Goal: Task Accomplishment & Management: Use online tool/utility

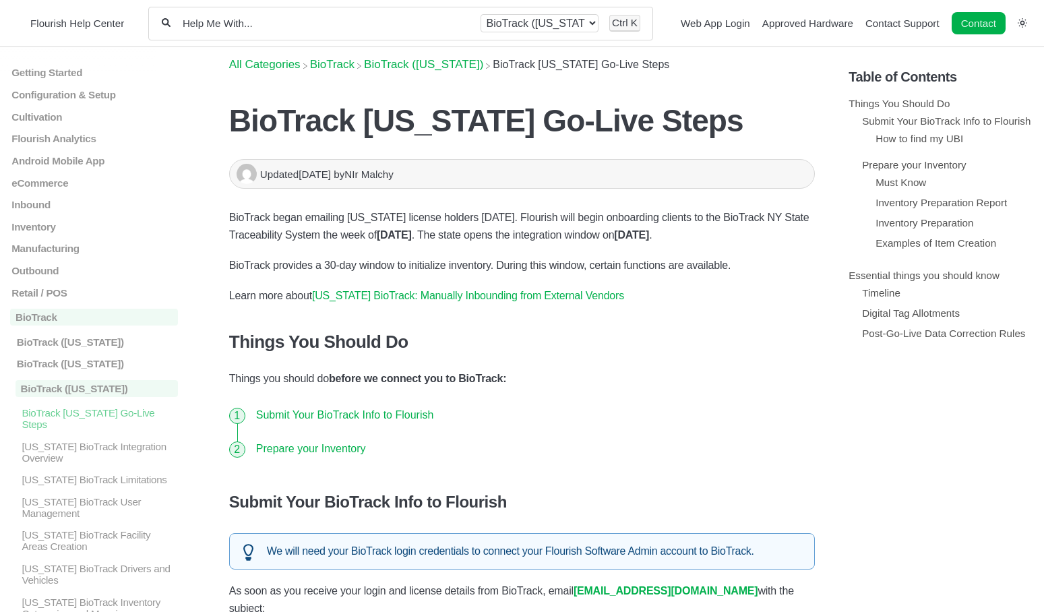
scroll to position [940, 0]
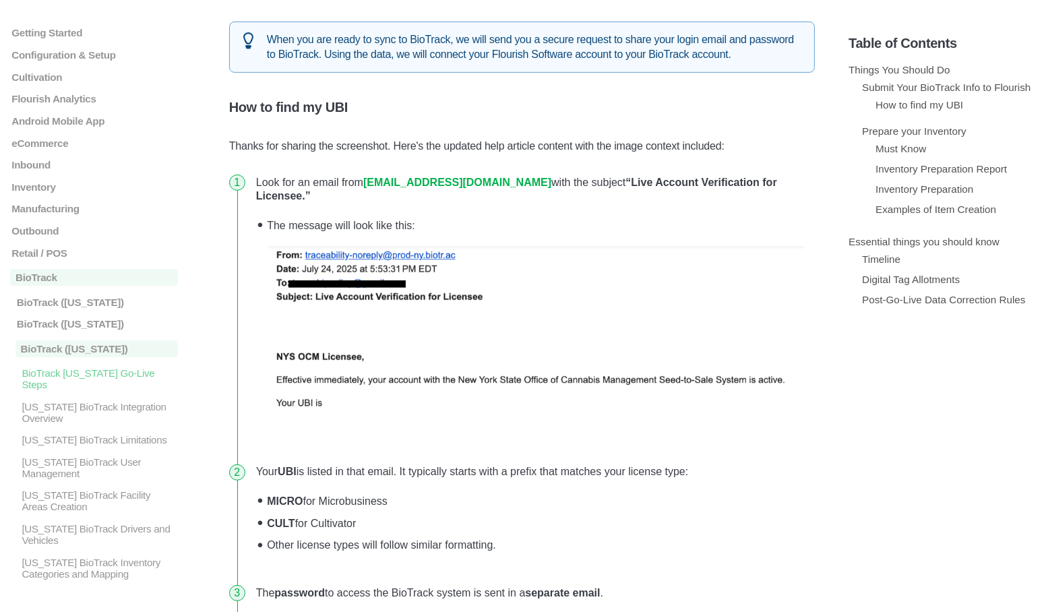
click at [580, 264] on img at bounding box center [536, 332] width 536 height 172
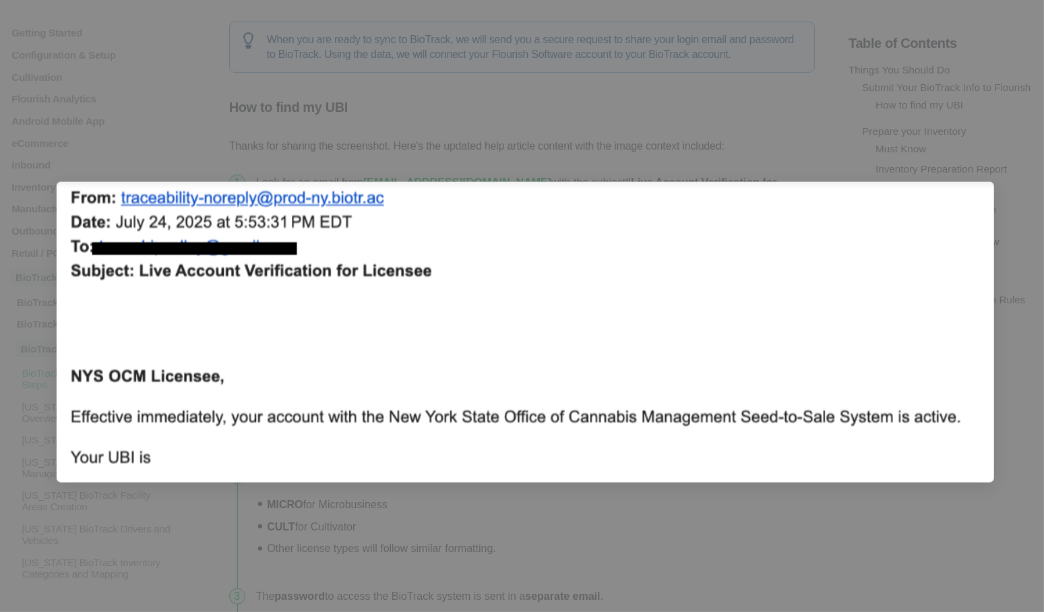
click at [613, 133] on div at bounding box center [522, 306] width 1044 height 612
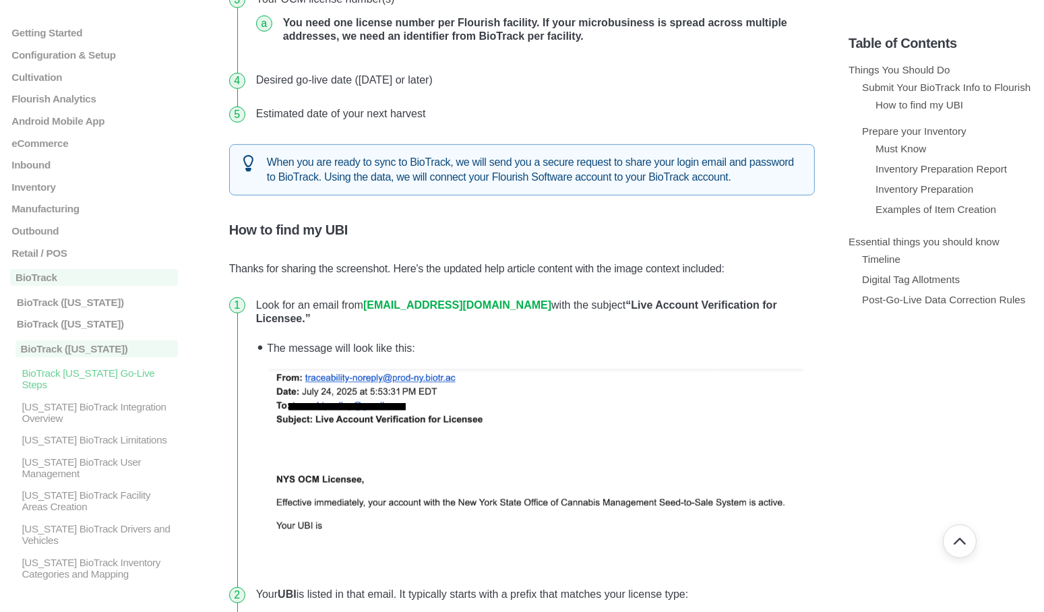
scroll to position [536, 0]
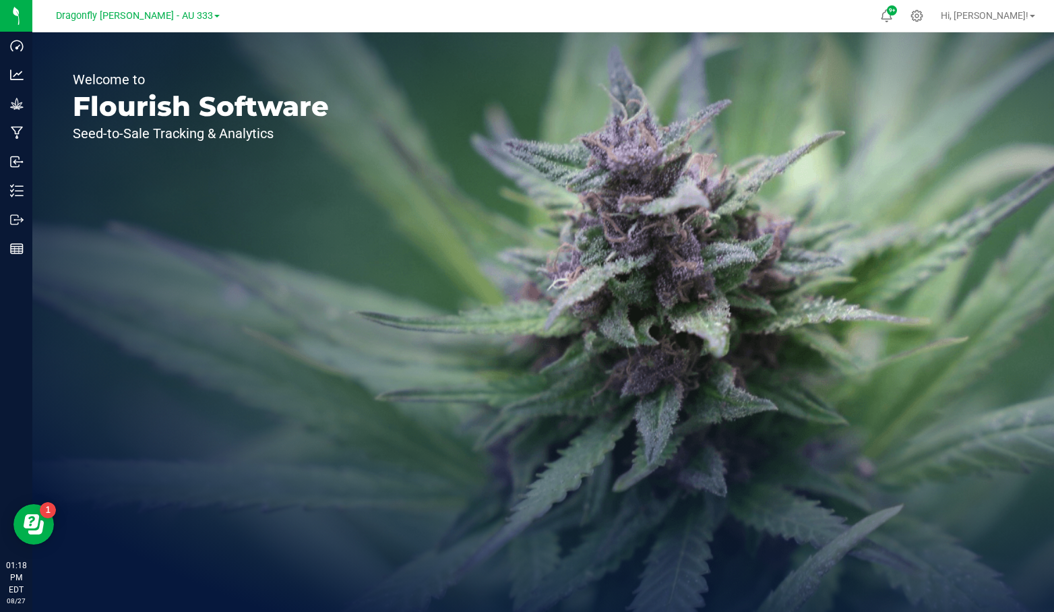
click at [179, 18] on span "Dragonfly Vega - AU 333" at bounding box center [134, 15] width 157 height 11
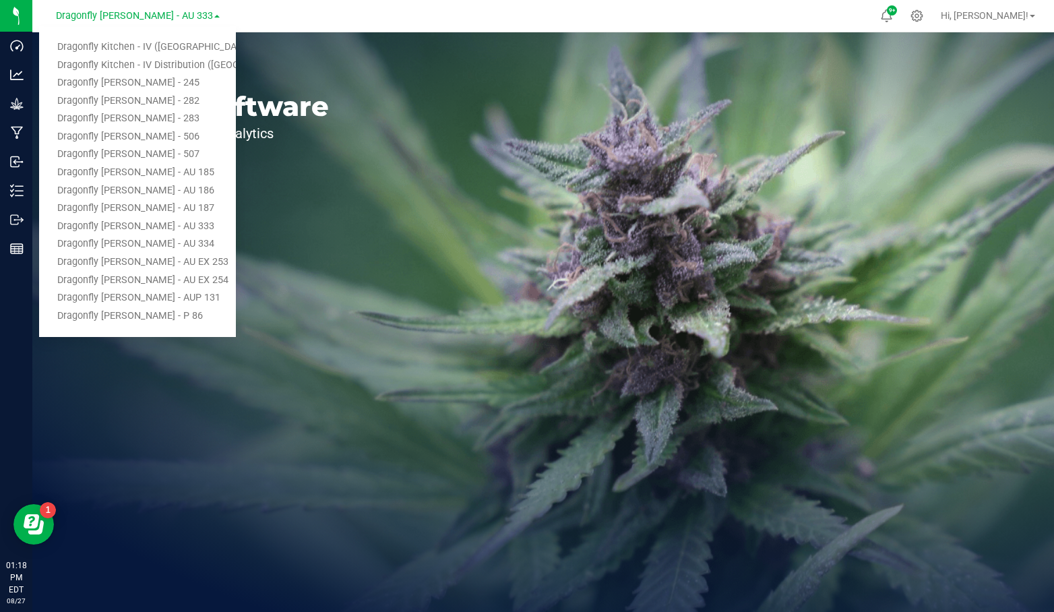
click at [173, 46] on link "Dragonfly Kitchen - IV ([GEOGRAPHIC_DATA])" at bounding box center [137, 47] width 197 height 18
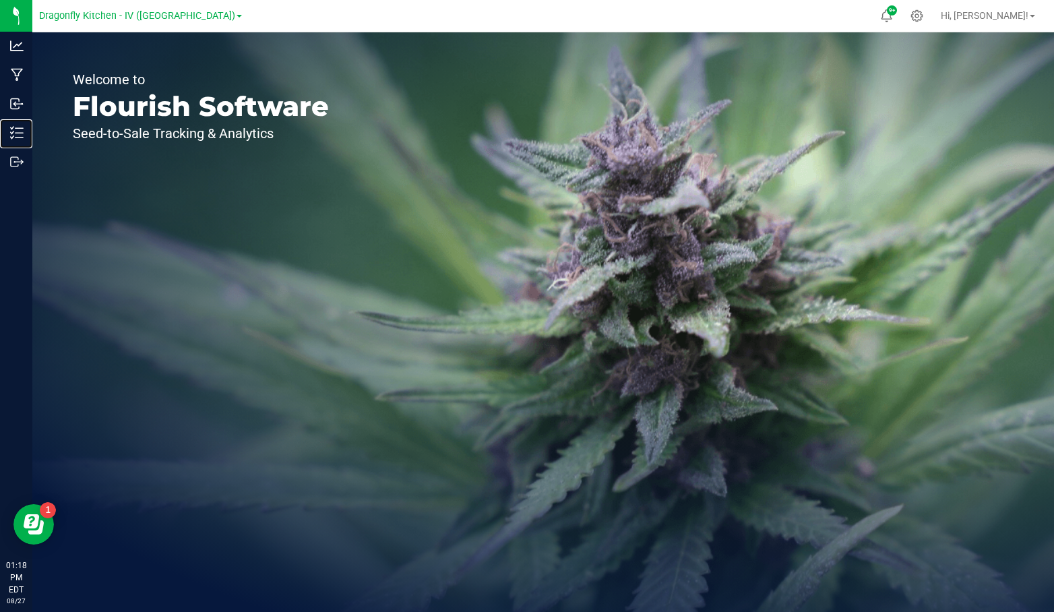
click at [0, 0] on p "Inventory" at bounding box center [0, 0] width 0 height 0
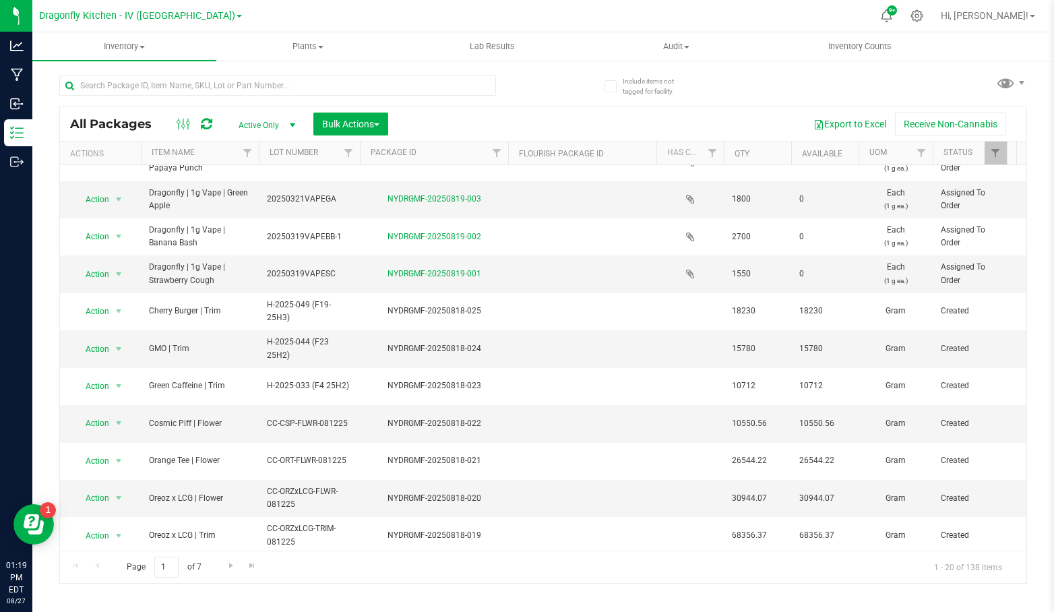
scroll to position [321, 0]
drag, startPoint x: 169, startPoint y: 565, endPoint x: 138, endPoint y: 561, distance: 31.2
click at [143, 567] on span "Page 1 of 7" at bounding box center [163, 567] width 97 height 21
type input "7"
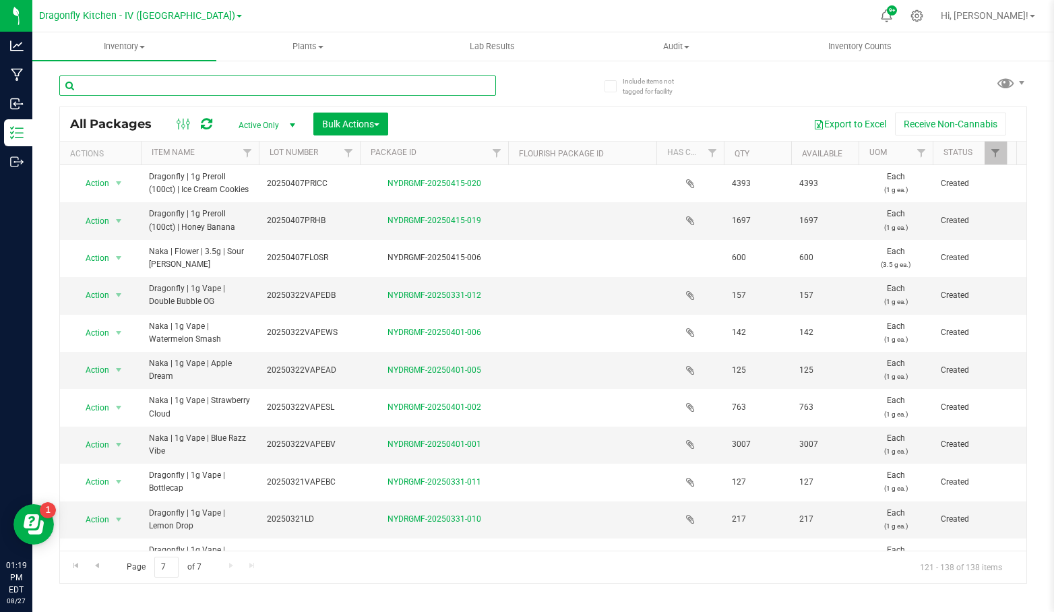
click at [200, 80] on input "text" at bounding box center [277, 85] width 437 height 20
type input "1g vape"
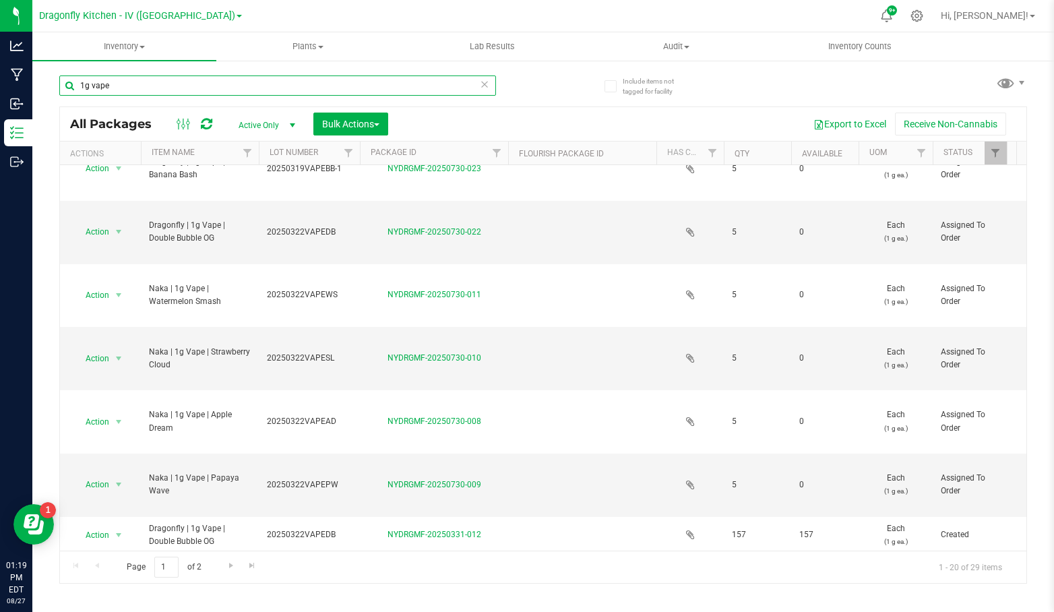
scroll to position [427, 0]
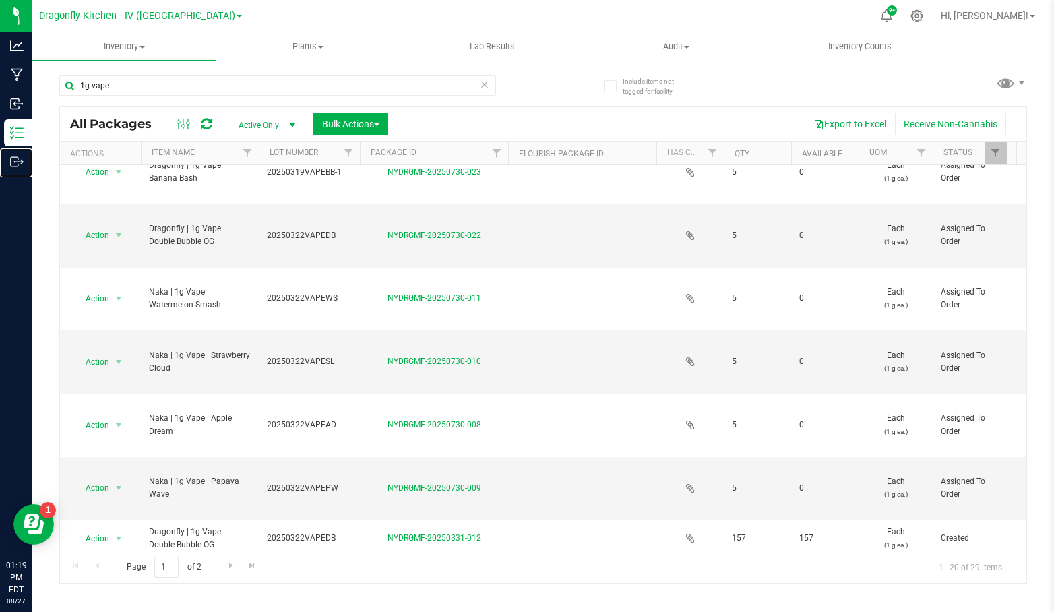
click at [13, 158] on icon at bounding box center [16, 161] width 13 height 13
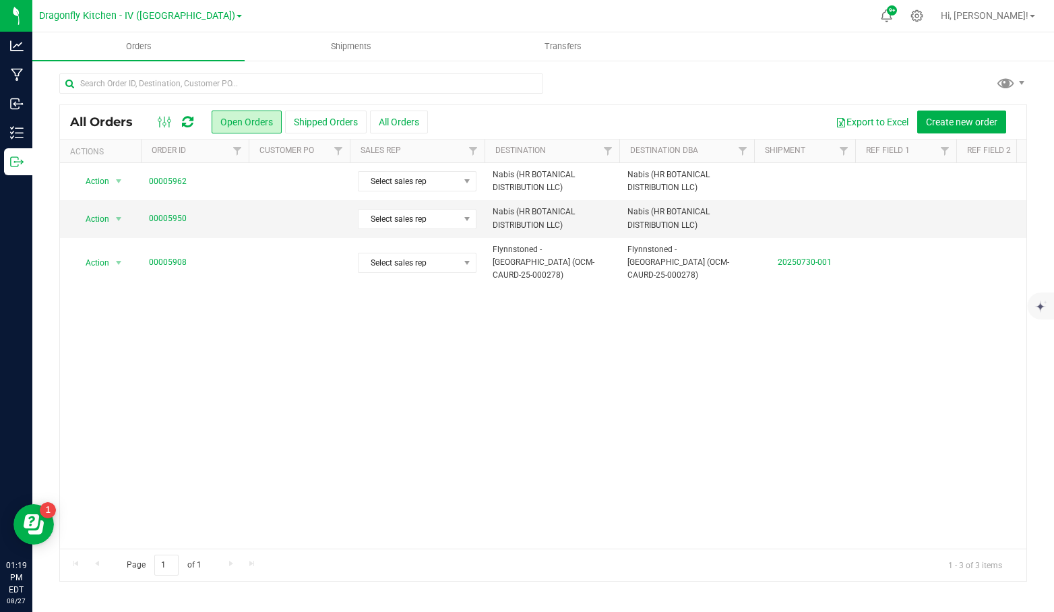
click at [238, 316] on div "Action Action Cancel order Clone order Edit order Mark as fully paid Order audi…" at bounding box center [543, 355] width 966 height 385
click at [332, 45] on span "Shipments" at bounding box center [351, 46] width 77 height 12
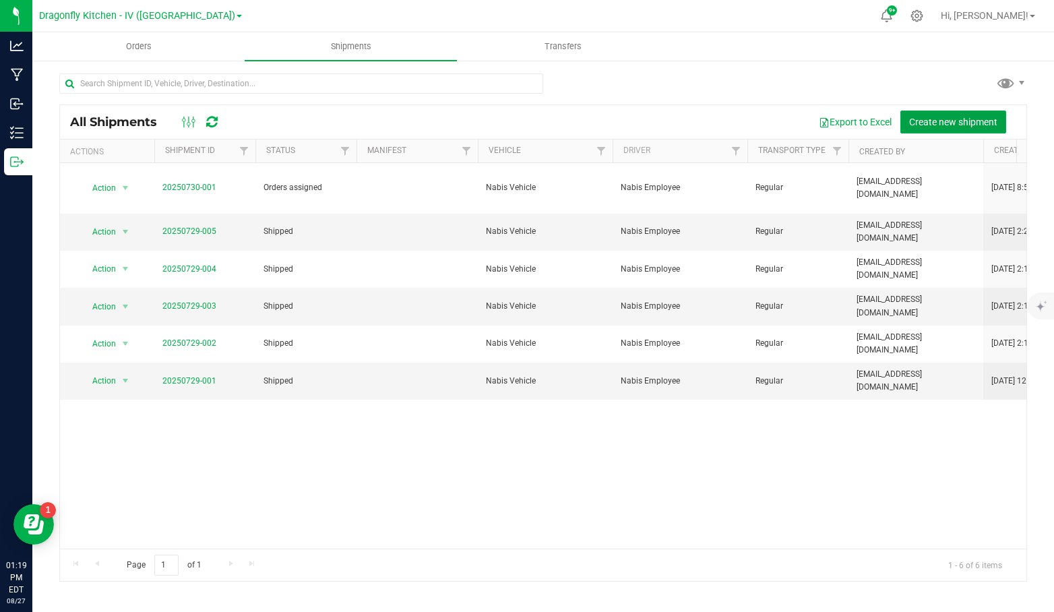
click at [952, 123] on span "Create new shipment" at bounding box center [953, 122] width 88 height 11
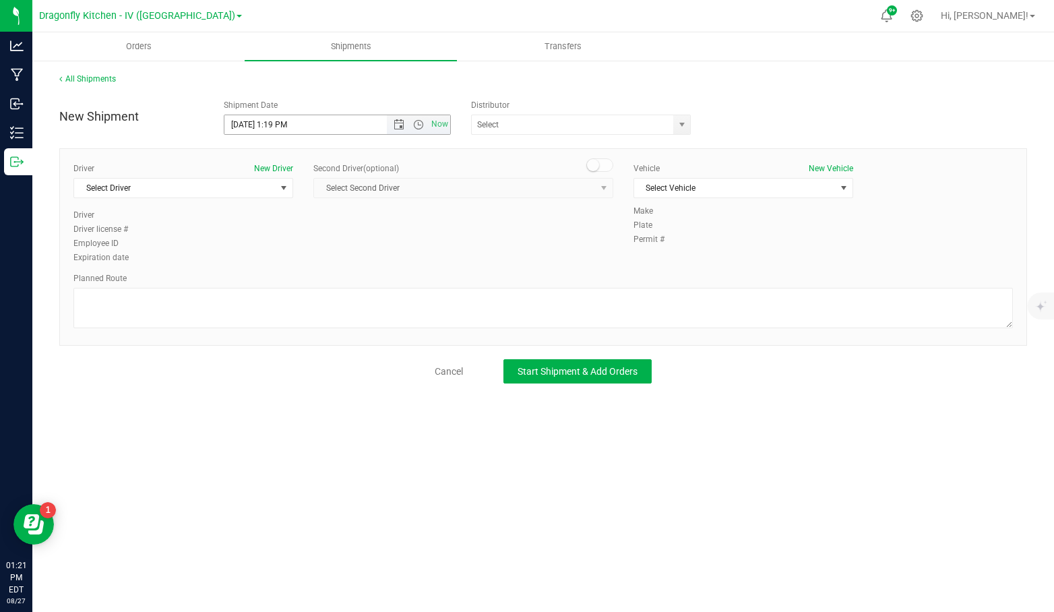
click at [394, 121] on span "Open the date view" at bounding box center [399, 124] width 11 height 11
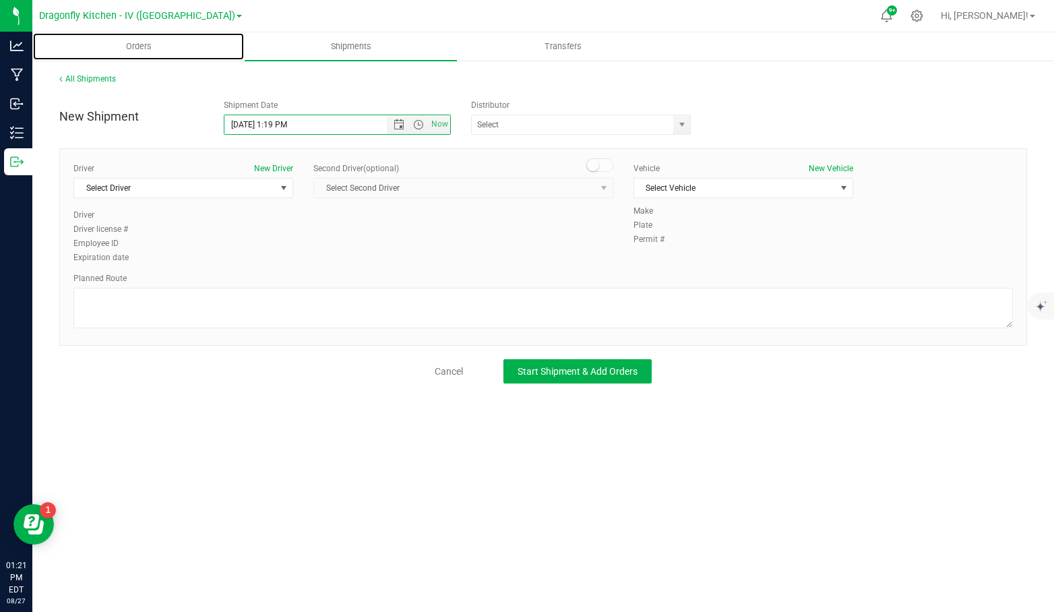
click at [148, 45] on span "Orders" at bounding box center [139, 46] width 62 height 12
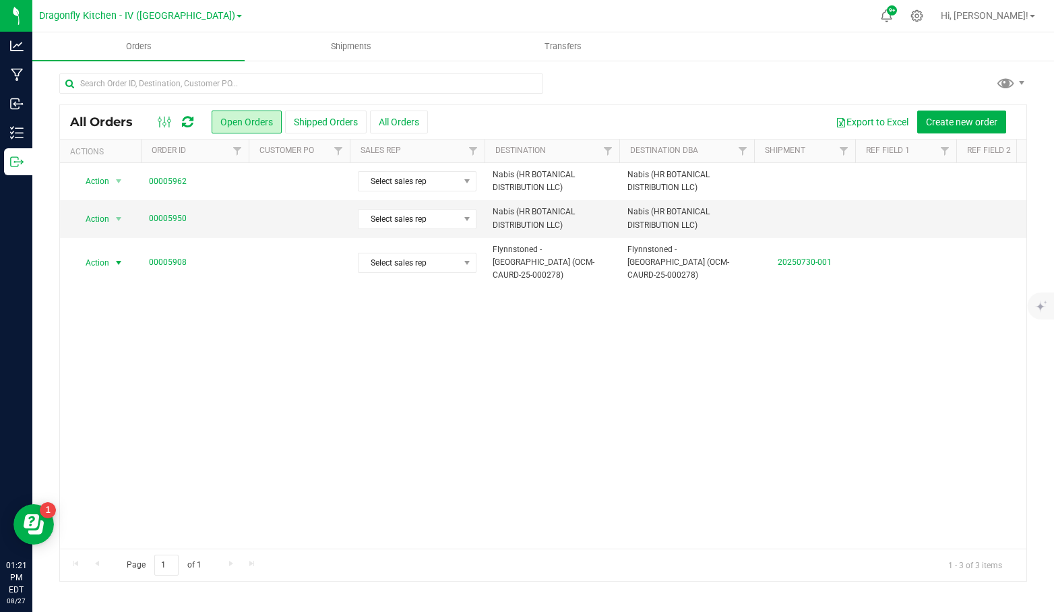
click at [108, 253] on span "Action" at bounding box center [91, 262] width 36 height 19
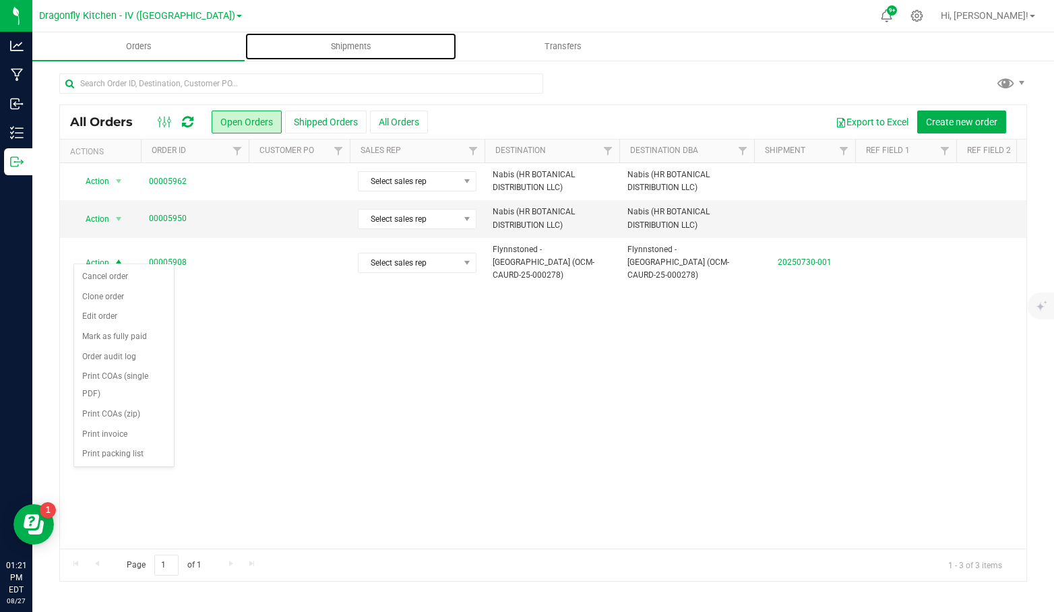
click at [348, 44] on span "Shipments" at bounding box center [351, 46] width 77 height 12
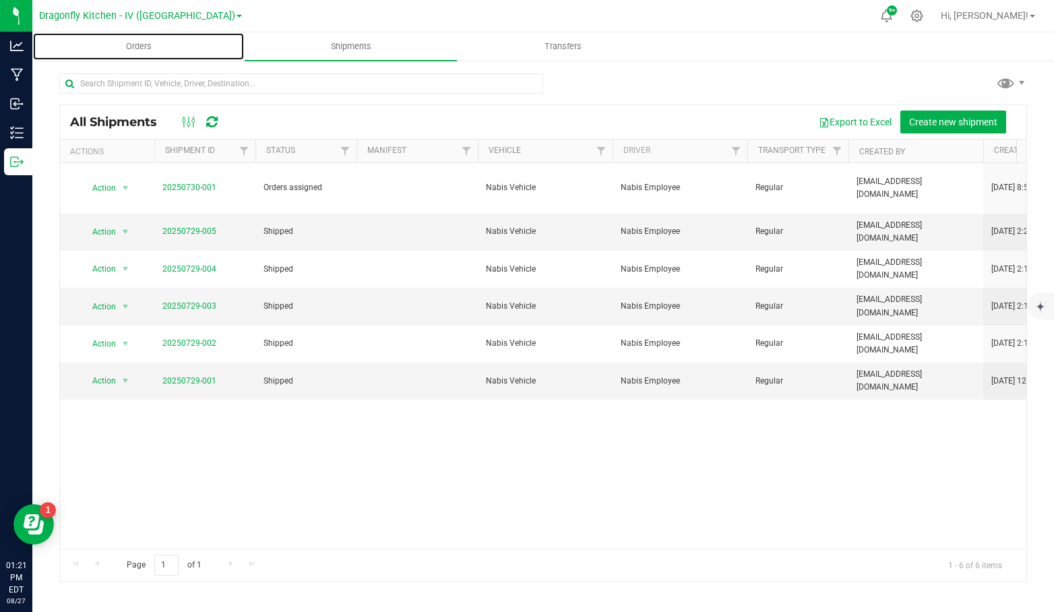
click at [137, 44] on span "Orders" at bounding box center [139, 46] width 62 height 12
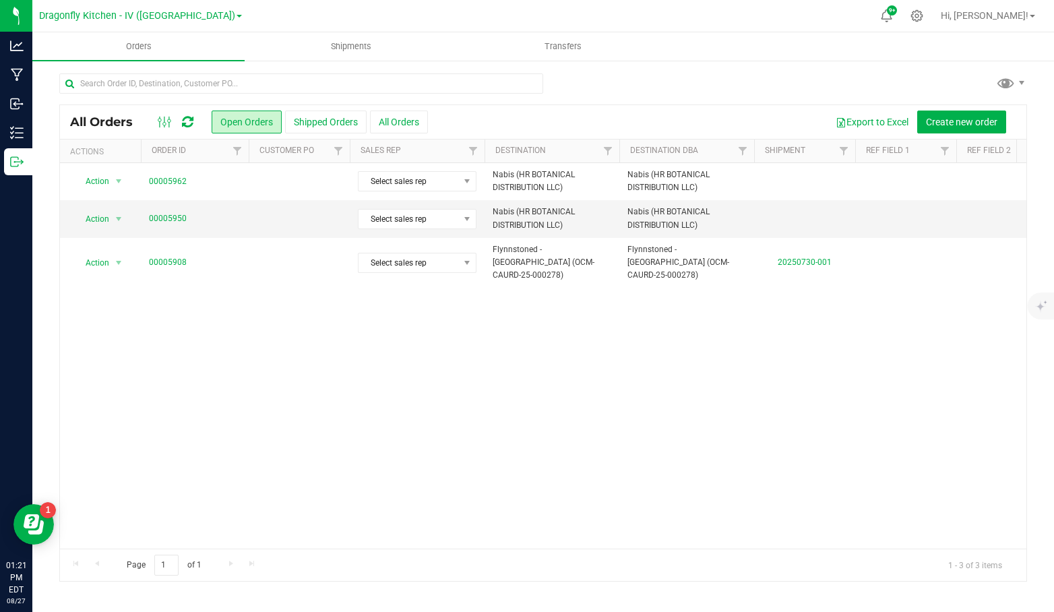
click at [222, 346] on div "Action Action Cancel order Clone order Edit order Mark as fully paid Order audi…" at bounding box center [543, 355] width 966 height 385
click at [248, 343] on div "Action Action Cancel order Clone order Edit order Mark as fully paid Order audi…" at bounding box center [543, 355] width 966 height 385
click at [315, 37] on uib-tab-heading "Shipments" at bounding box center [350, 46] width 211 height 27
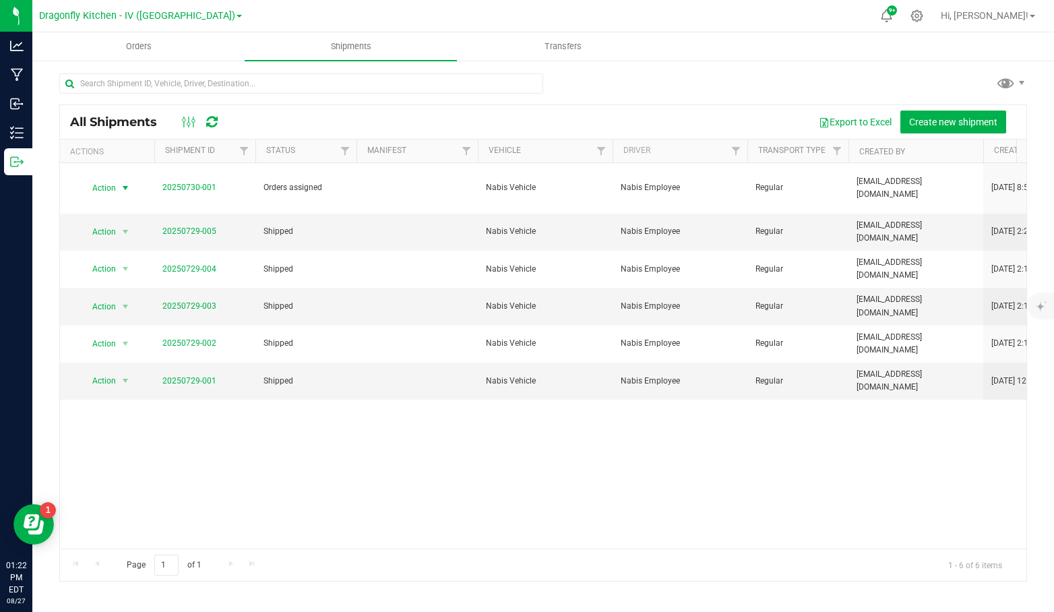
click at [127, 183] on span "select" at bounding box center [125, 188] width 11 height 11
click at [149, 337] on li "Ship shipment" at bounding box center [130, 340] width 99 height 20
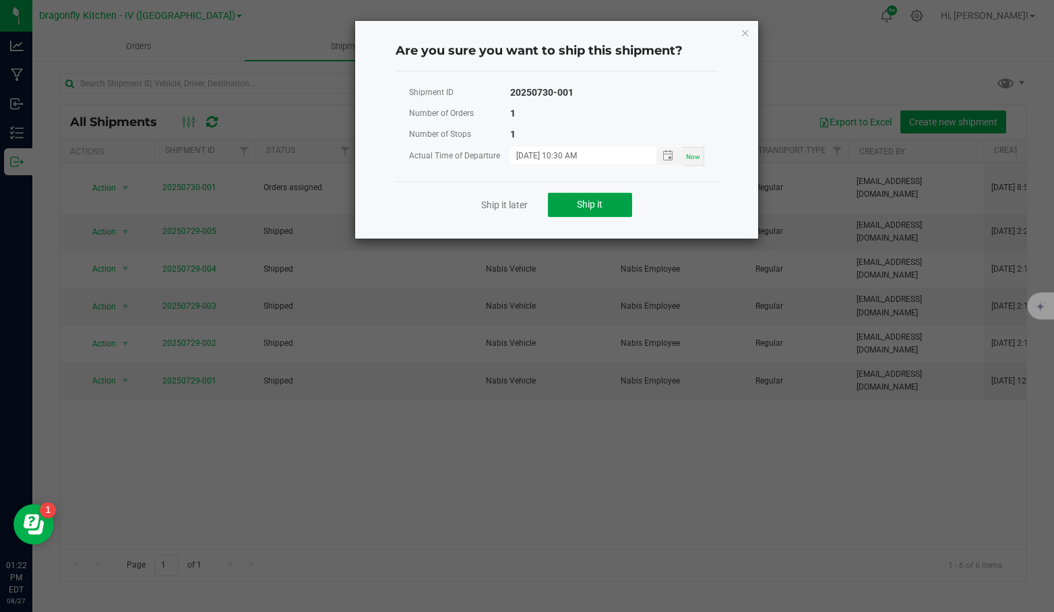
click at [596, 199] on span "Ship it" at bounding box center [590, 204] width 26 height 11
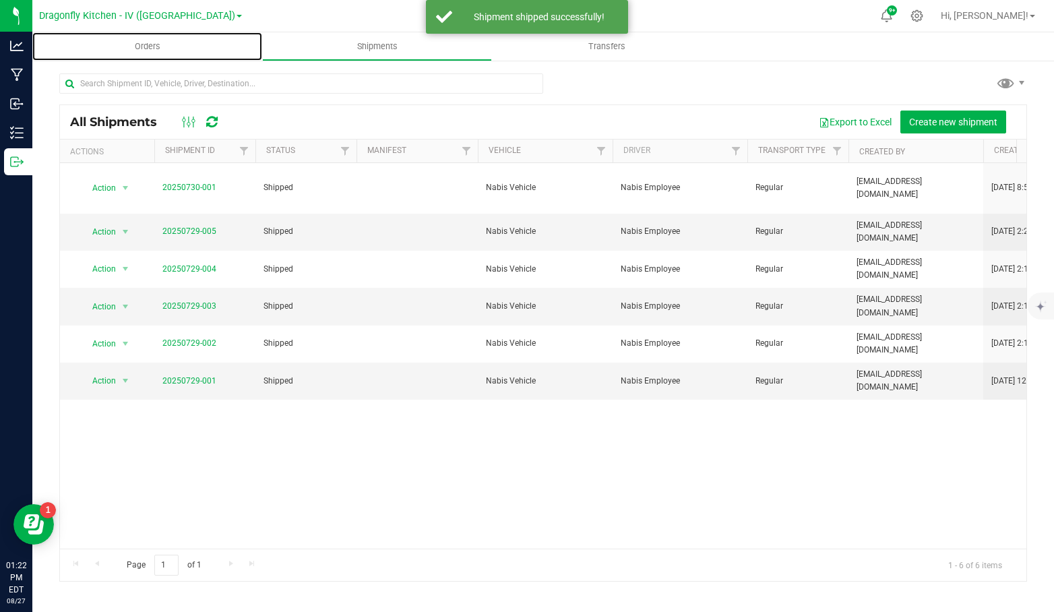
click at [139, 42] on span "Orders" at bounding box center [148, 46] width 62 height 12
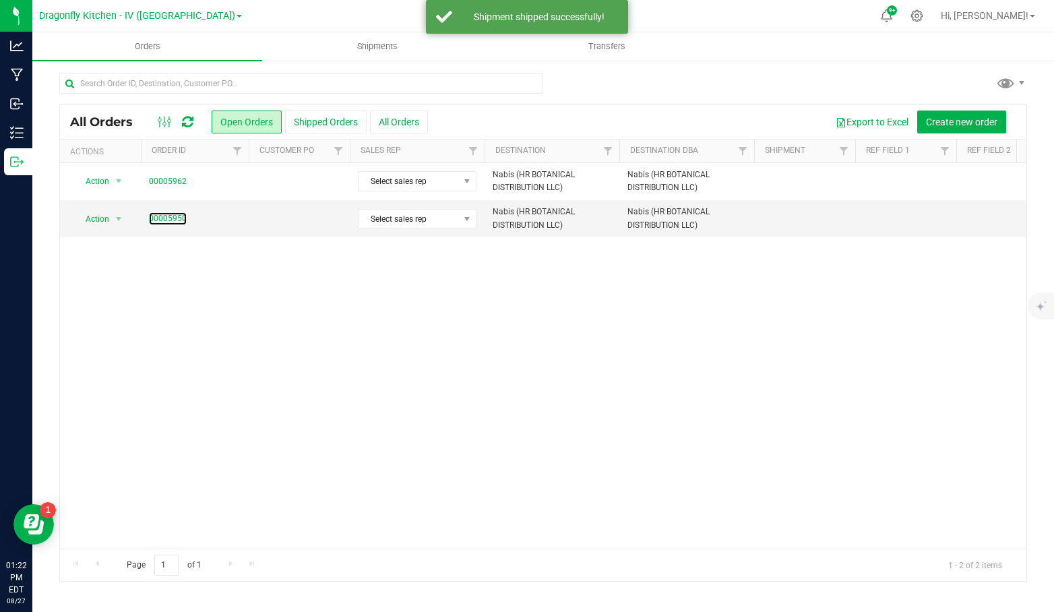
click at [154, 217] on link "00005950" at bounding box center [168, 218] width 38 height 13
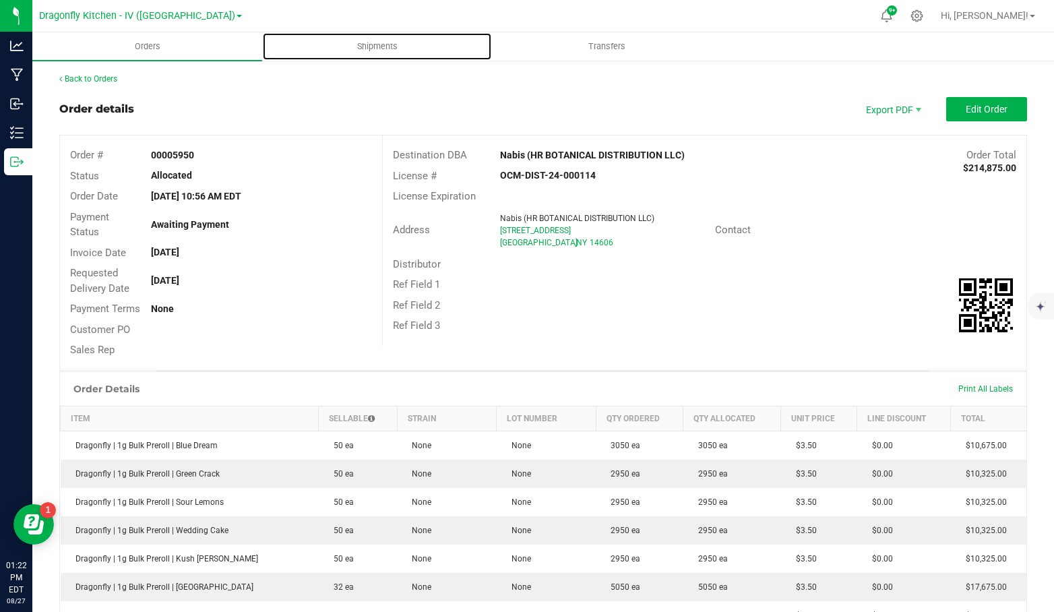
click at [342, 40] on span "Shipments" at bounding box center [377, 46] width 77 height 12
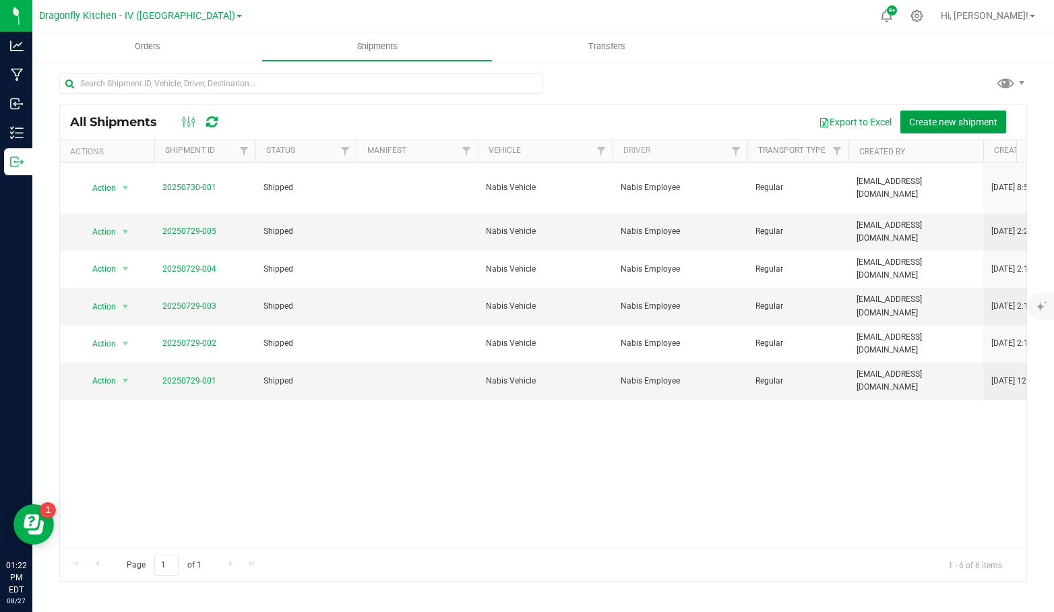
click at [947, 123] on span "Create new shipment" at bounding box center [953, 122] width 88 height 11
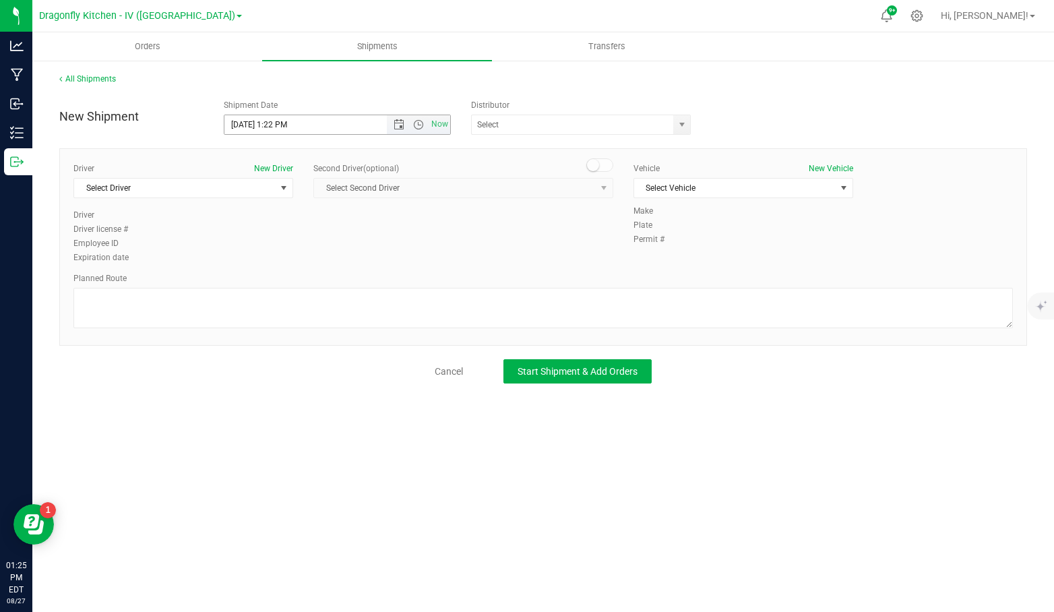
click at [398, 125] on span "Open the date view" at bounding box center [399, 124] width 11 height 11
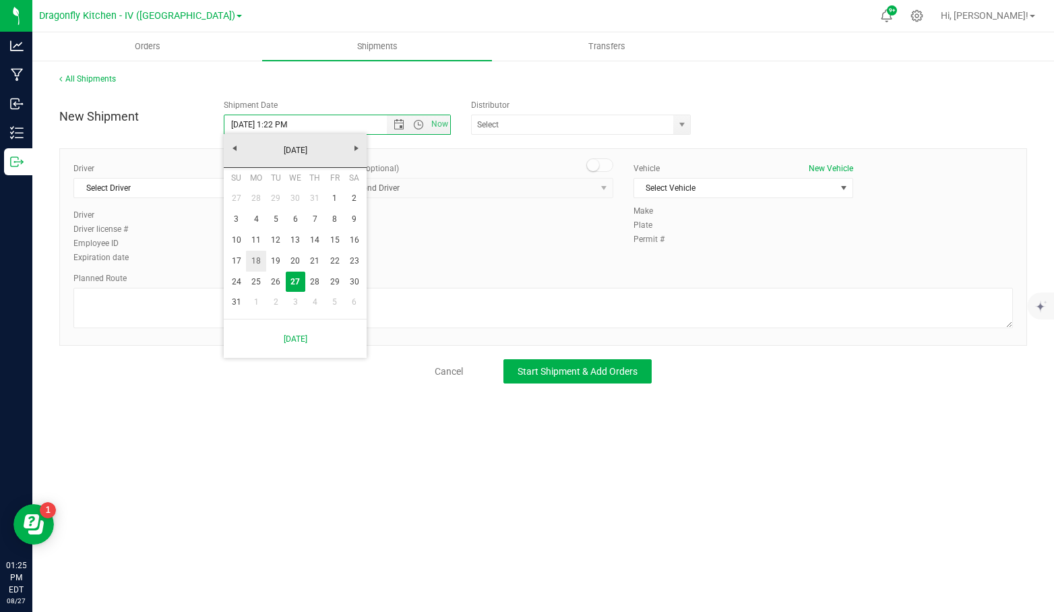
click at [259, 262] on link "18" at bounding box center [256, 261] width 20 height 21
type input "8/18/2025 1:22 PM"
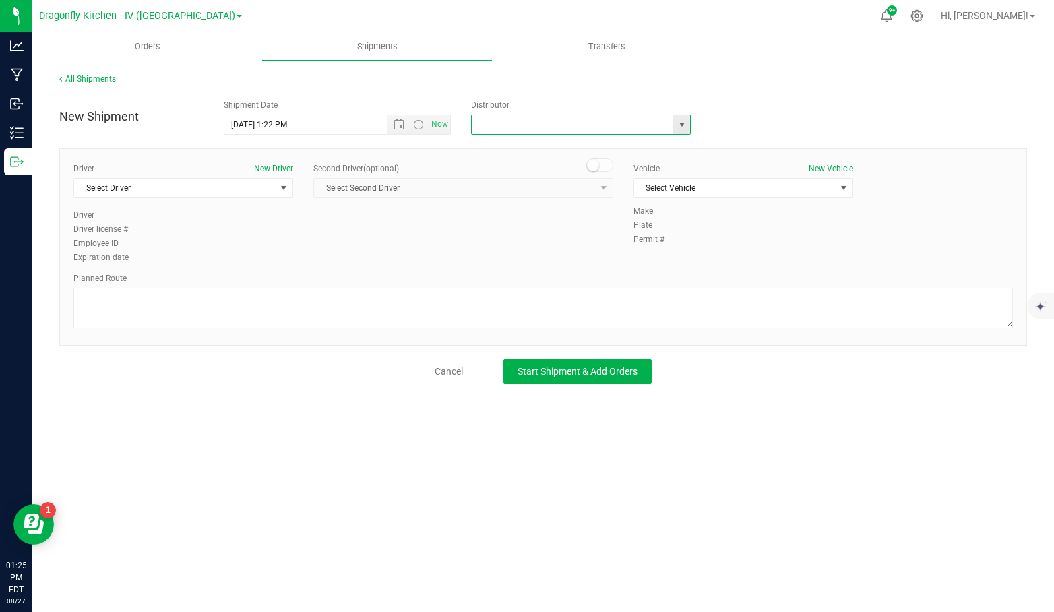
click at [524, 122] on input "text" at bounding box center [569, 124] width 195 height 19
click at [516, 147] on li "Nabis (HR BOTANICAL DISTRIBUTION LLC)" at bounding box center [581, 147] width 218 height 20
type input "Nabis (HR BOTANICAL DISTRIBUTION LLC)"
click at [245, 179] on span "Select Driver" at bounding box center [174, 188] width 201 height 19
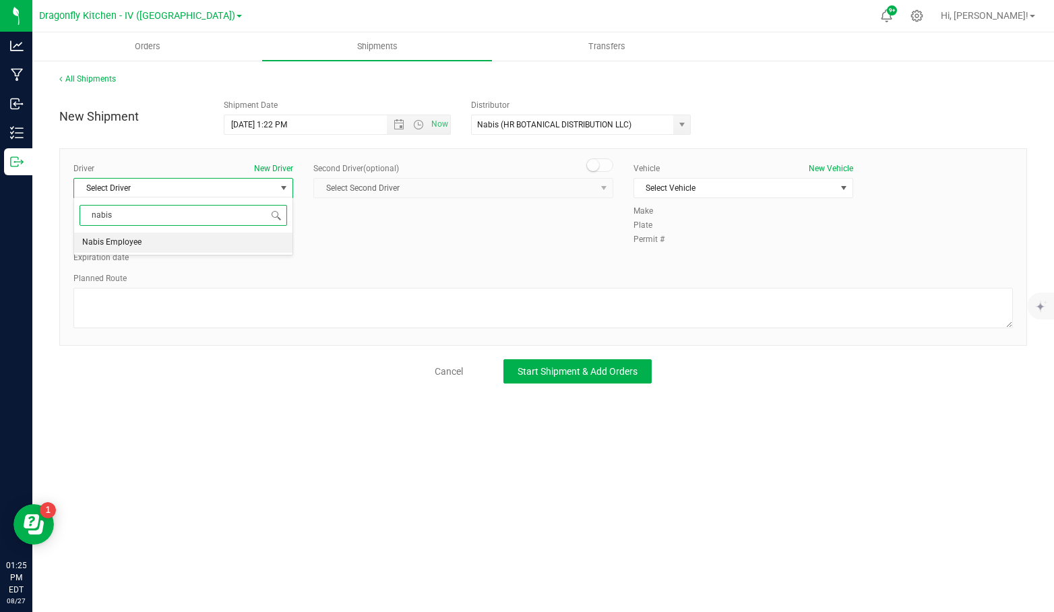
click at [221, 243] on li "Nabis Employee" at bounding box center [183, 242] width 218 height 20
type input "nabis"
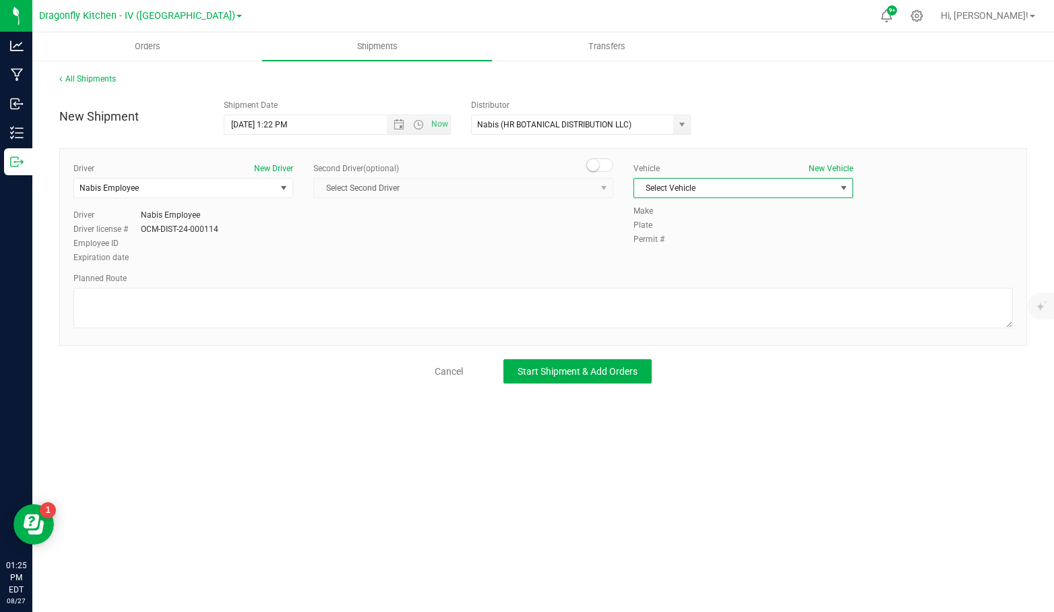
click at [687, 184] on span "Select Vehicle" at bounding box center [734, 188] width 201 height 19
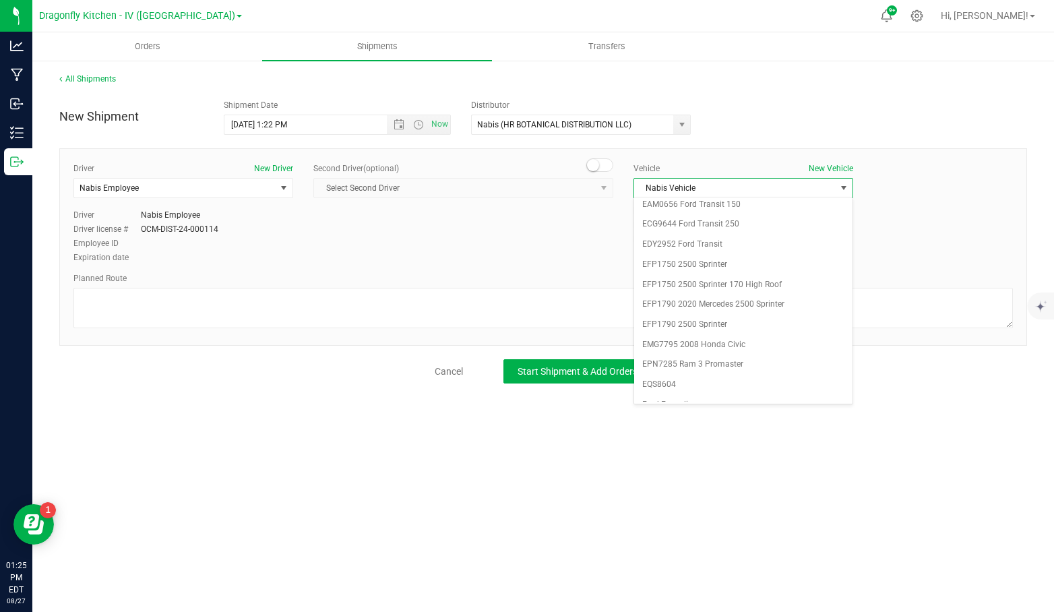
click at [672, 455] on li "Nabis Vehicle" at bounding box center [743, 465] width 218 height 20
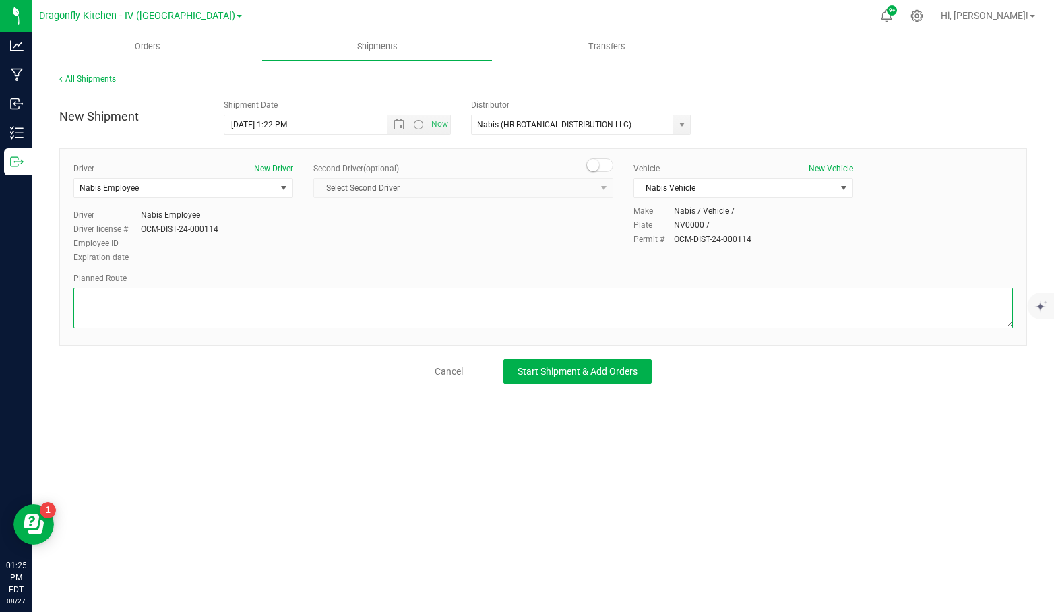
click at [429, 300] on textarea at bounding box center [542, 308] width 939 height 40
type textarea "TBD"
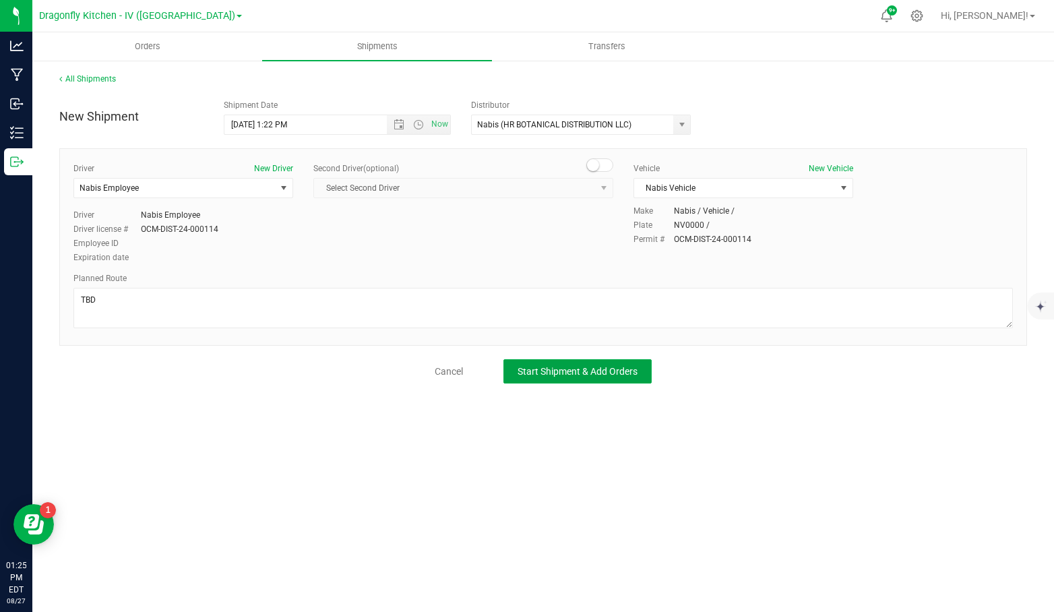
click at [548, 359] on button "Start Shipment & Add Orders" at bounding box center [577, 371] width 148 height 24
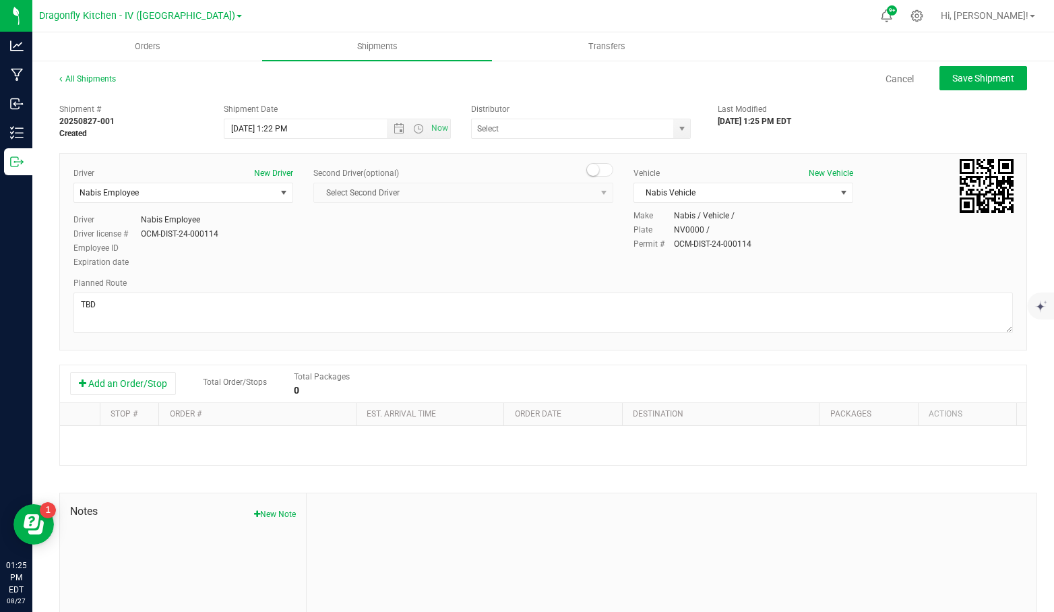
type input "Nabis (HR BOTANICAL DISTRIBUTION LLC)"
click at [118, 381] on button "Add an Order/Stop" at bounding box center [123, 383] width 106 height 23
click at [208, 440] on span "Select order" at bounding box center [250, 442] width 165 height 19
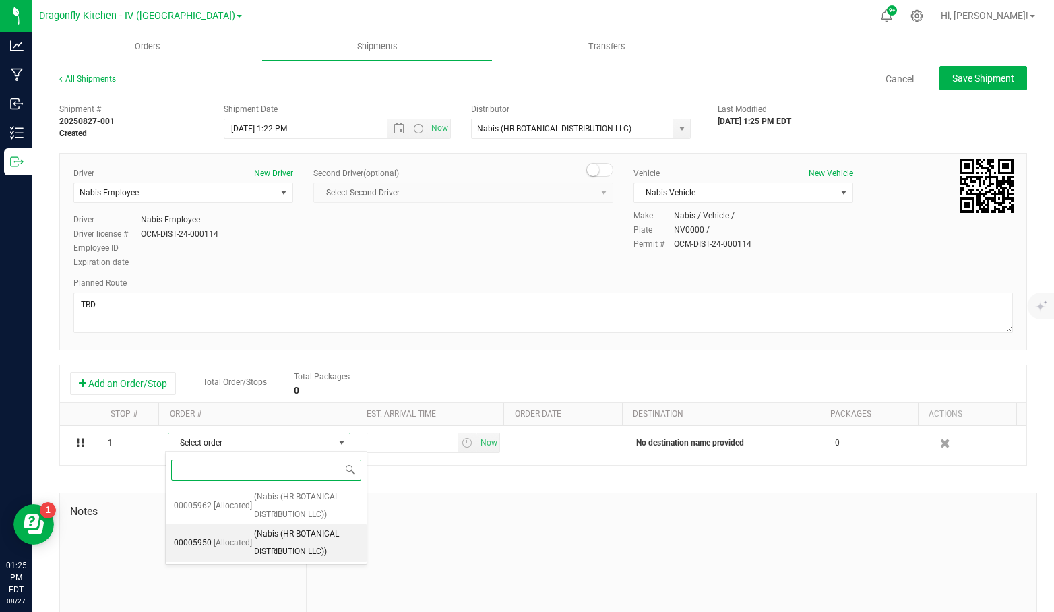
click at [321, 545] on span "(Nabis (HR BOTANICAL DISTRIBUTION LLC))" at bounding box center [306, 543] width 104 height 34
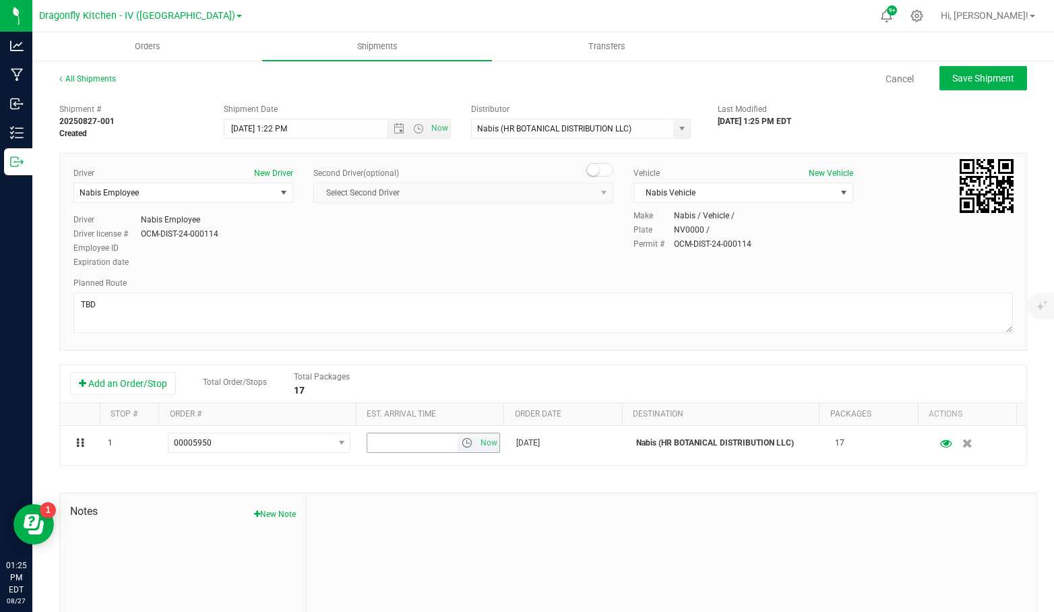
click at [484, 441] on span "Now" at bounding box center [489, 443] width 23 height 20
click at [965, 75] on span "Save Shipment" at bounding box center [983, 78] width 62 height 11
type input "8/18/2025 5:22 PM"
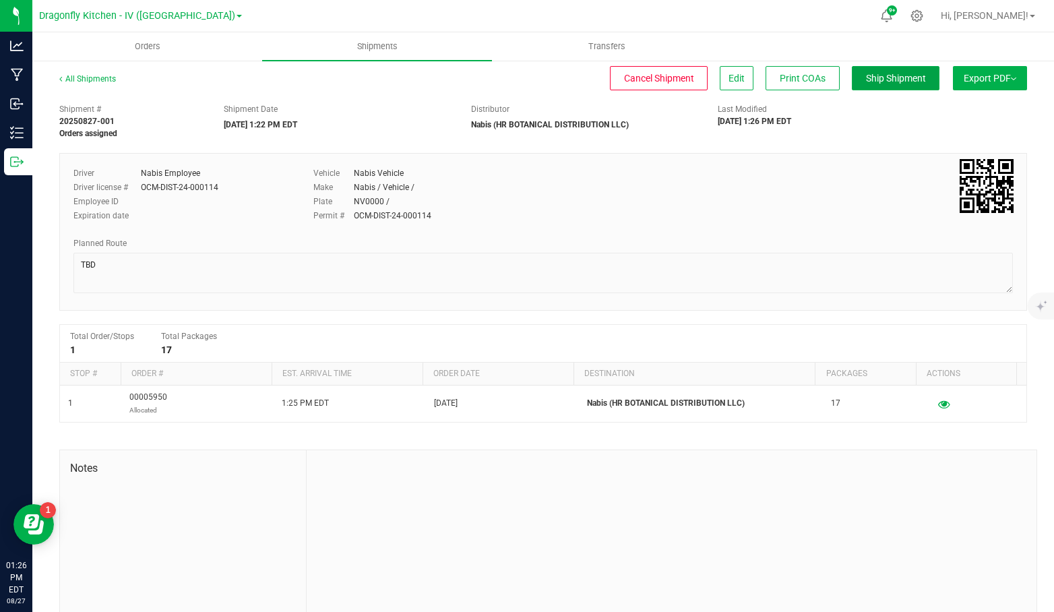
click at [896, 77] on span "Ship Shipment" at bounding box center [896, 78] width 60 height 11
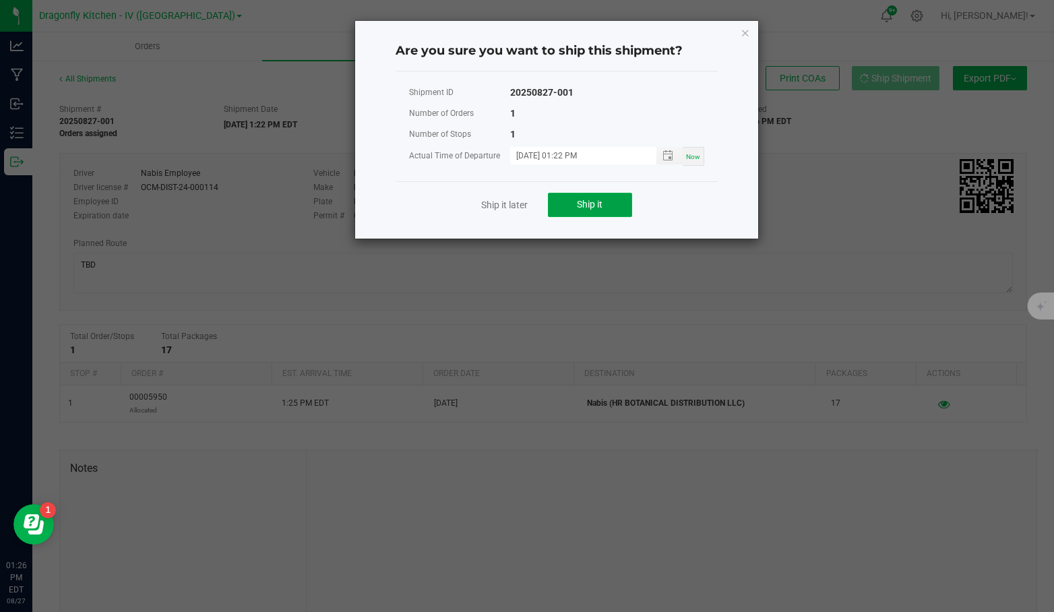
click at [603, 206] on button "Ship it" at bounding box center [590, 205] width 84 height 24
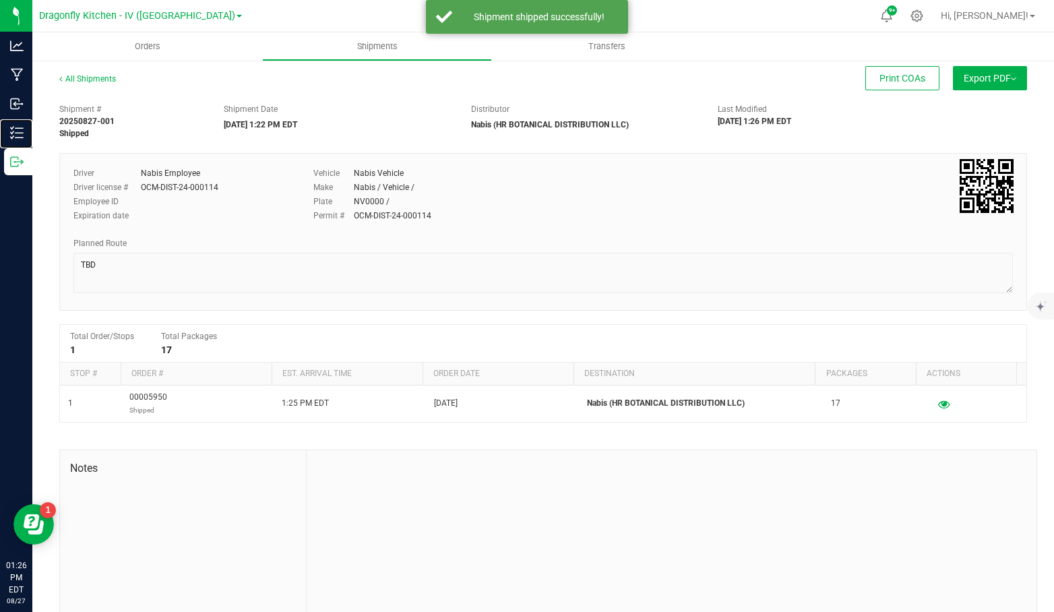
click at [0, 0] on p "Inventory" at bounding box center [0, 0] width 0 height 0
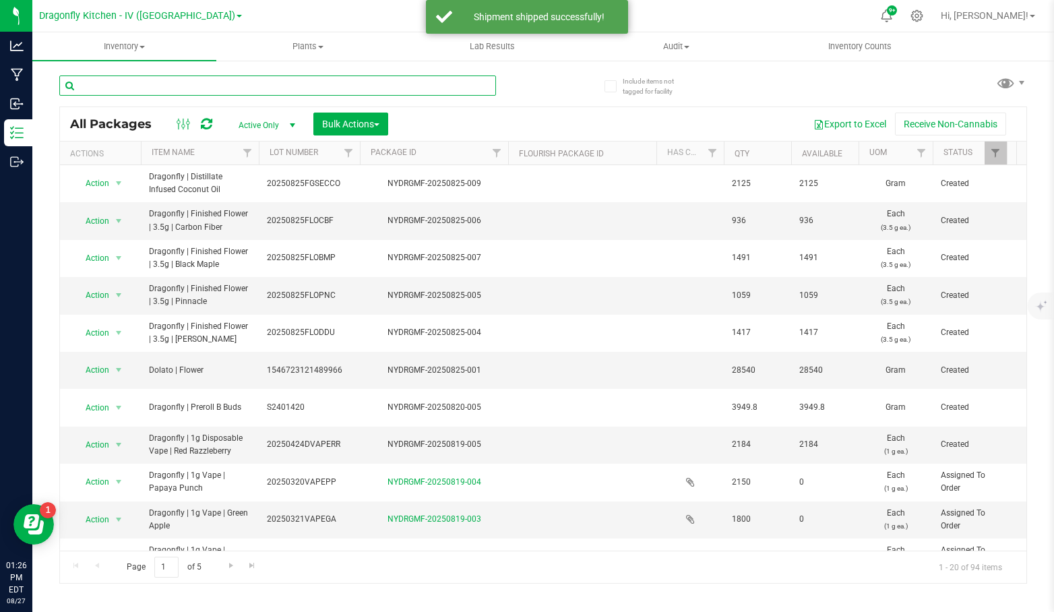
click at [226, 87] on input "text" at bounding box center [277, 85] width 437 height 20
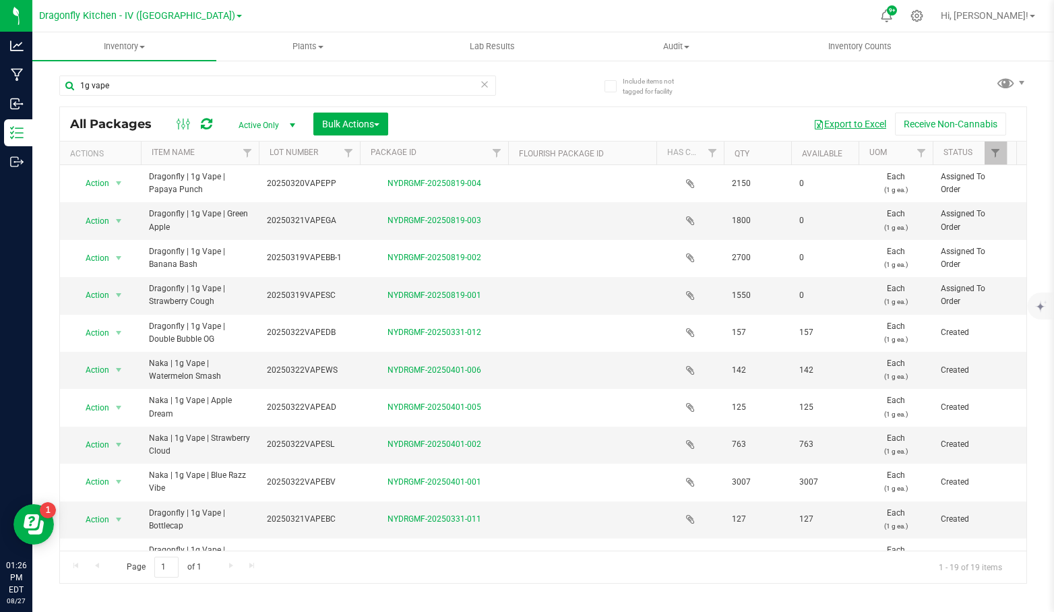
click at [863, 121] on button "Export to Excel" at bounding box center [850, 124] width 90 height 23
click at [585, 115] on div "Export to Excel Receive Non-Cannabis" at bounding box center [707, 124] width 618 height 23
click at [585, 114] on div "Export to Excel Receive Non-Cannabis" at bounding box center [707, 124] width 618 height 23
click at [577, 125] on div "Export to Excel Receive Non-Cannabis" at bounding box center [707, 124] width 618 height 23
click at [588, 118] on div "Export to Excel Receive Non-Cannabis" at bounding box center [707, 124] width 618 height 23
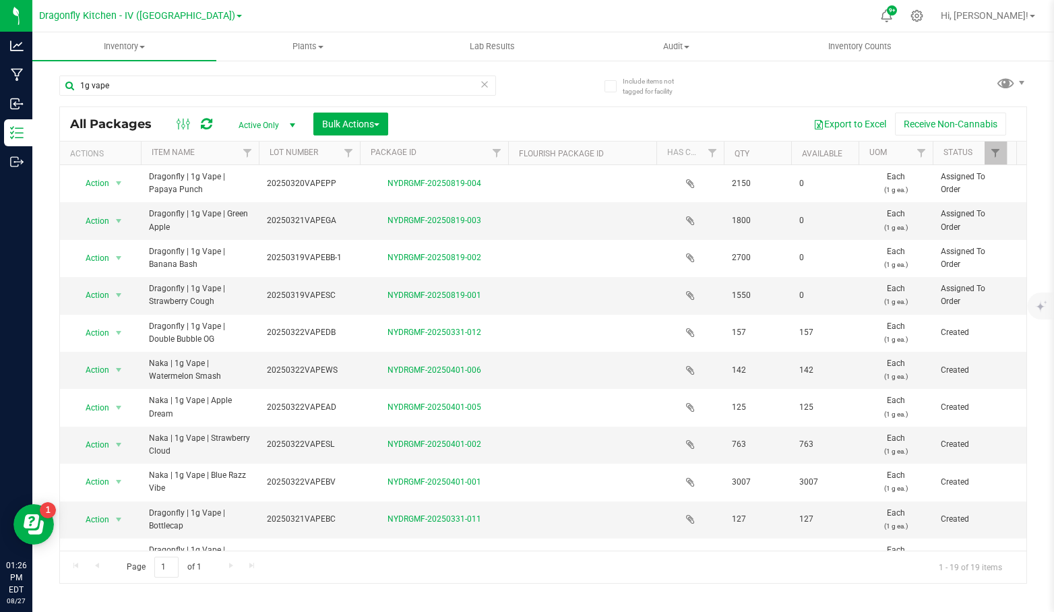
click at [588, 118] on div "Export to Excel Receive Non-Cannabis" at bounding box center [707, 124] width 618 height 23
click at [294, 85] on input "1g vape" at bounding box center [277, 85] width 437 height 20
type input "1"
type input "wave"
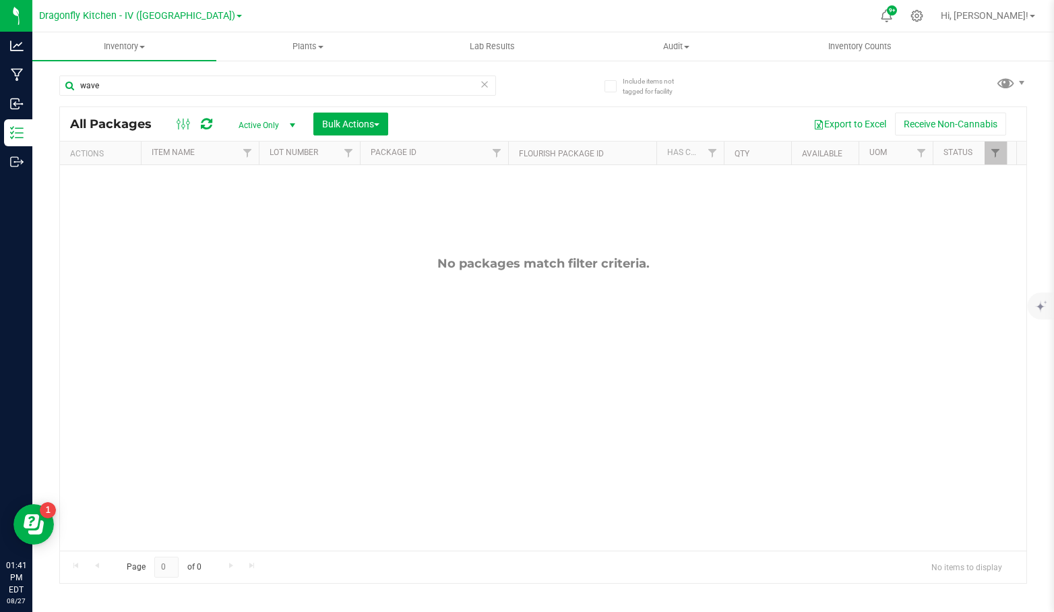
click at [288, 123] on span "select" at bounding box center [292, 125] width 11 height 11
click at [254, 207] on li "All" at bounding box center [263, 207] width 73 height 20
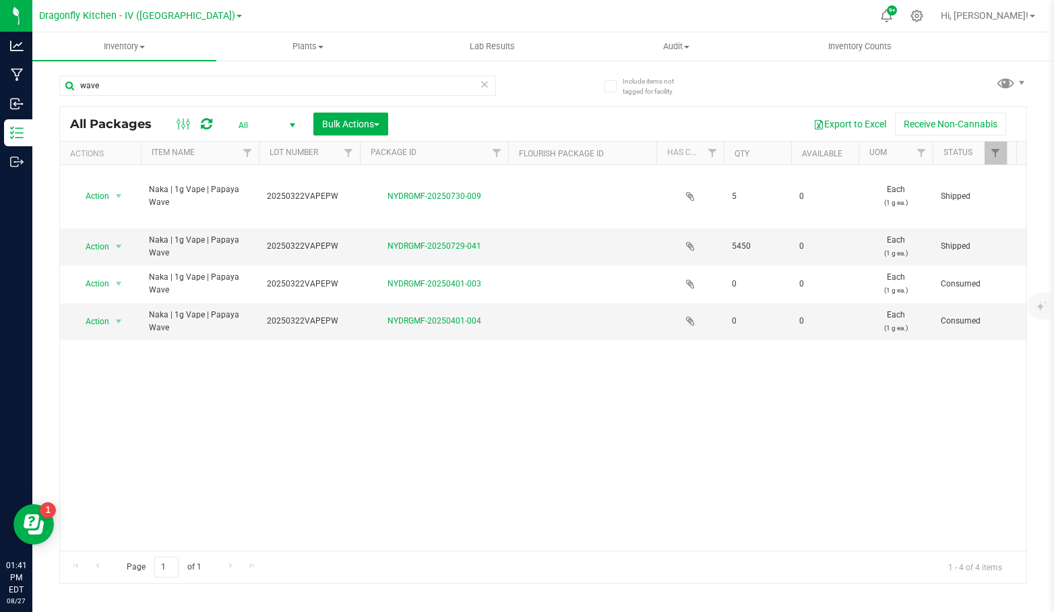
click at [696, 444] on div "Action Action Edit attributes Global inventory Locate package Package audit log…" at bounding box center [543, 357] width 966 height 385
click at [336, 417] on div "Action Action Edit attributes Global inventory Locate package Package audit log…" at bounding box center [543, 357] width 966 height 385
click at [109, 312] on span "Action" at bounding box center [91, 321] width 36 height 19
click at [122, 462] on li "See history" at bounding box center [116, 466] width 84 height 20
click at [115, 278] on span "select" at bounding box center [118, 283] width 11 height 11
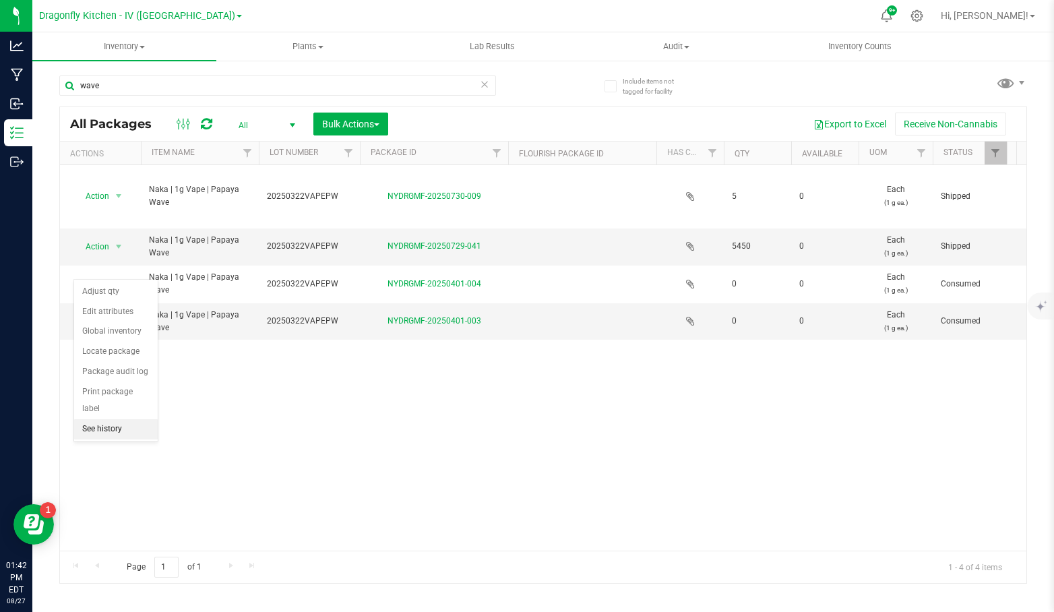
click at [117, 427] on li "See history" at bounding box center [116, 429] width 84 height 20
click at [111, 237] on span "select" at bounding box center [119, 246] width 17 height 19
click at [123, 365] on li "See history" at bounding box center [116, 372] width 84 height 20
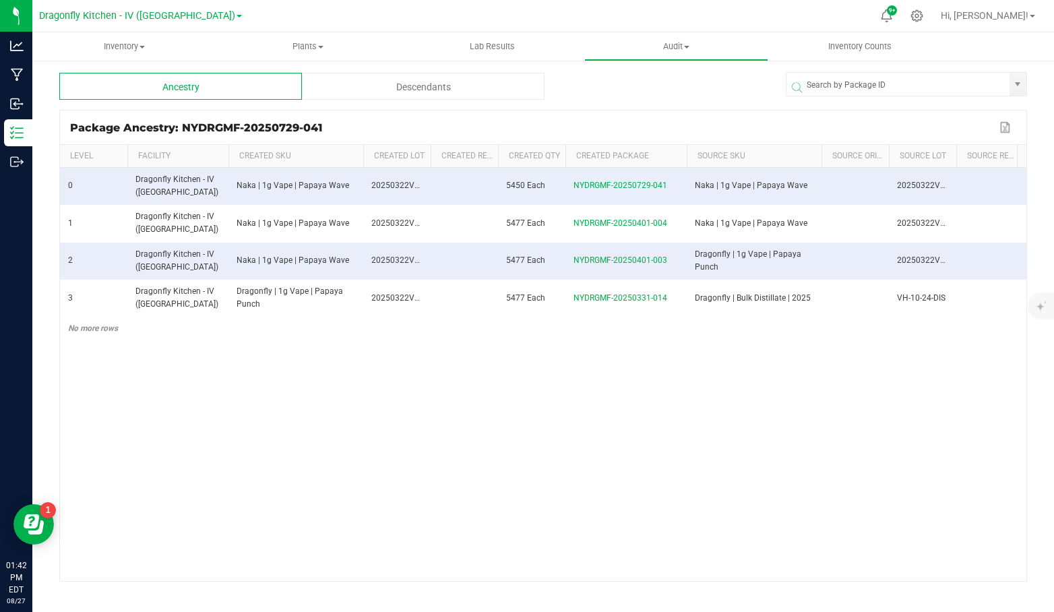
click at [348, 423] on div "0 Dragonfly Kitchen - IV (NY) Naka | 1g Vape | Papaya Wave 20250322VAPEPW 5450 …" at bounding box center [543, 374] width 966 height 413
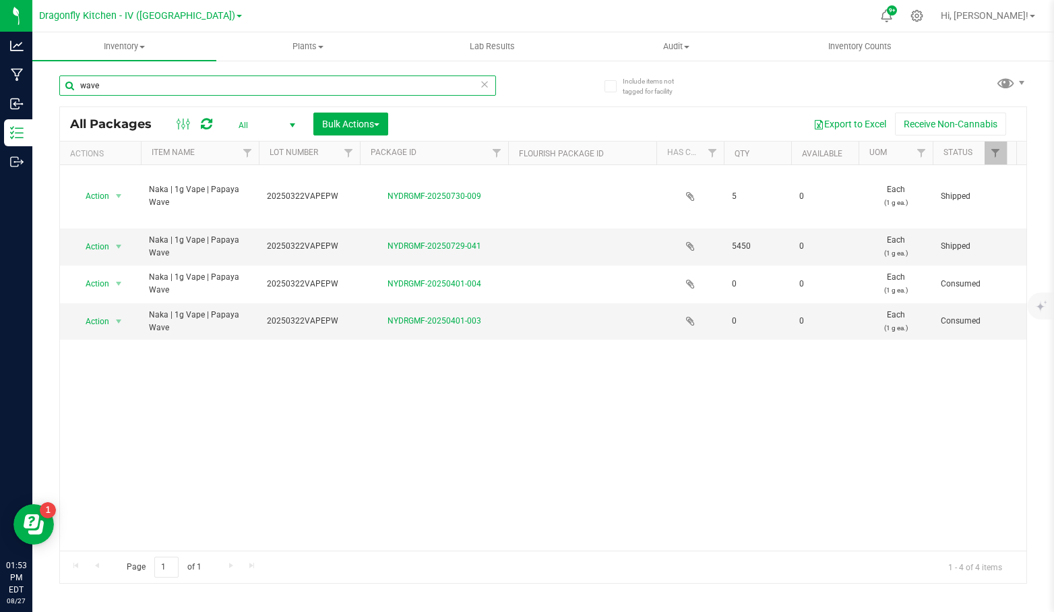
click at [364, 84] on input "wave" at bounding box center [277, 85] width 437 height 20
paste input "NYDRGMF-20250401-001"
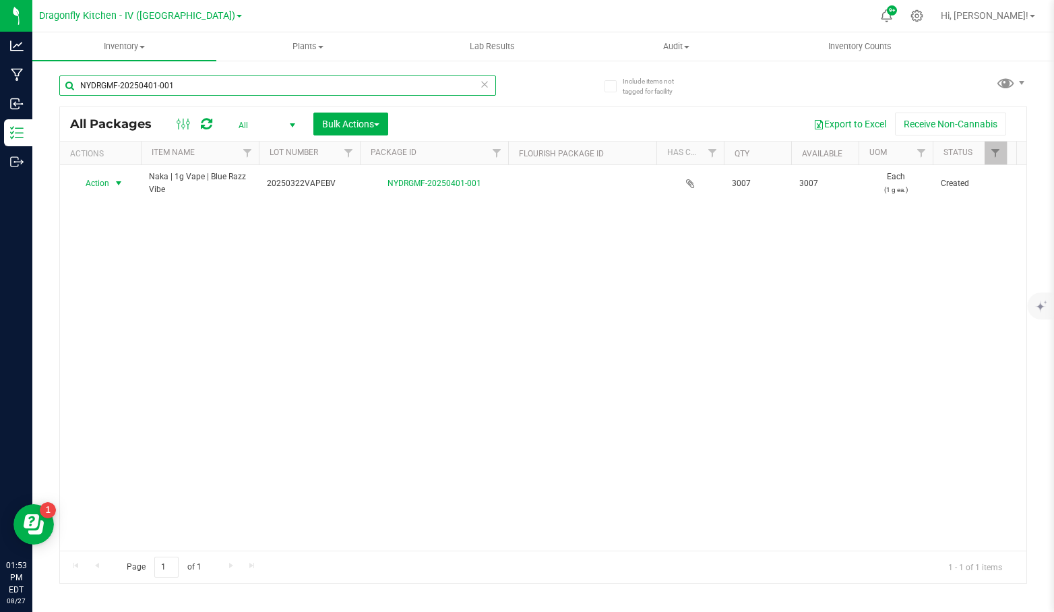
type input "NYDRGMF-20250401-001"
click at [117, 187] on span "select" at bounding box center [118, 183] width 11 height 11
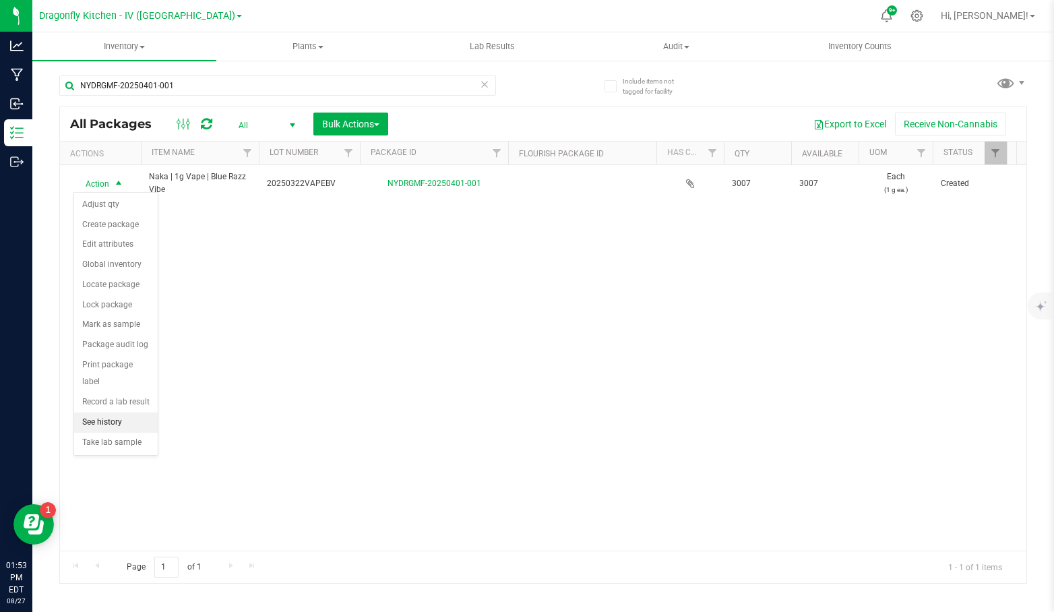
click at [125, 416] on li "See history" at bounding box center [116, 422] width 84 height 20
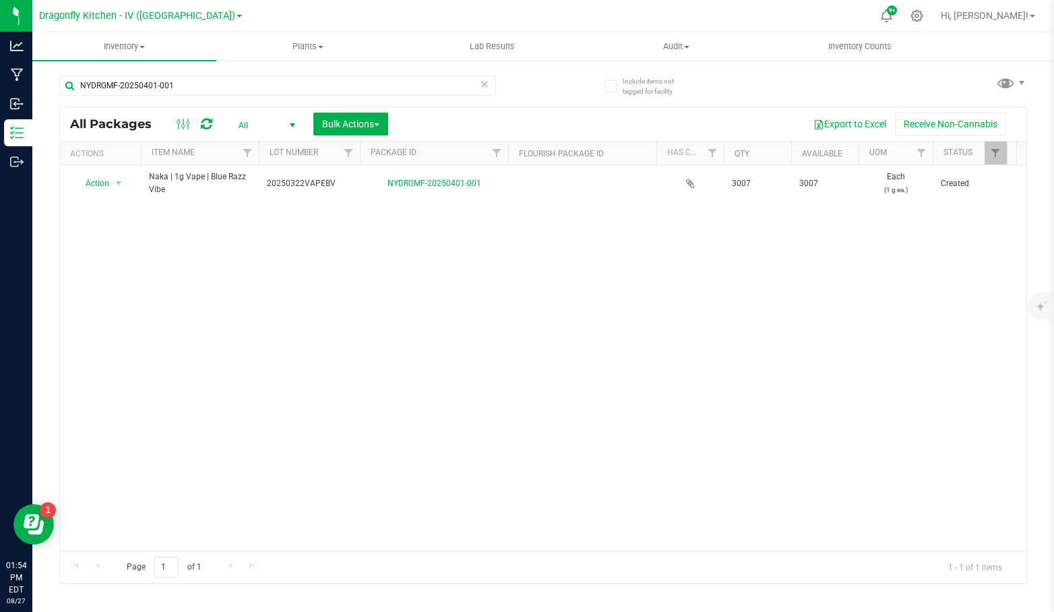
click at [542, 363] on div "Action Action Adjust qty Create package Edit attributes Global inventory Locate…" at bounding box center [543, 357] width 966 height 385
drag, startPoint x: 544, startPoint y: 363, endPoint x: 561, endPoint y: 354, distance: 19.3
click at [546, 362] on div "Action Action Adjust qty Create package Edit attributes Global inventory Locate…" at bounding box center [543, 357] width 966 height 385
click at [0, 0] on p "Outbound" at bounding box center [0, 0] width 0 height 0
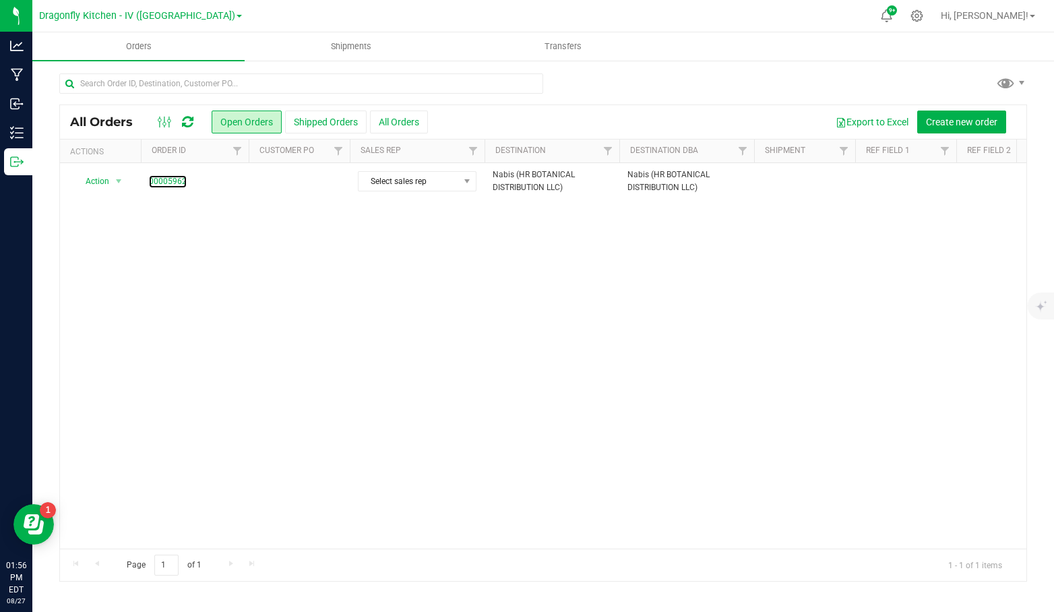
click at [163, 179] on link "00005962" at bounding box center [168, 181] width 38 height 13
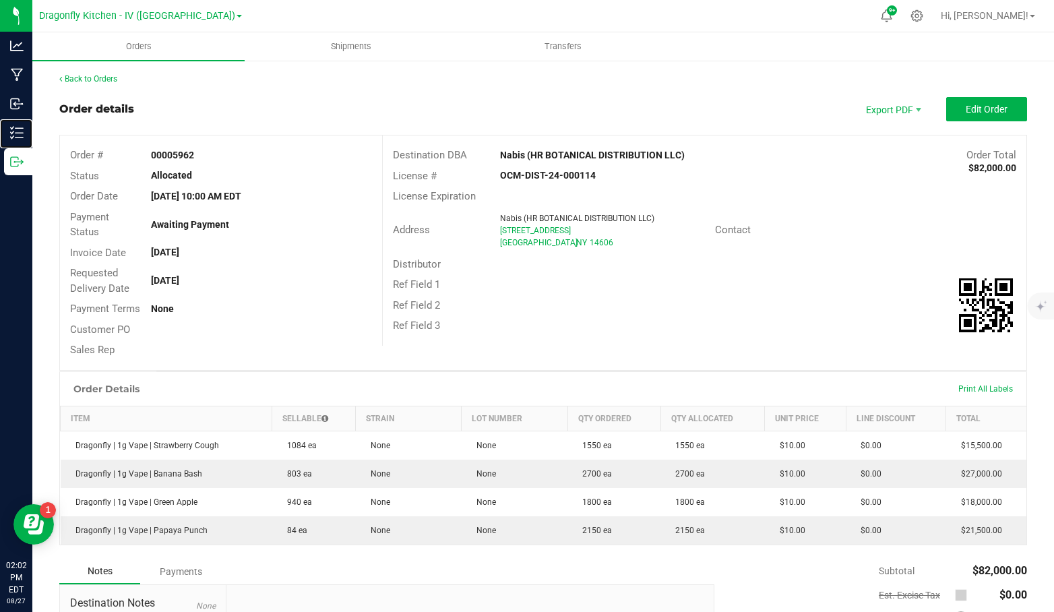
click at [0, 0] on p "Inventory" at bounding box center [0, 0] width 0 height 0
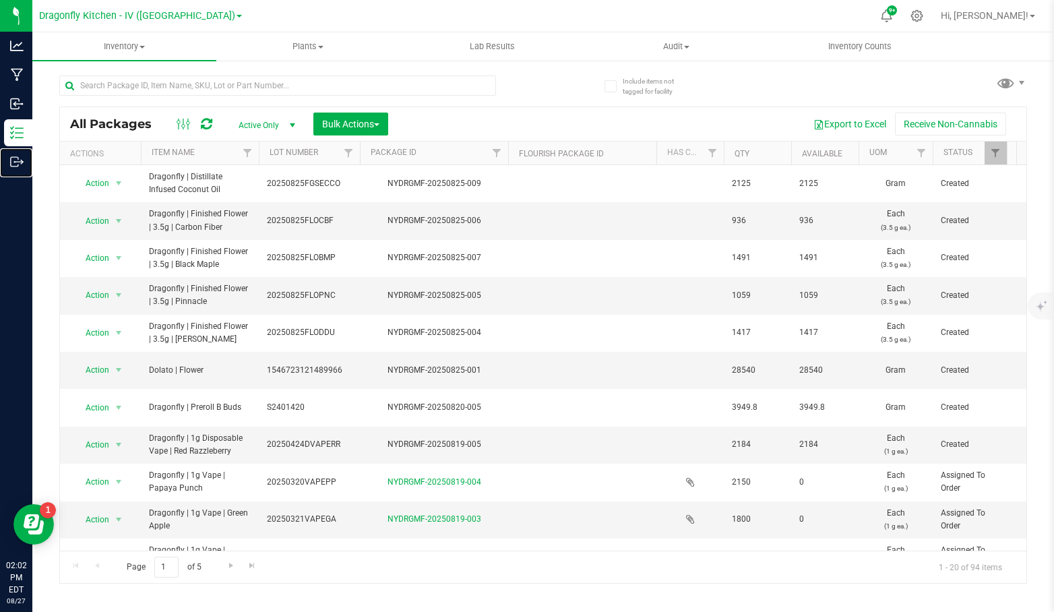
click at [11, 166] on icon at bounding box center [14, 161] width 7 height 9
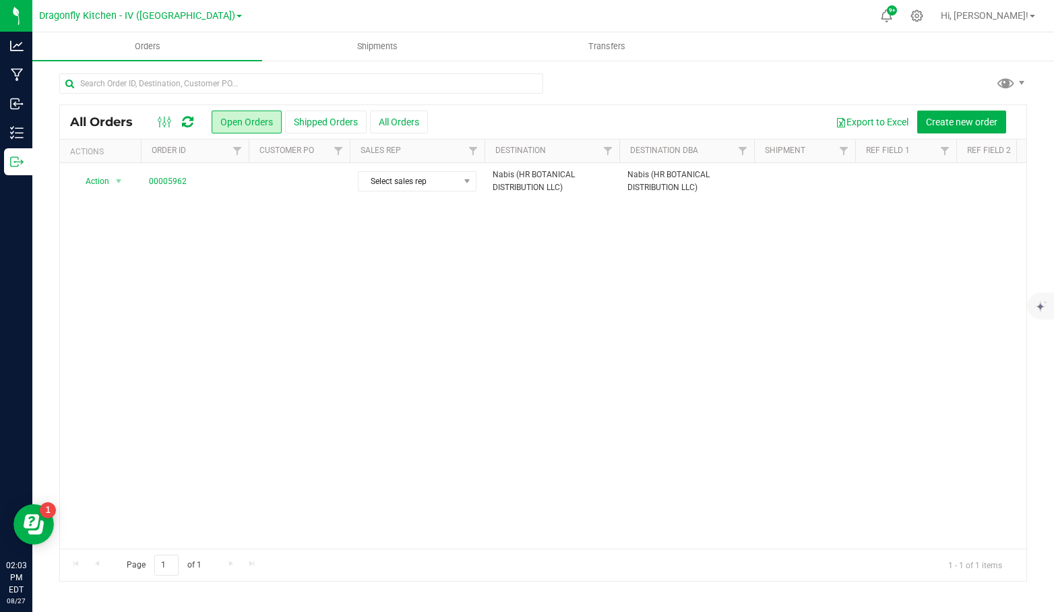
click at [305, 127] on button "Shipped Orders" at bounding box center [326, 122] width 82 height 23
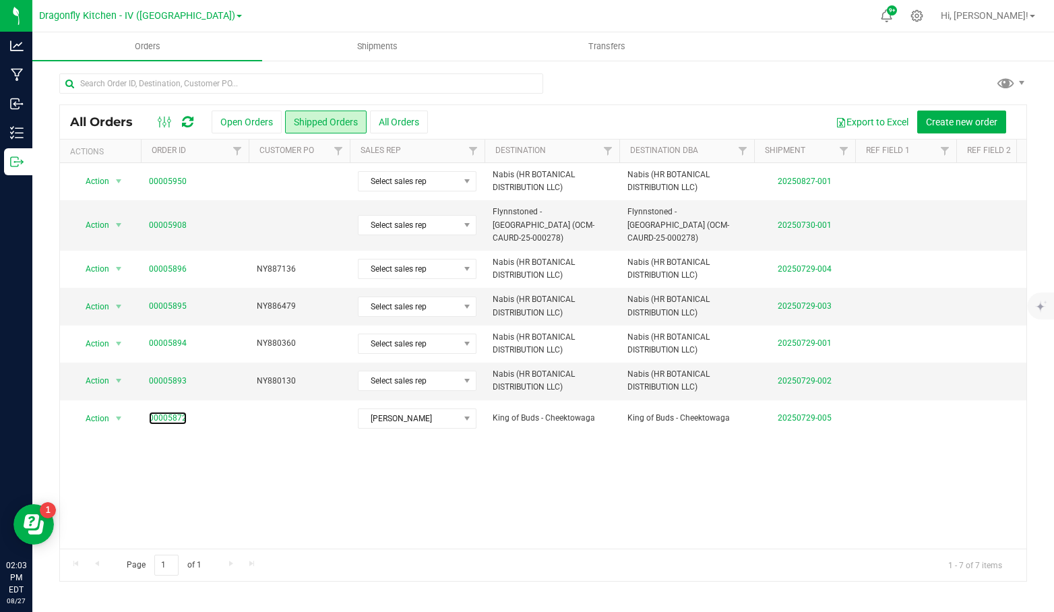
click at [167, 412] on link "00005872" at bounding box center [168, 418] width 38 height 13
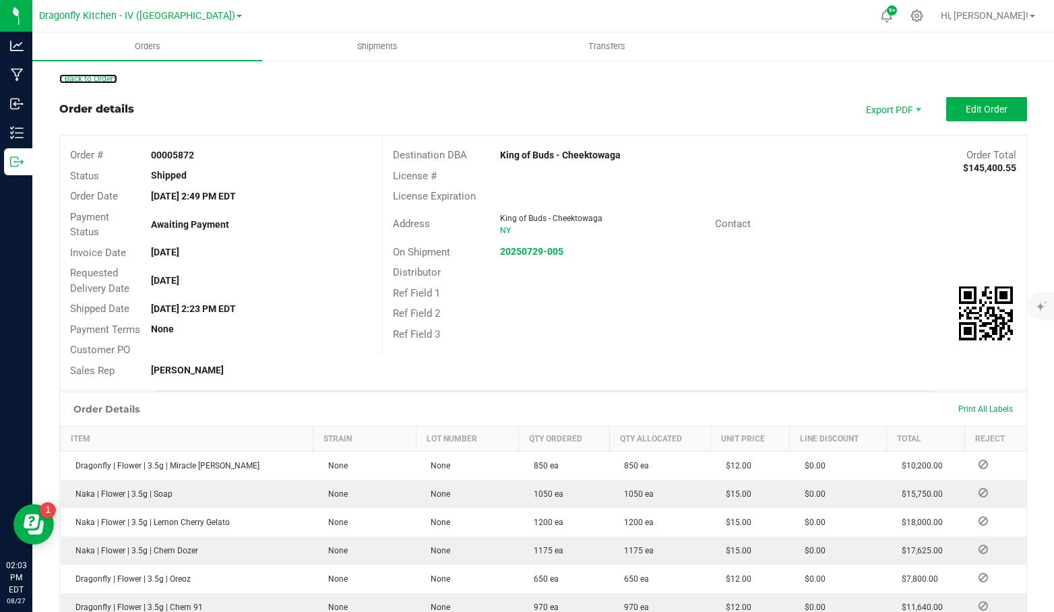
click at [90, 74] on link "Back to Orders" at bounding box center [88, 78] width 58 height 9
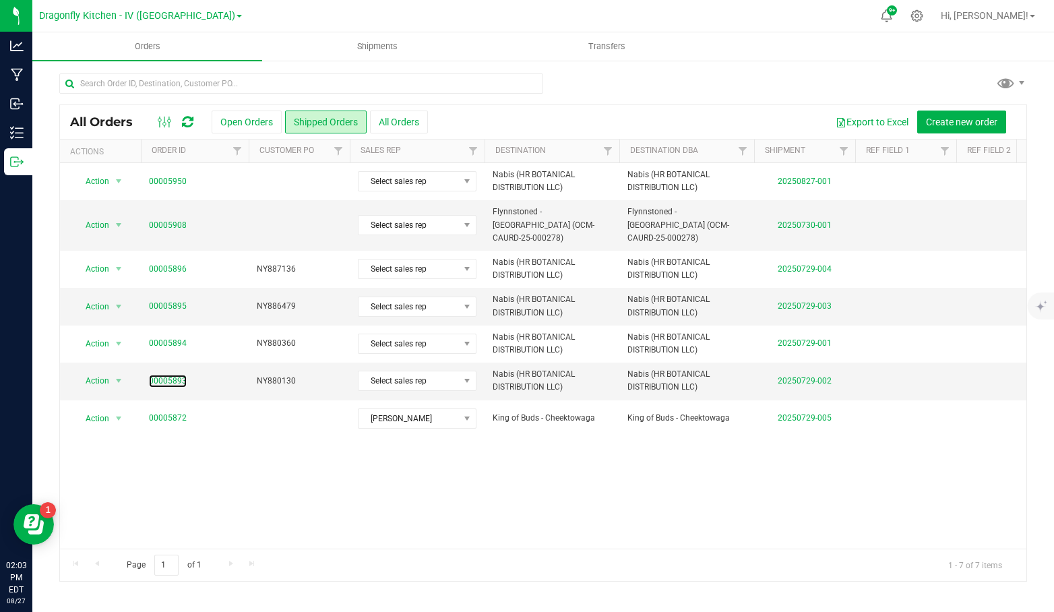
click at [173, 375] on link "00005893" at bounding box center [168, 381] width 38 height 13
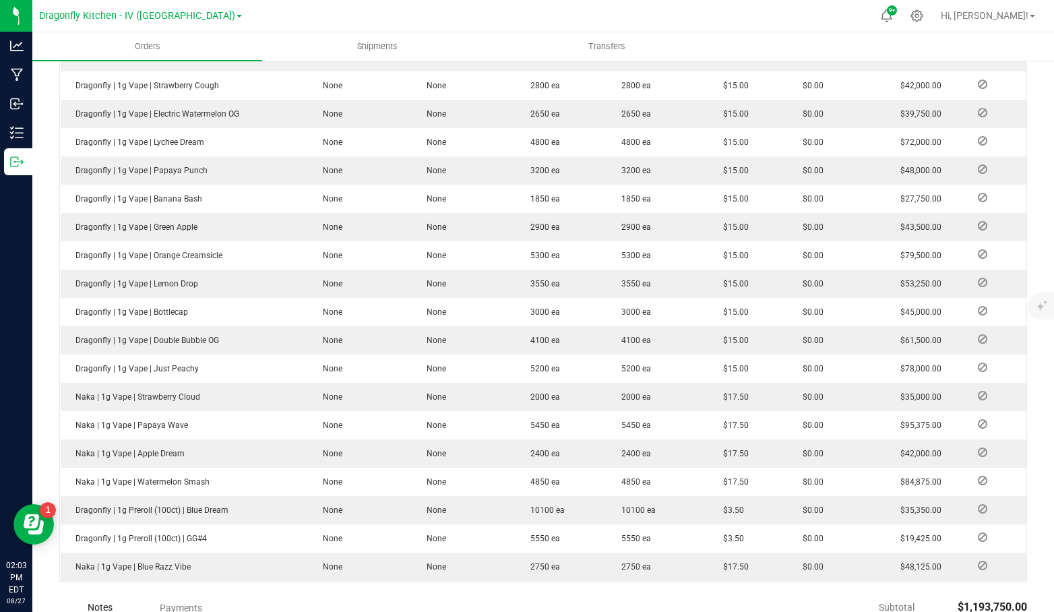
scroll to position [404, 0]
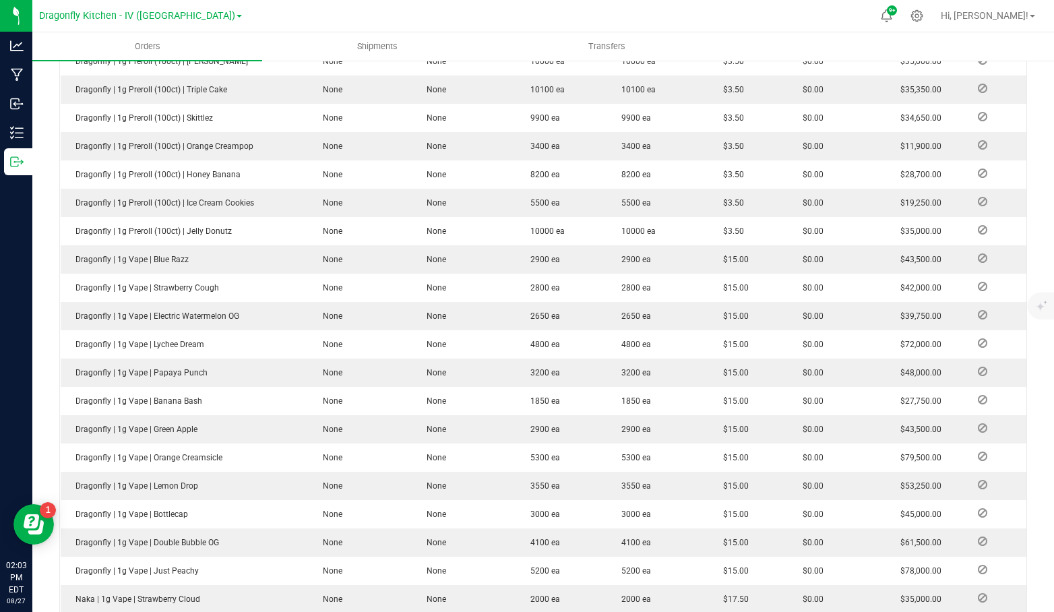
click at [507, 274] on td "None" at bounding box center [464, 259] width 104 height 28
click at [475, 325] on td "None" at bounding box center [464, 316] width 104 height 28
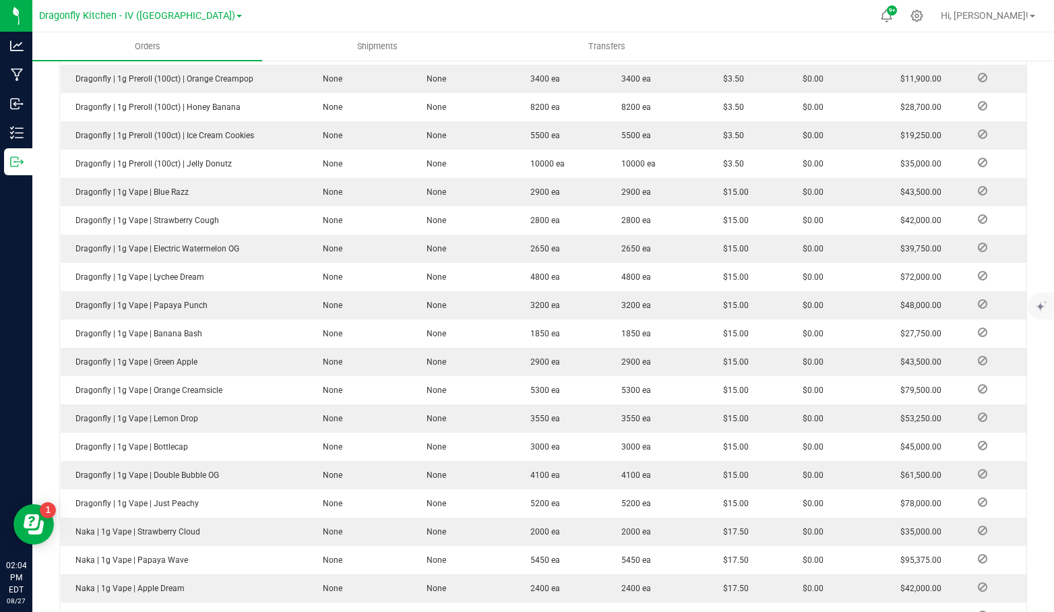
click at [487, 517] on td "None" at bounding box center [464, 503] width 104 height 28
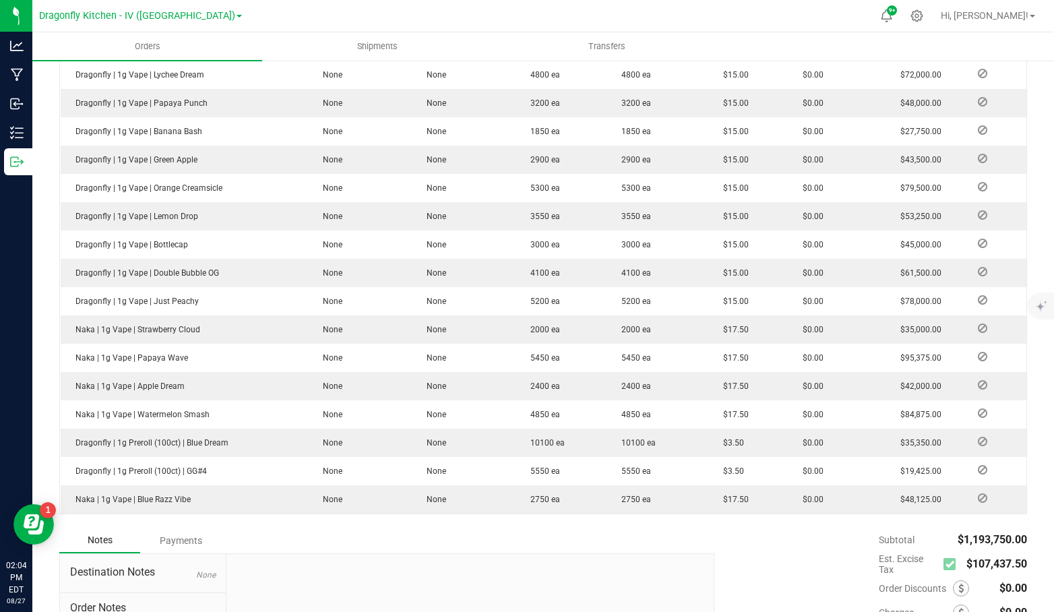
click at [470, 513] on td "None" at bounding box center [464, 499] width 104 height 28
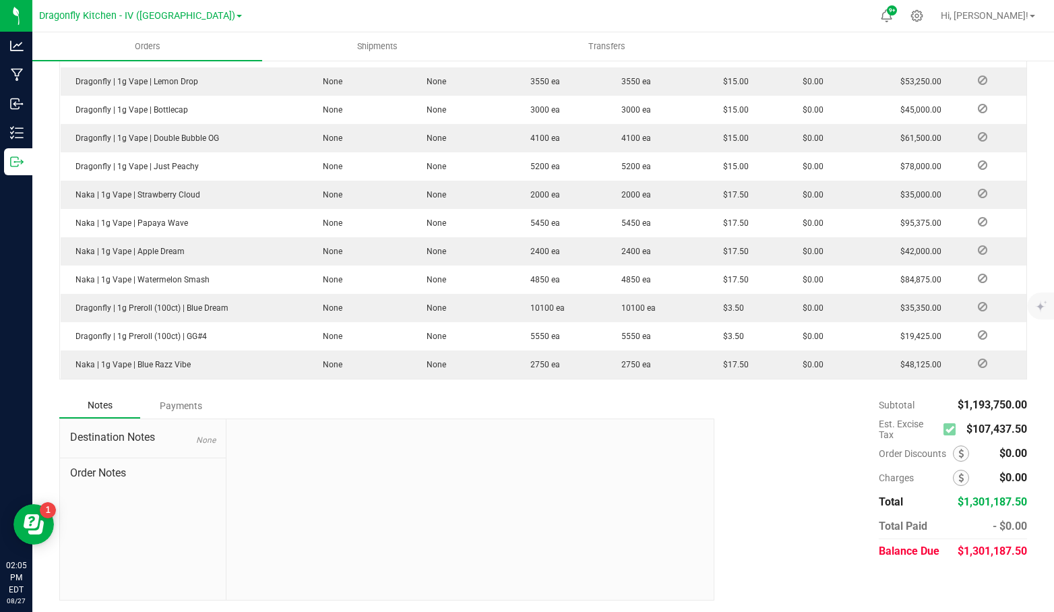
scroll to position [741, 0]
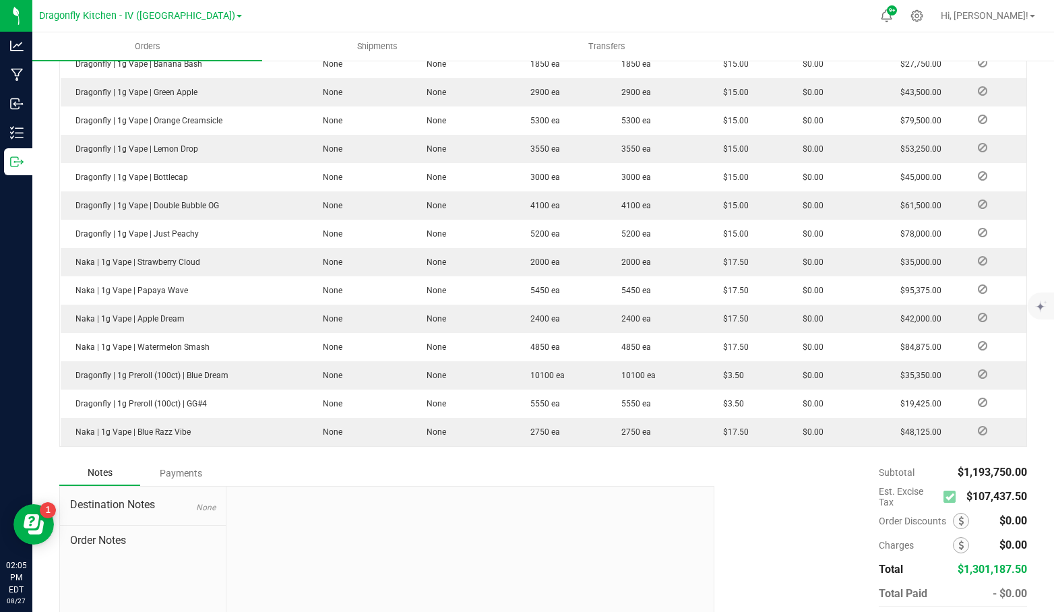
click at [540, 460] on div "Order Details Print All Labels Item Strain Lot Number Qty Ordered Qty Allocated…" at bounding box center [543, 55] width 968 height 810
click at [504, 460] on div "Order Details Print All Labels Item Strain Lot Number Qty Ordered Qty Allocated…" at bounding box center [543, 55] width 968 height 810
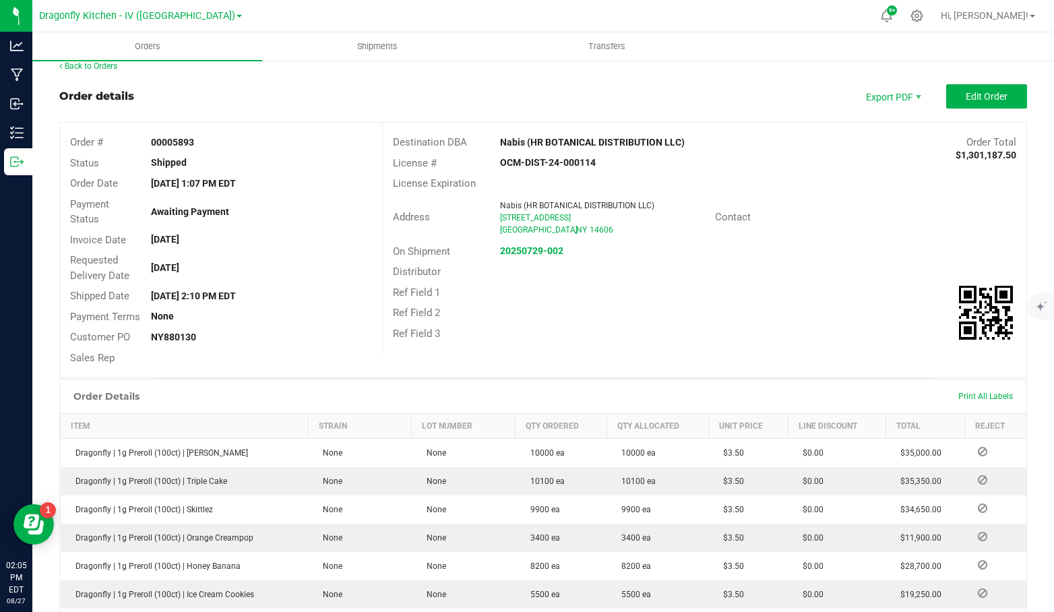
scroll to position [0, 0]
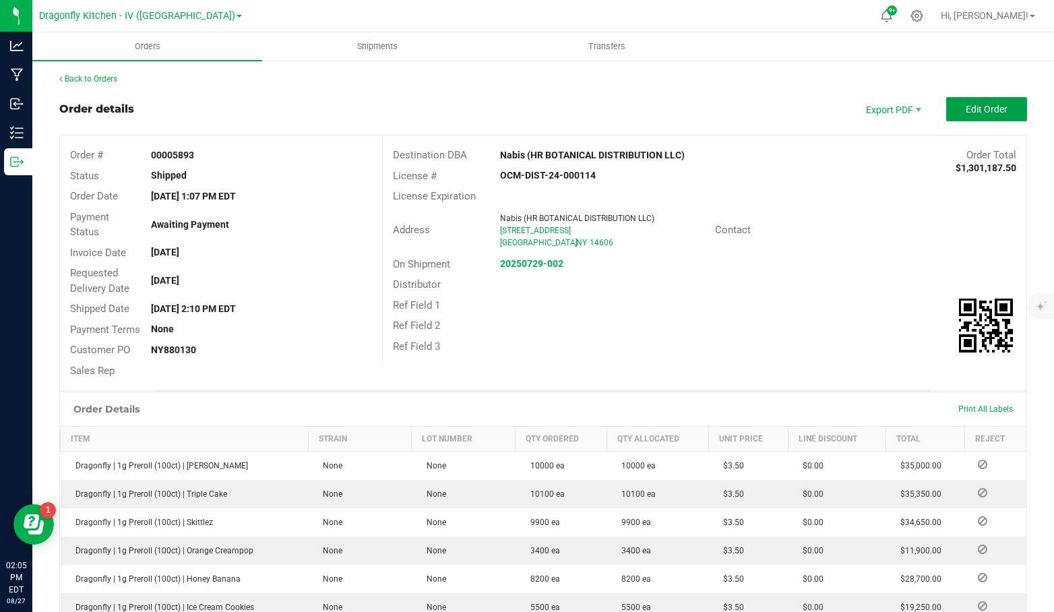
click at [975, 108] on span "Edit Order" at bounding box center [987, 109] width 42 height 11
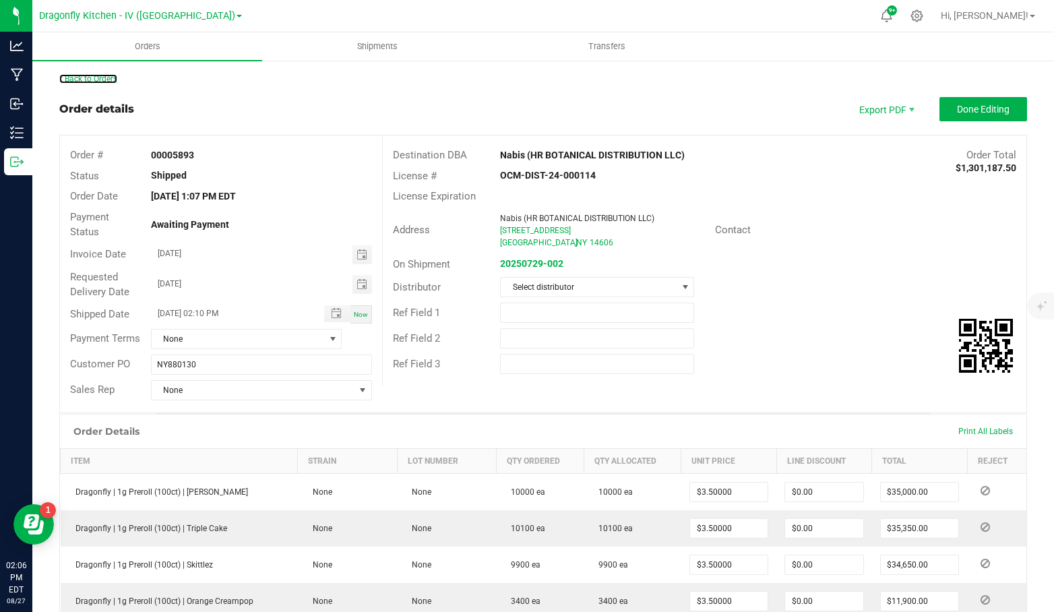
click at [99, 79] on link "Back to Orders" at bounding box center [88, 78] width 58 height 9
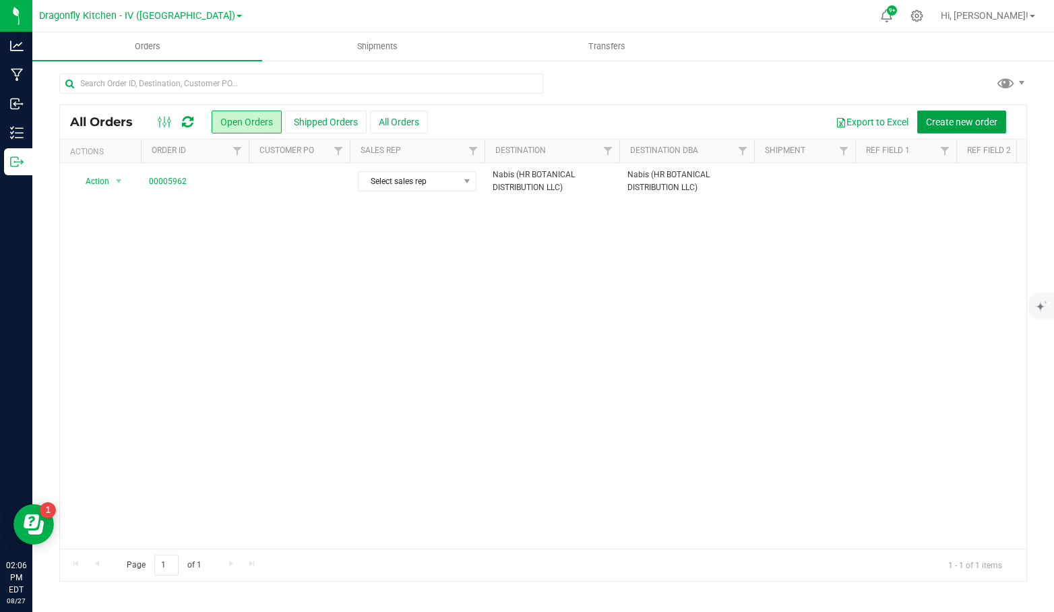
click at [944, 123] on span "Create new order" at bounding box center [961, 122] width 71 height 11
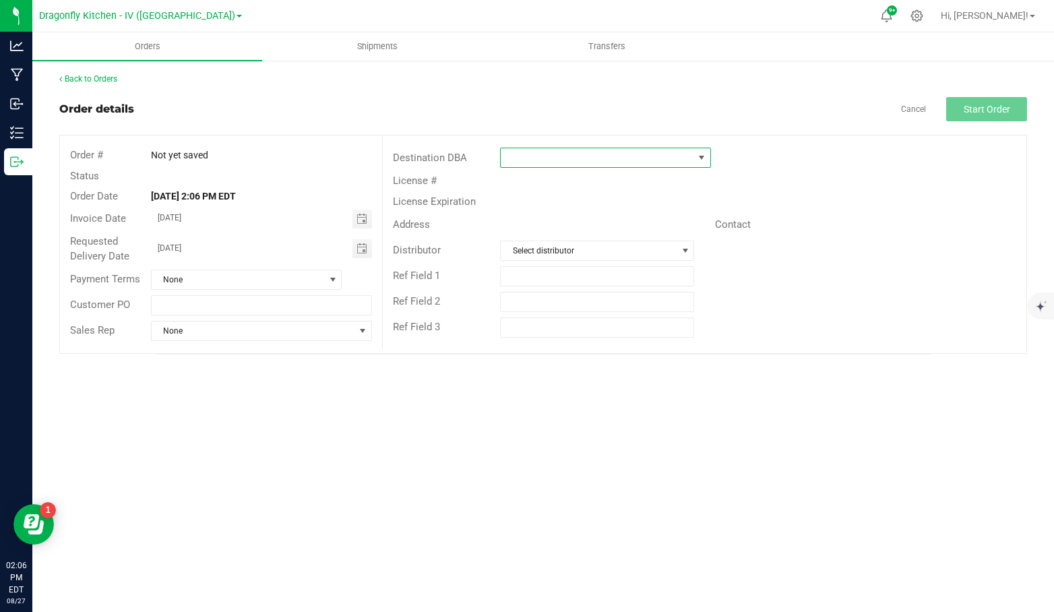
click at [539, 156] on span at bounding box center [597, 157] width 193 height 19
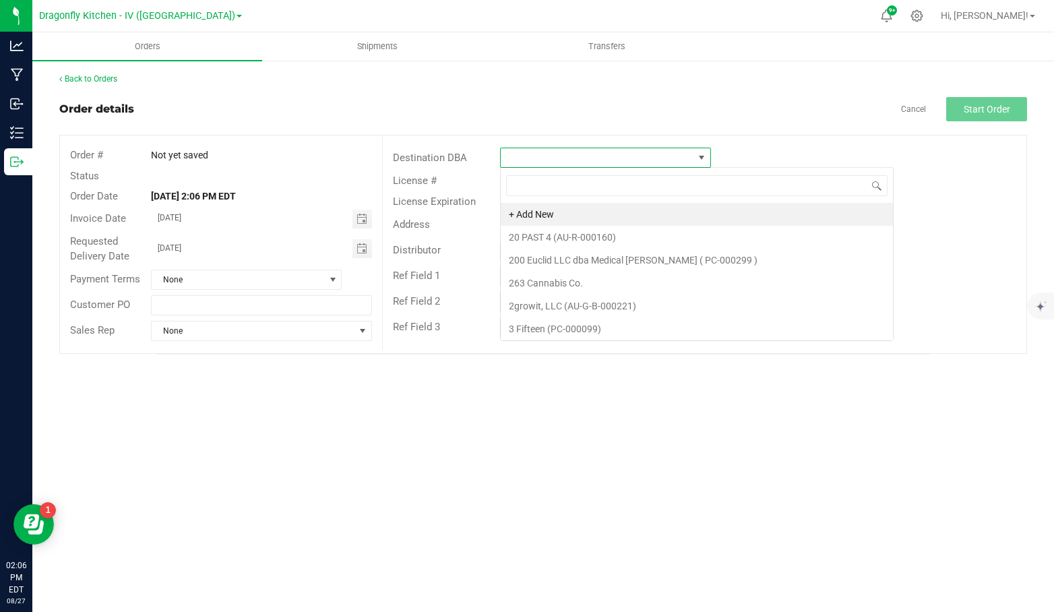
scroll to position [20, 211]
type input "n"
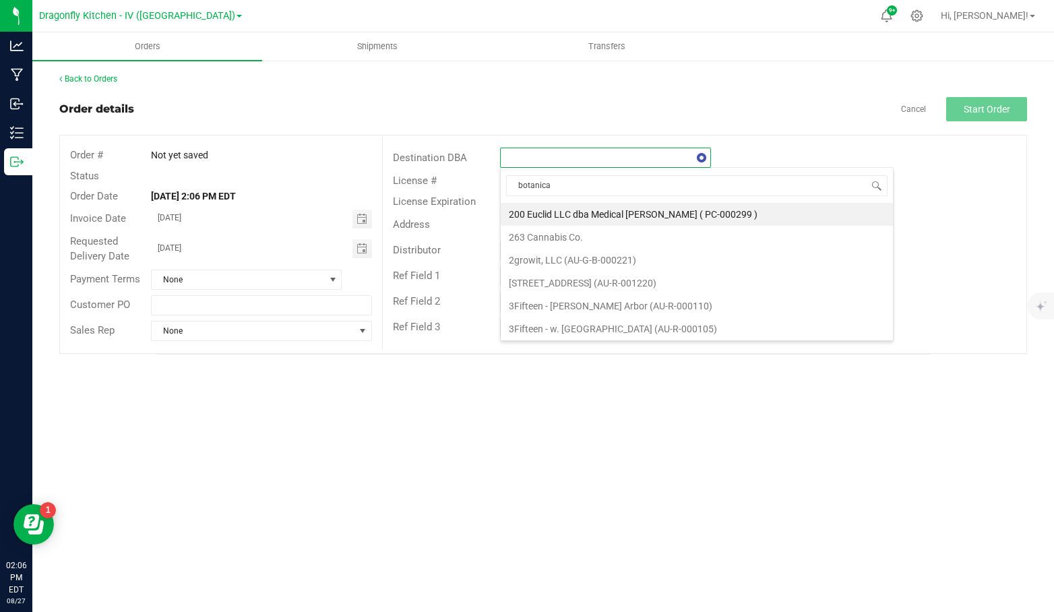
type input "botanical"
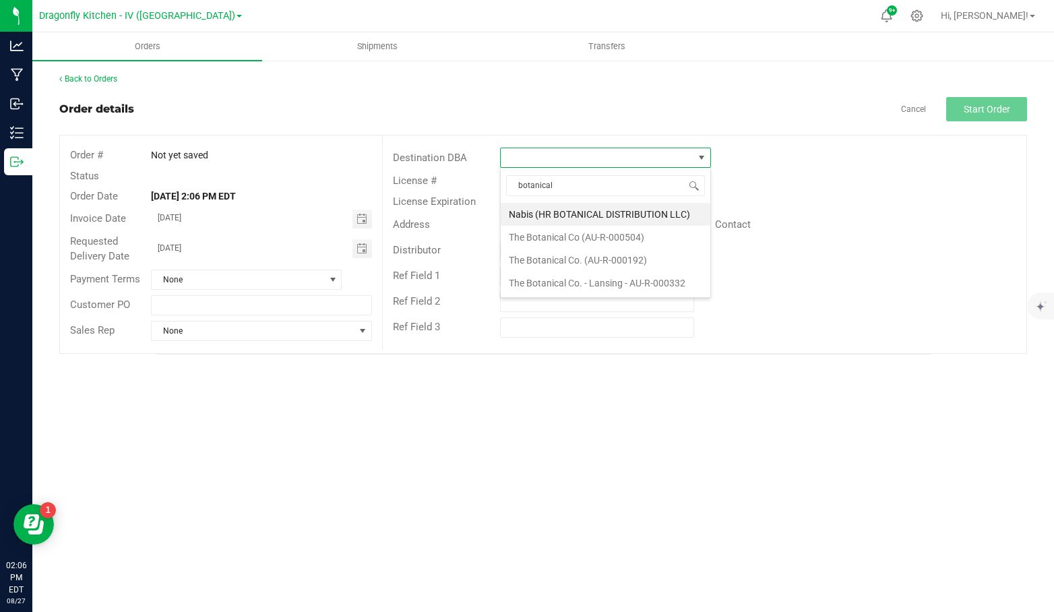
click at [592, 207] on li "Nabis (HR BOTANICAL DISTRIBUTION LLC)" at bounding box center [606, 214] width 210 height 23
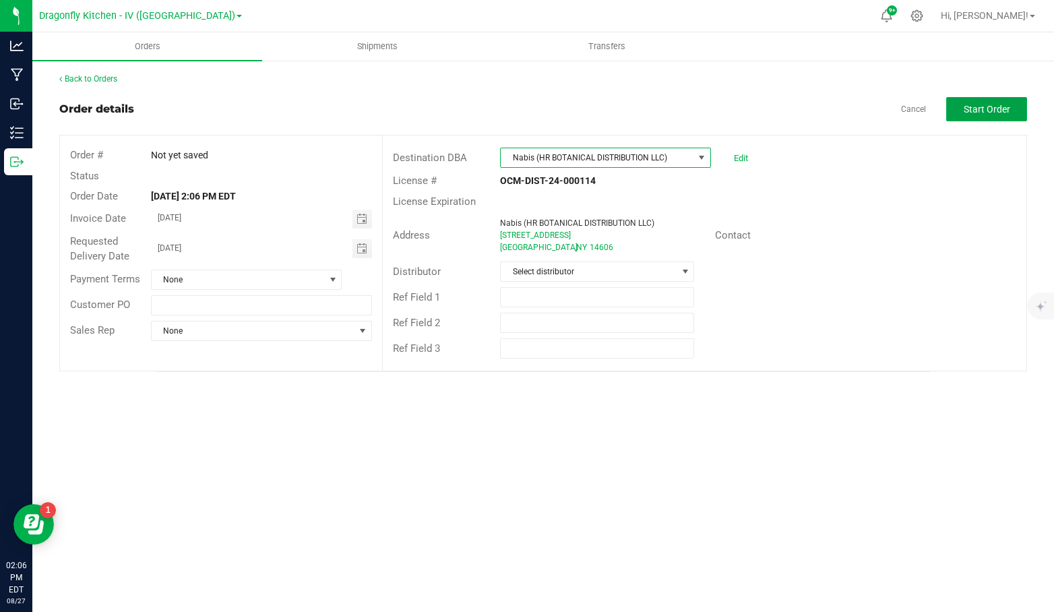
click at [989, 112] on span "Start Order" at bounding box center [987, 109] width 46 height 11
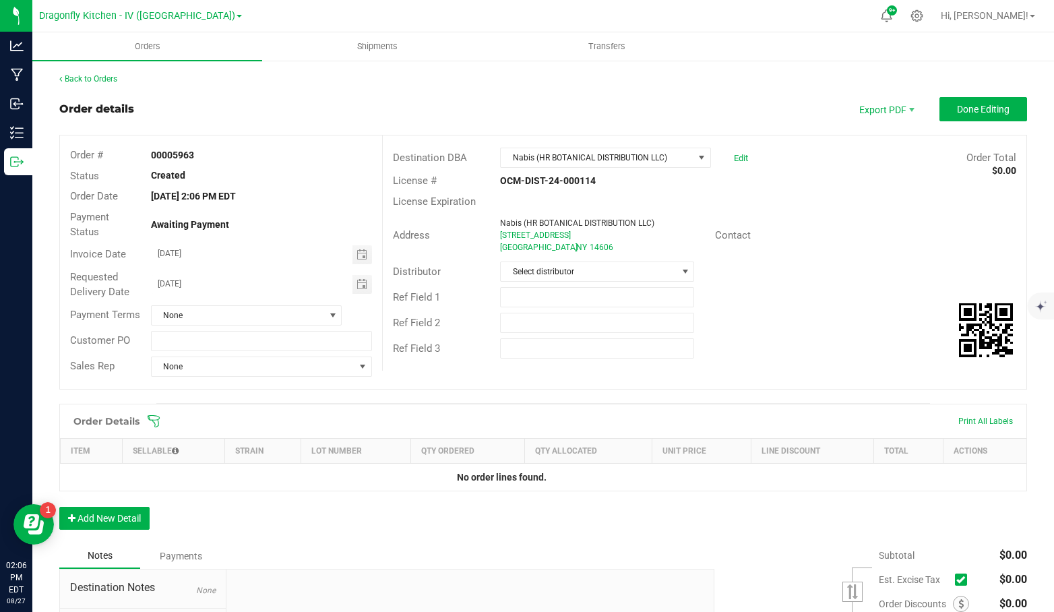
click at [363, 252] on span "Toggle calendar" at bounding box center [361, 254] width 11 height 11
click at [173, 313] on span "May" at bounding box center [169, 311] width 15 height 9
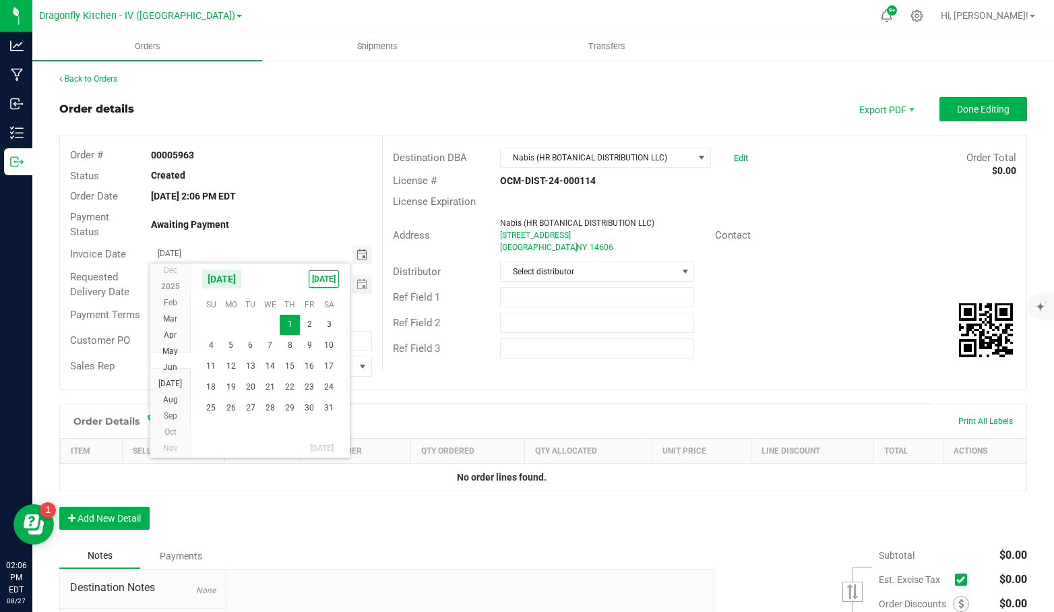
scroll to position [24323, 0]
click at [289, 325] on span "1" at bounding box center [290, 324] width 20 height 21
type input "05/01/2025"
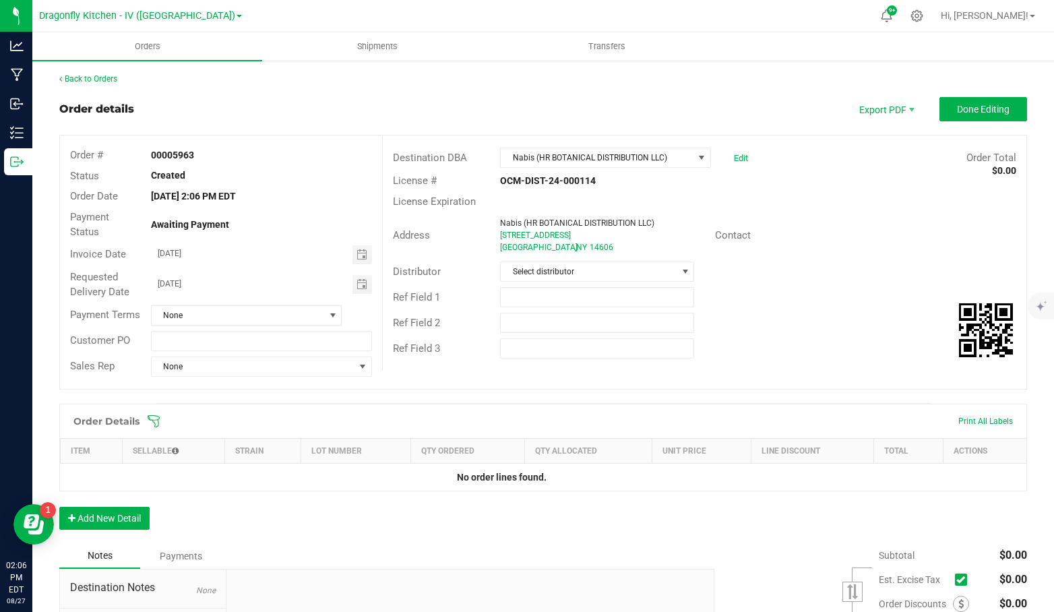
click at [464, 404] on div "Order details Export PDF Done Editing Order # 00005963 Status Created Order Dat…" at bounding box center [543, 424] width 968 height 654
click at [361, 288] on span "Toggle calendar" at bounding box center [361, 284] width 11 height 11
click at [161, 342] on li "May" at bounding box center [170, 342] width 40 height 16
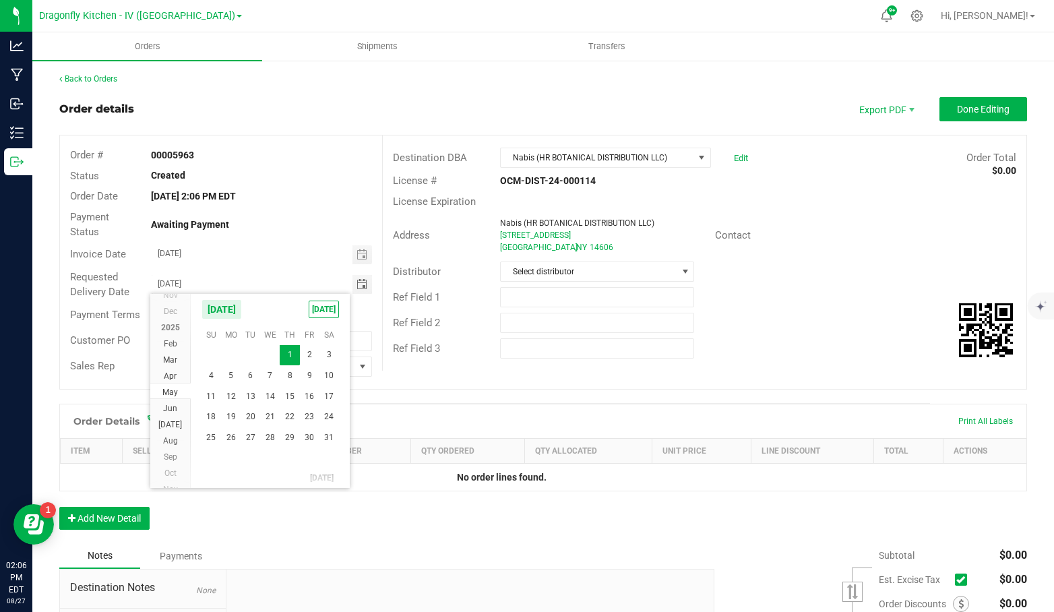
click at [292, 360] on span "1" at bounding box center [290, 354] width 20 height 21
type input "05/01/2025"
click at [464, 412] on div "Order Details Print All Labels" at bounding box center [543, 421] width 966 height 34
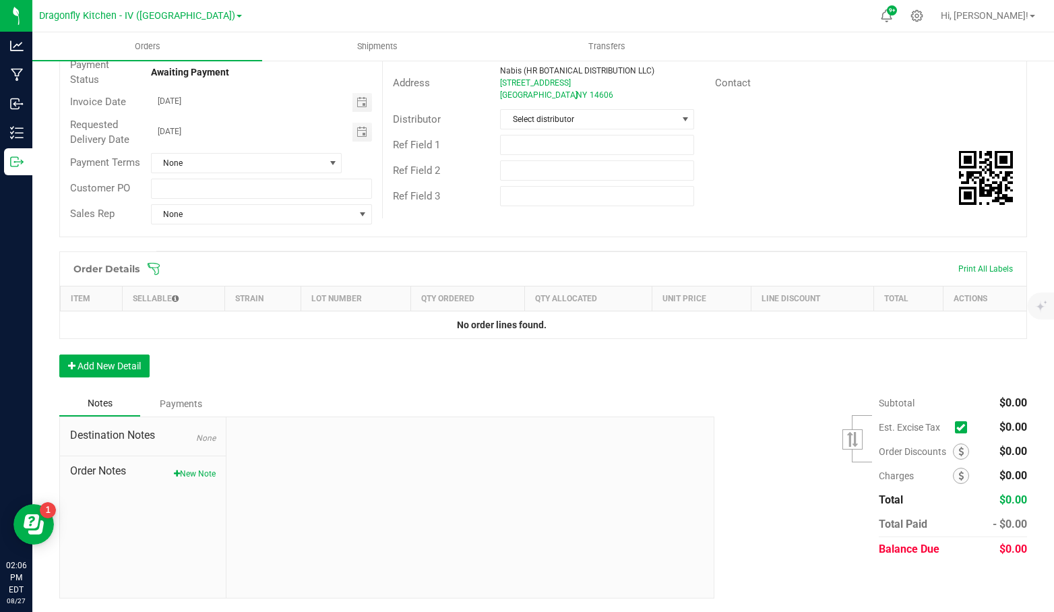
scroll to position [158, 0]
click at [126, 360] on button "Add New Detail" at bounding box center [104, 365] width 90 height 23
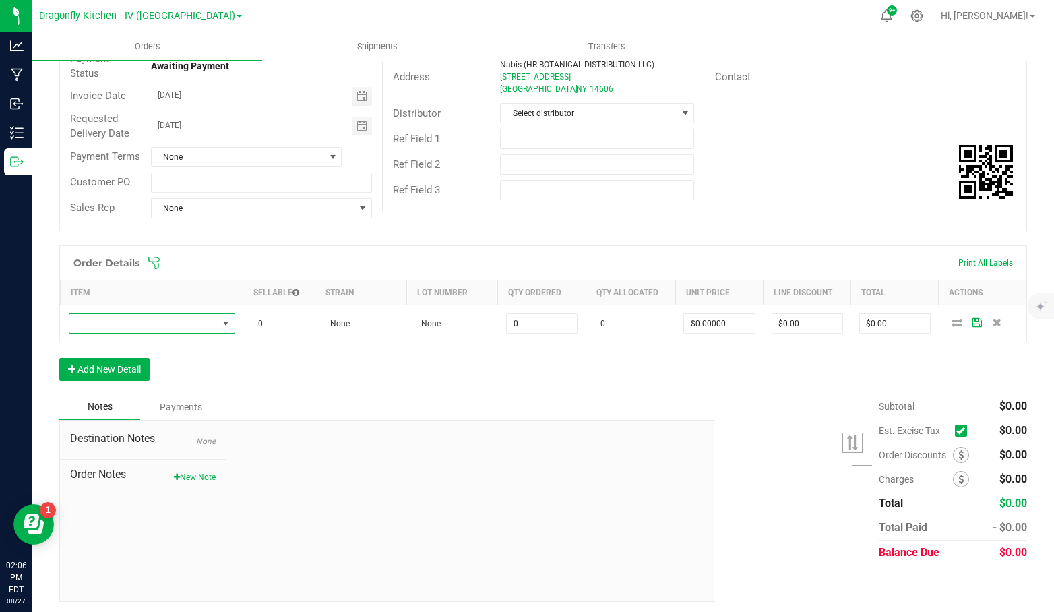
click at [176, 323] on span "NO DATA FOUND" at bounding box center [143, 323] width 148 height 19
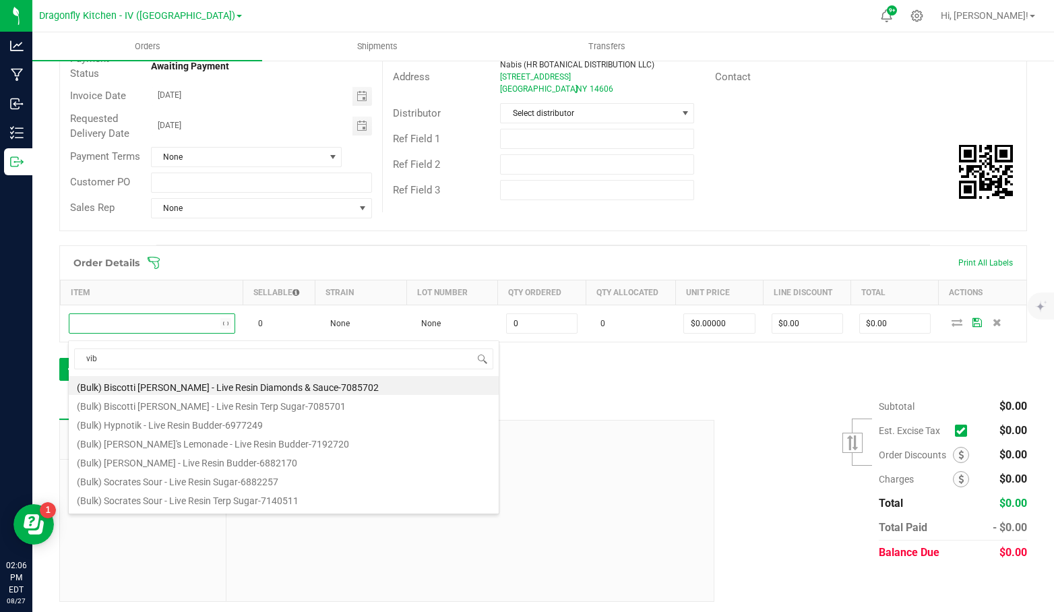
type input "vibe"
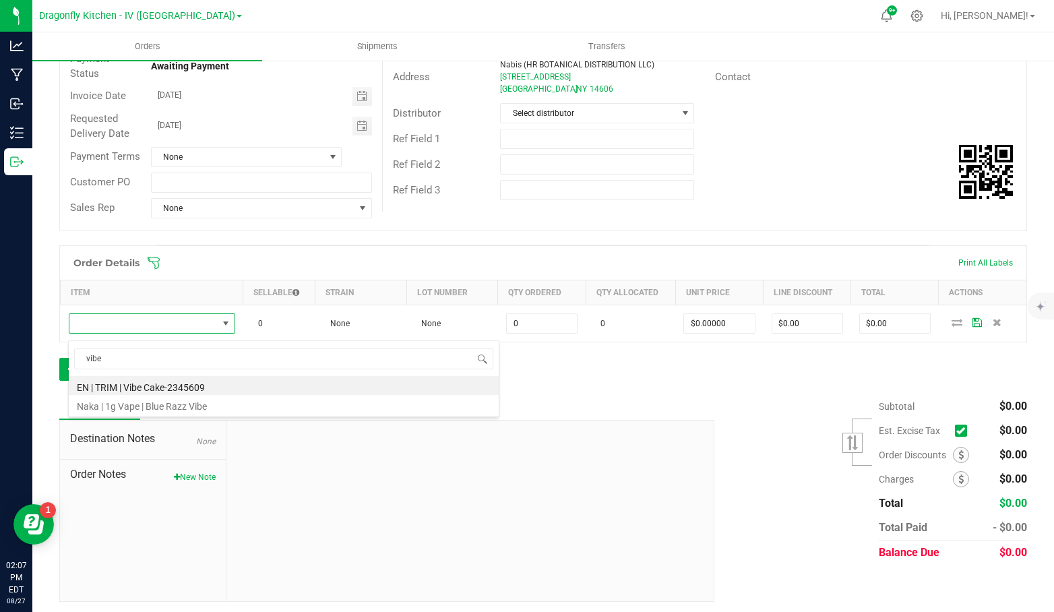
click at [210, 406] on li "Naka | 1g Vape | Blue Razz Vibe" at bounding box center [284, 404] width 430 height 19
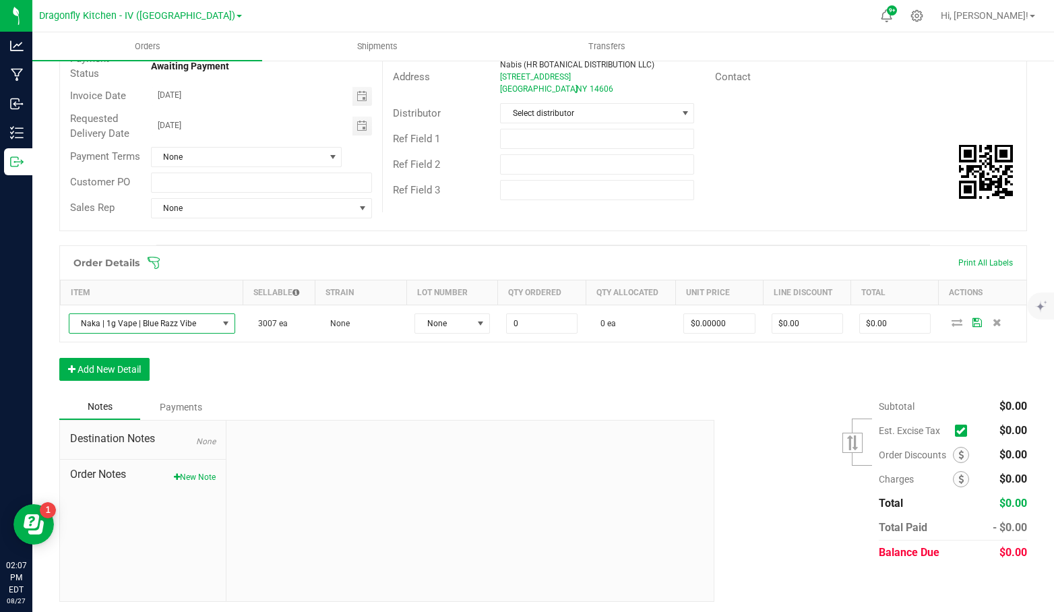
click at [533, 328] on input "0" at bounding box center [542, 323] width 70 height 19
type input "150 ea"
click at [576, 389] on div "Order Details Print All Labels Item Sellable Strain Lot Number Qty Ordered Qty …" at bounding box center [543, 319] width 968 height 149
click at [699, 323] on input "0" at bounding box center [719, 323] width 70 height 19
type input "$17.50000"
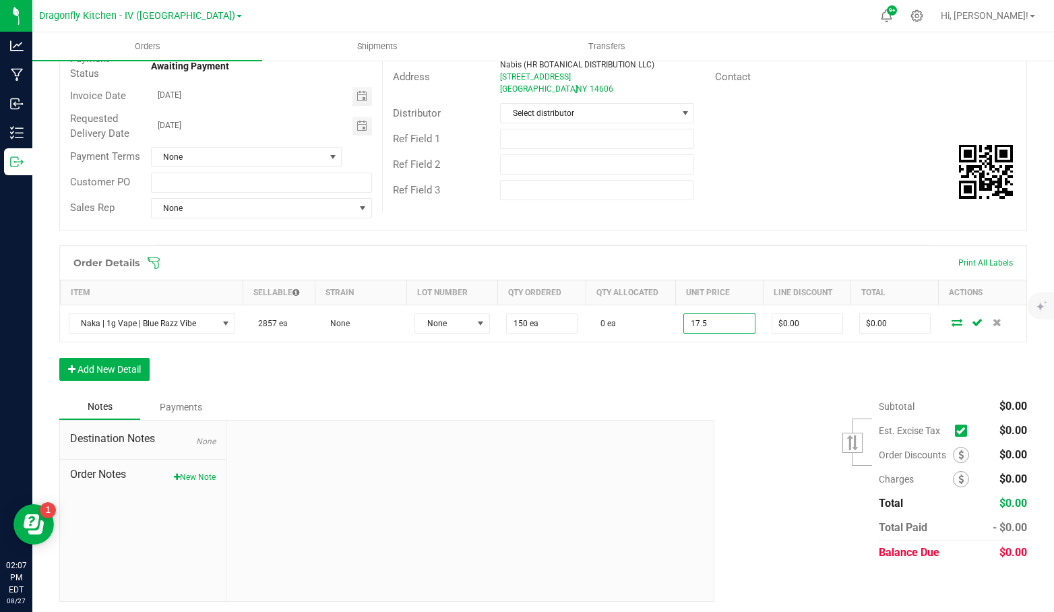
type input "$2,625.00"
click at [788, 394] on div "Order Details Print All Labels Item Sellable Strain Lot Number Qty Ordered Qty …" at bounding box center [543, 319] width 968 height 149
click at [952, 326] on icon at bounding box center [957, 322] width 11 height 8
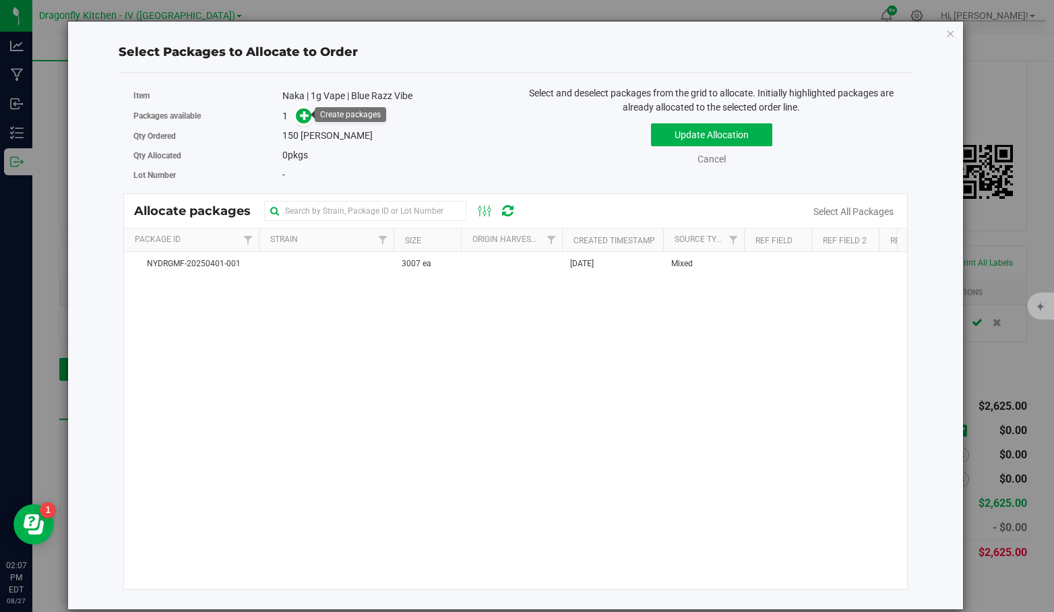
click at [302, 113] on icon at bounding box center [304, 115] width 9 height 9
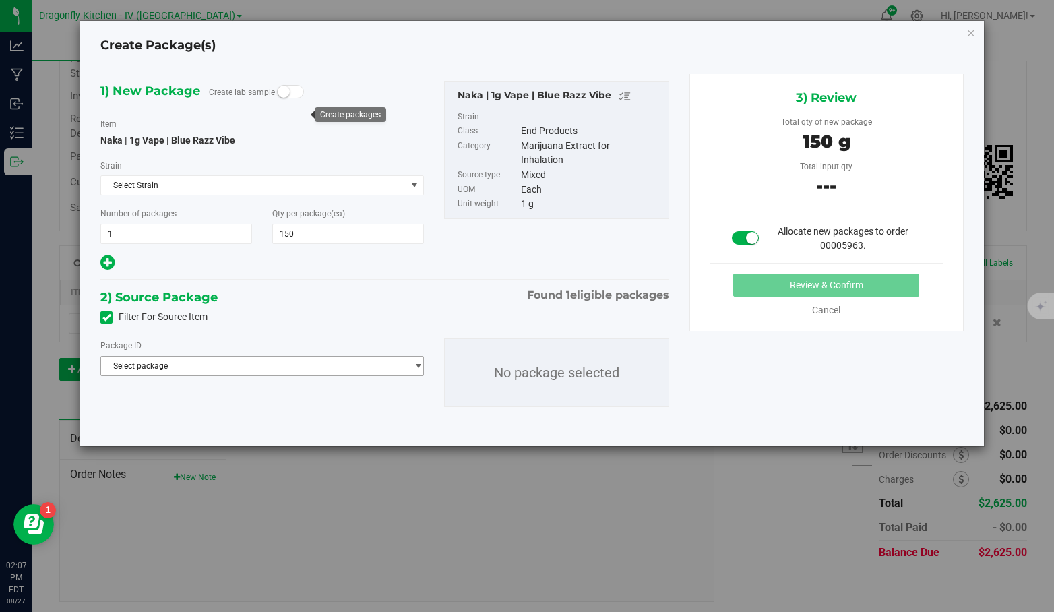
click at [342, 366] on span "Select package" at bounding box center [253, 365] width 305 height 19
click at [343, 414] on li "NYDRGMF-20250401-001 ( Naka | 1g Vape | Blue Razz Vibe )" at bounding box center [262, 418] width 322 height 19
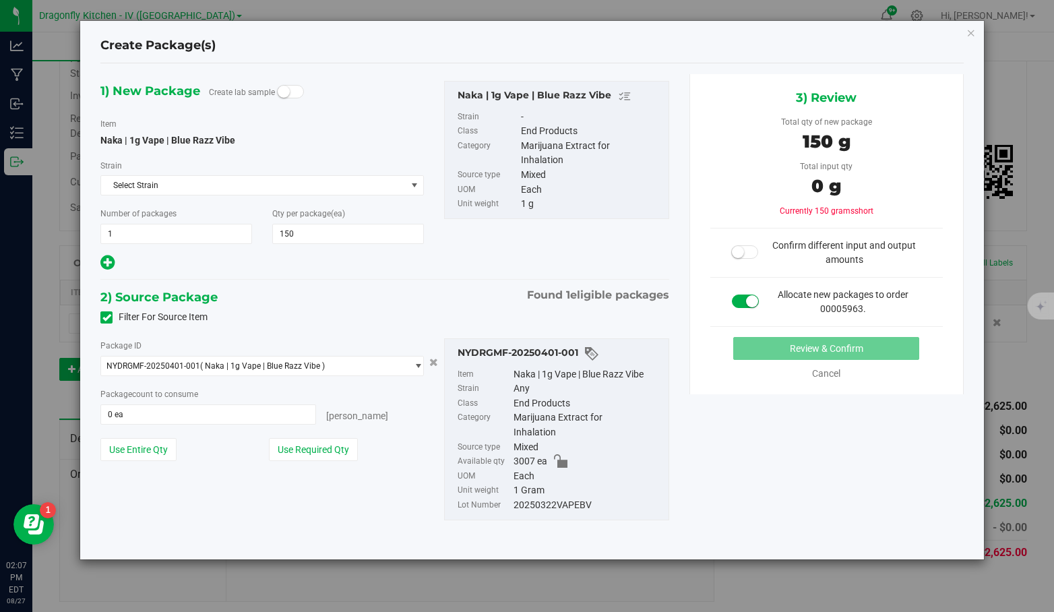
click at [361, 308] on div "Filter For Source Item" at bounding box center [384, 317] width 588 height 20
click at [291, 440] on button "Use Required Qty" at bounding box center [313, 449] width 89 height 23
type input "150 ea"
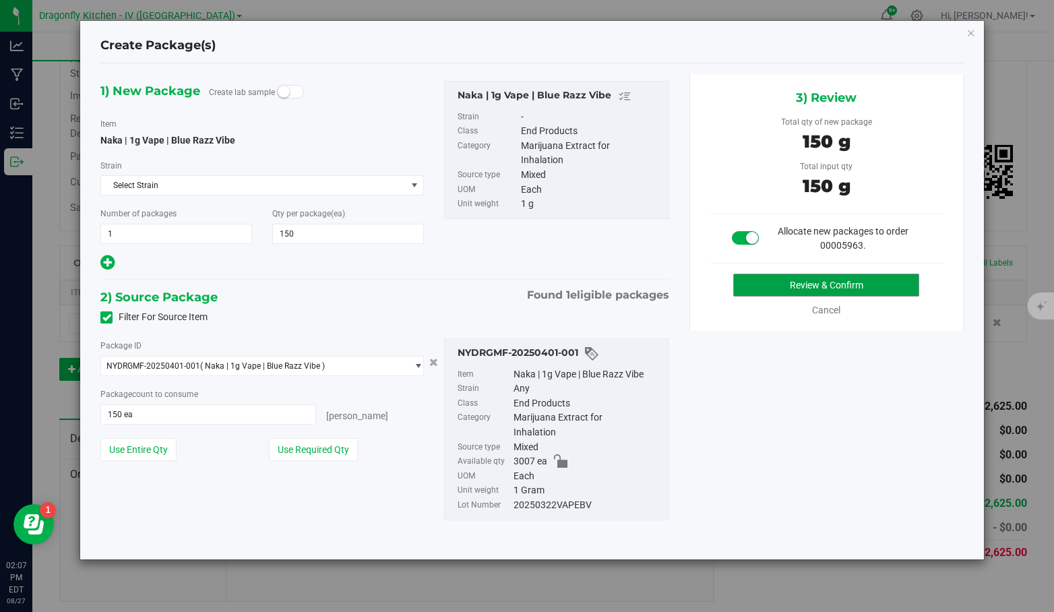
click at [792, 281] on button "Review & Confirm" at bounding box center [826, 285] width 186 height 23
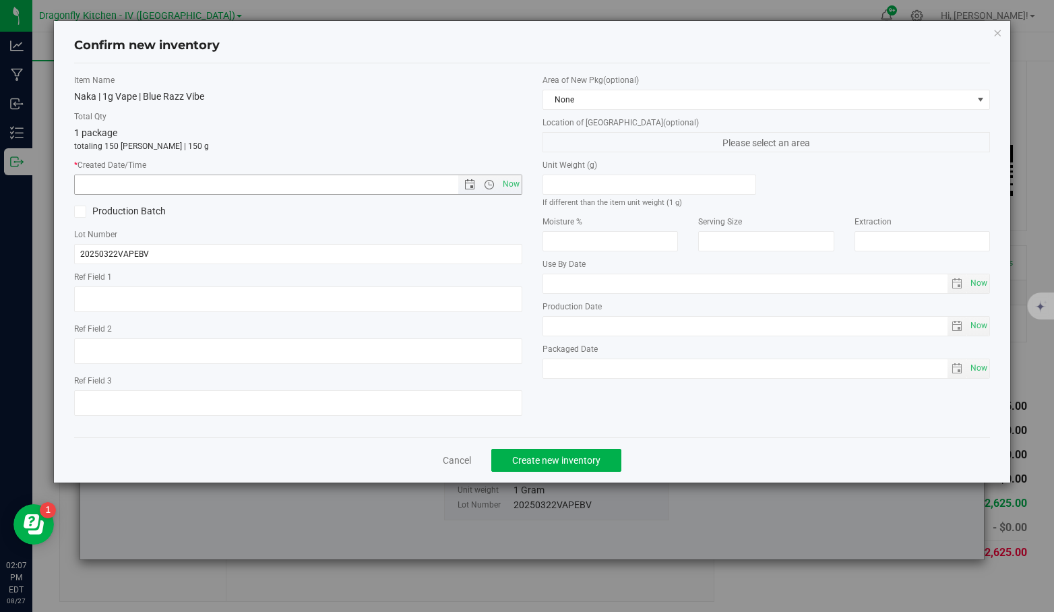
click at [509, 185] on span "Now" at bounding box center [510, 185] width 23 height 20
type input "8/27/2025 2:07 PM"
click at [553, 455] on span "Create new inventory" at bounding box center [556, 460] width 88 height 11
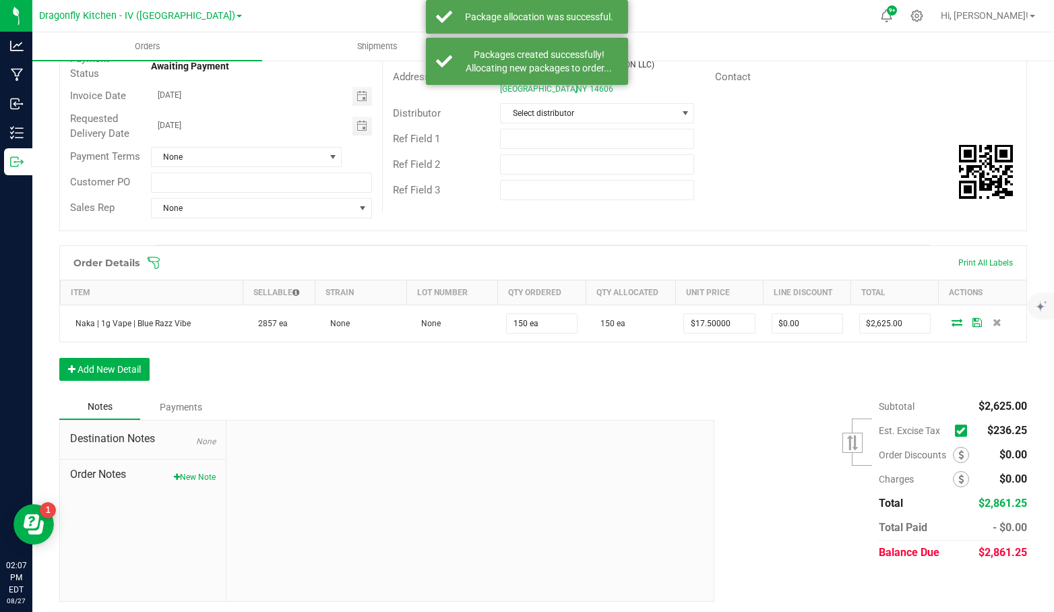
click at [653, 394] on div "Order Details Print All Labels Item Sellable Strain Lot Number Qty Ordered Qty …" at bounding box center [543, 319] width 968 height 149
click at [956, 431] on icon at bounding box center [960, 431] width 9 height 0
click at [0, 0] on input "checkbox" at bounding box center [0, 0] width 0 height 0
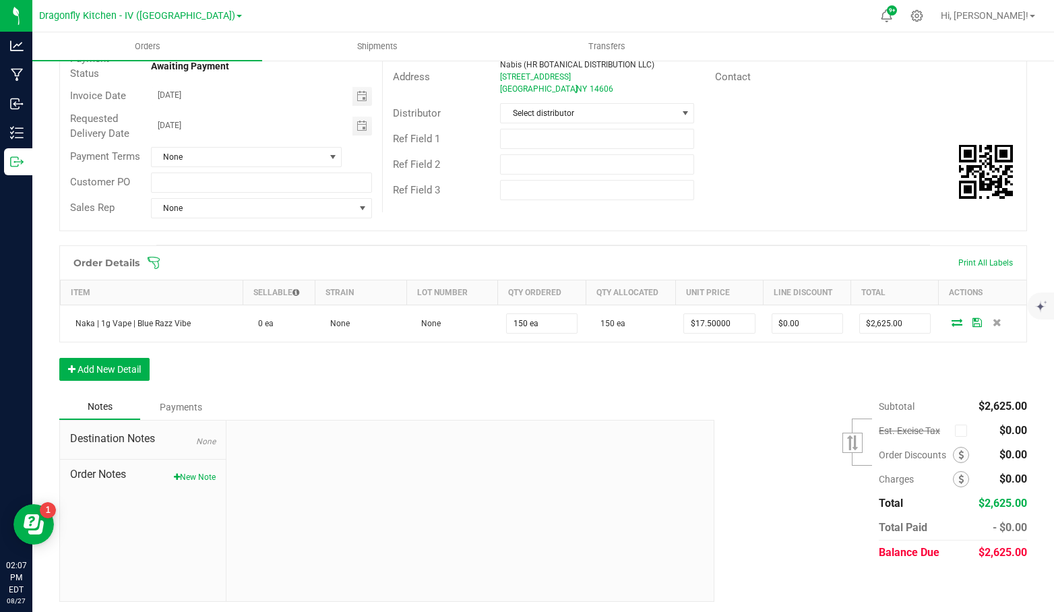
click at [745, 419] on div "Subtotal $2,625.00 Est. Excise Tax" at bounding box center [865, 479] width 323 height 170
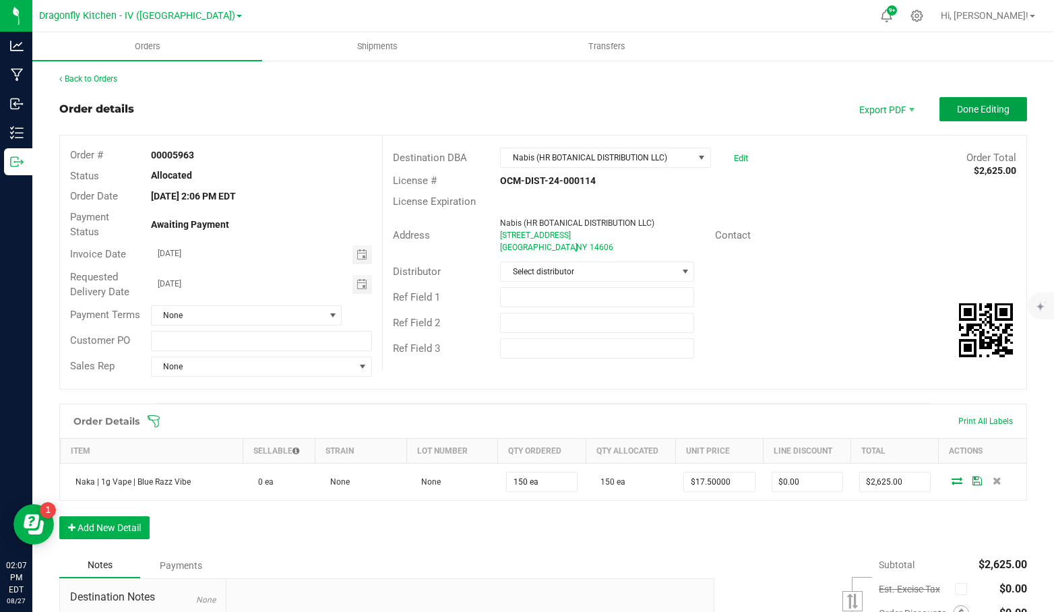
click at [944, 112] on button "Done Editing" at bounding box center [983, 109] width 88 height 24
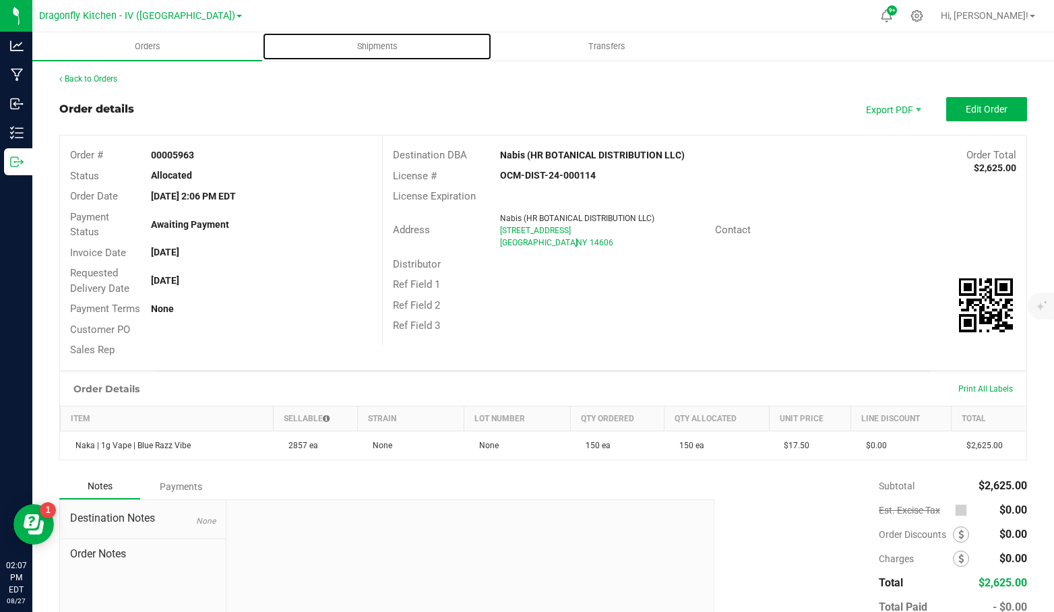
click at [365, 42] on span "Shipments" at bounding box center [377, 46] width 77 height 12
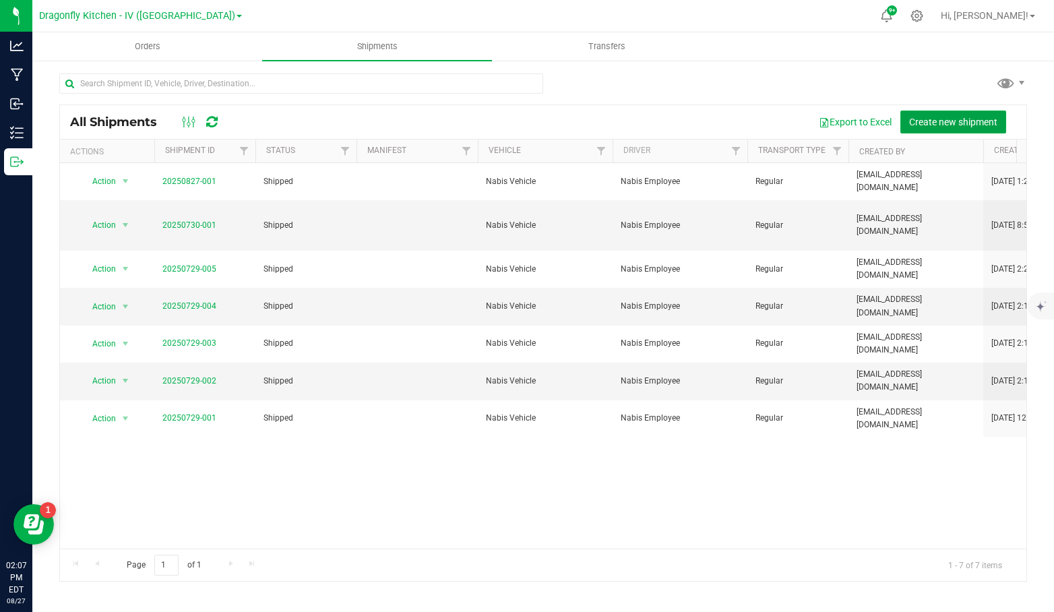
click at [927, 117] on span "Create new shipment" at bounding box center [953, 122] width 88 height 11
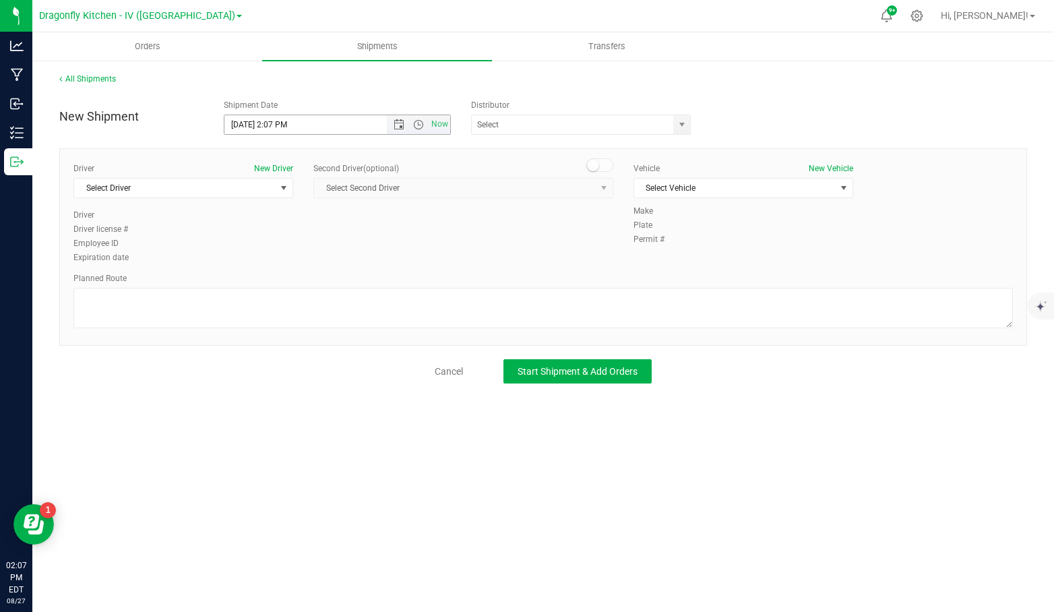
click at [403, 125] on span "Open the date view" at bounding box center [399, 124] width 11 height 11
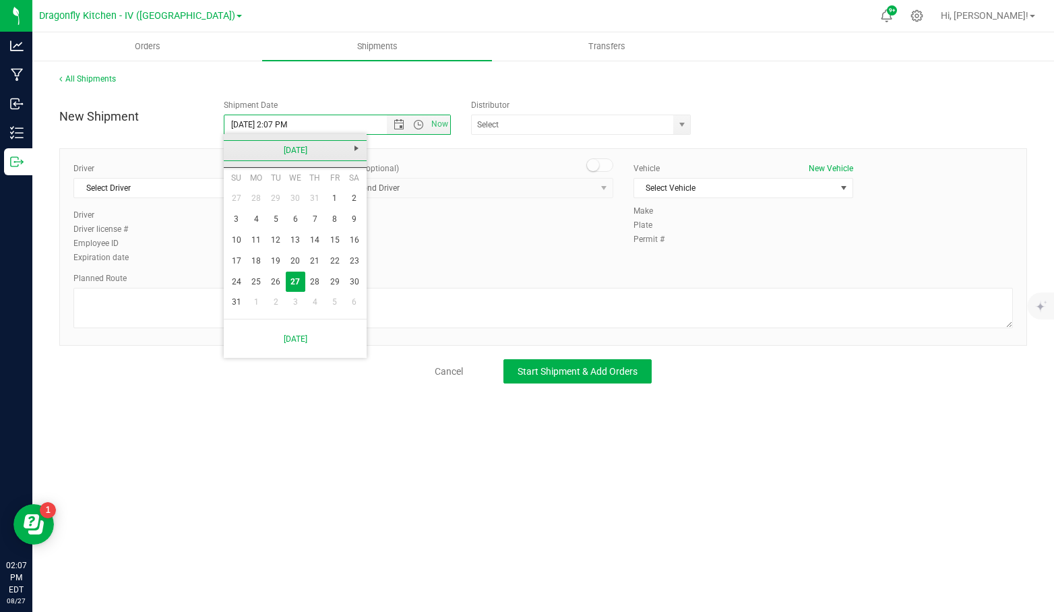
click at [233, 148] on link "August 2025" at bounding box center [295, 150] width 145 height 21
click at [233, 148] on link "2025" at bounding box center [295, 150] width 145 height 21
click at [233, 148] on link "2020-2029" at bounding box center [295, 150] width 145 height 21
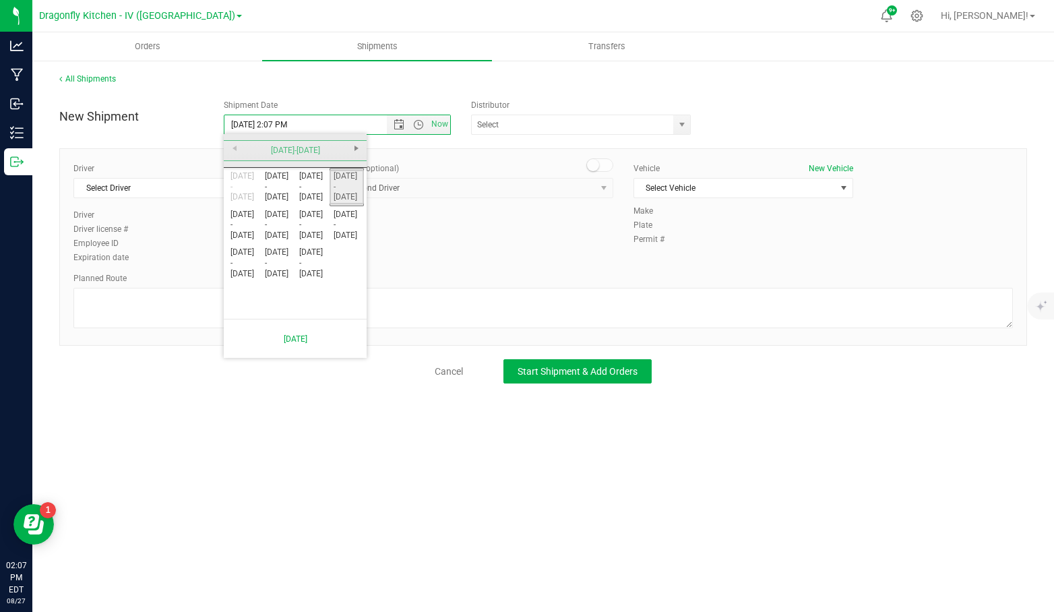
click at [346, 180] on link "2020 - 2029" at bounding box center [347, 187] width 34 height 34
click at [317, 233] on link "2025" at bounding box center [312, 225] width 34 height 34
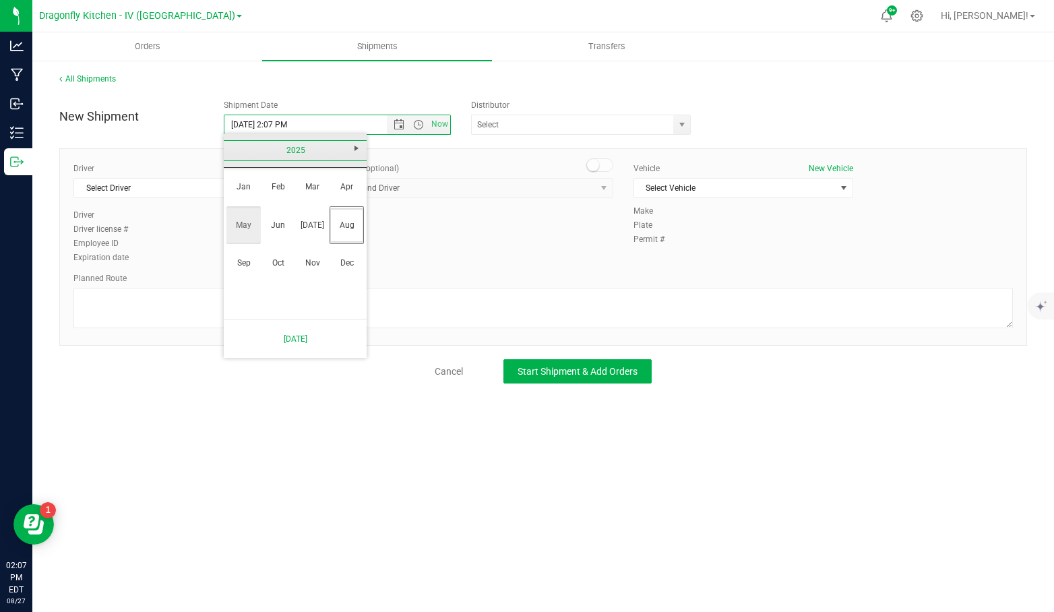
click at [251, 225] on link "May" at bounding box center [243, 225] width 34 height 34
click at [309, 195] on link "1" at bounding box center [315, 198] width 20 height 21
type input "5/1/2025 2:07 PM"
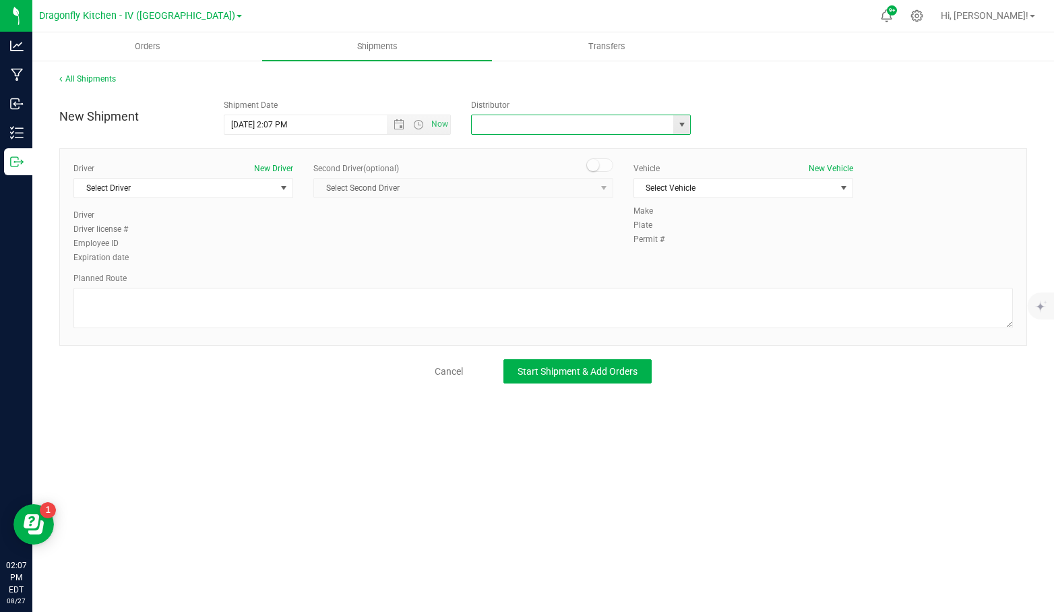
click at [498, 126] on input "text" at bounding box center [569, 124] width 195 height 19
click at [502, 142] on li "Nabis (HR BOTANICAL DISTRIBUTION LLC)" at bounding box center [581, 147] width 218 height 20
type input "Nabis (HR BOTANICAL DISTRIBUTION LLC)"
click at [209, 180] on span "Select Driver" at bounding box center [174, 188] width 201 height 19
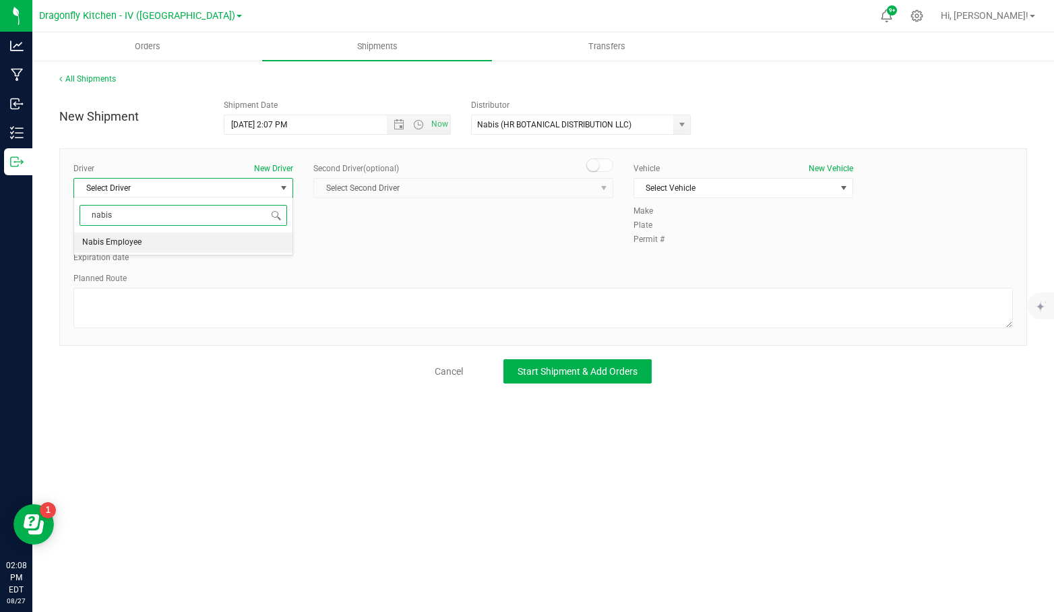
click at [215, 241] on li "Nabis Employee" at bounding box center [183, 242] width 218 height 20
type input "nabis"
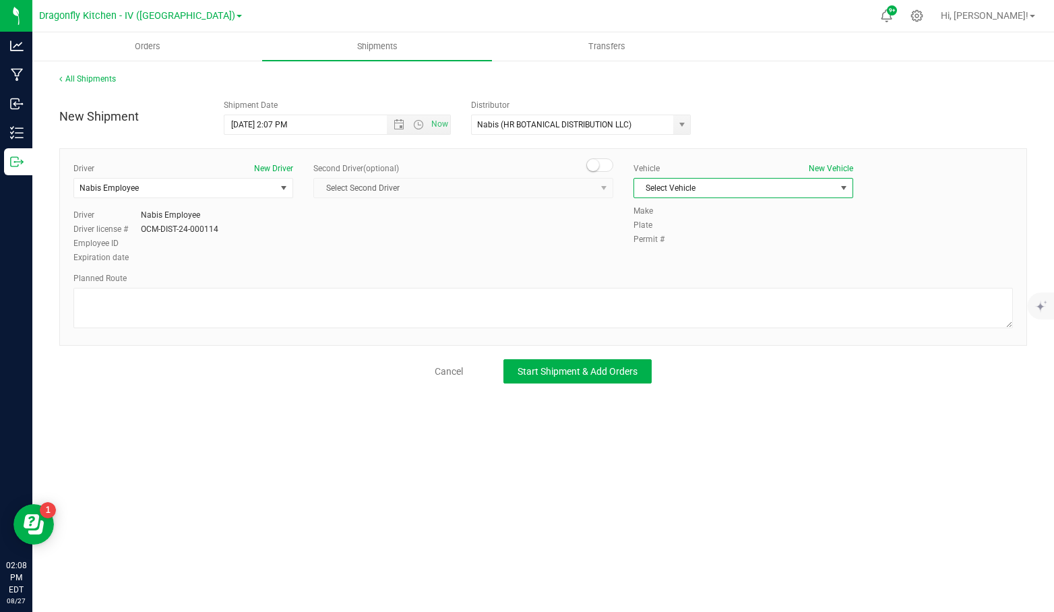
click at [693, 191] on span "Select Vehicle" at bounding box center [734, 188] width 201 height 19
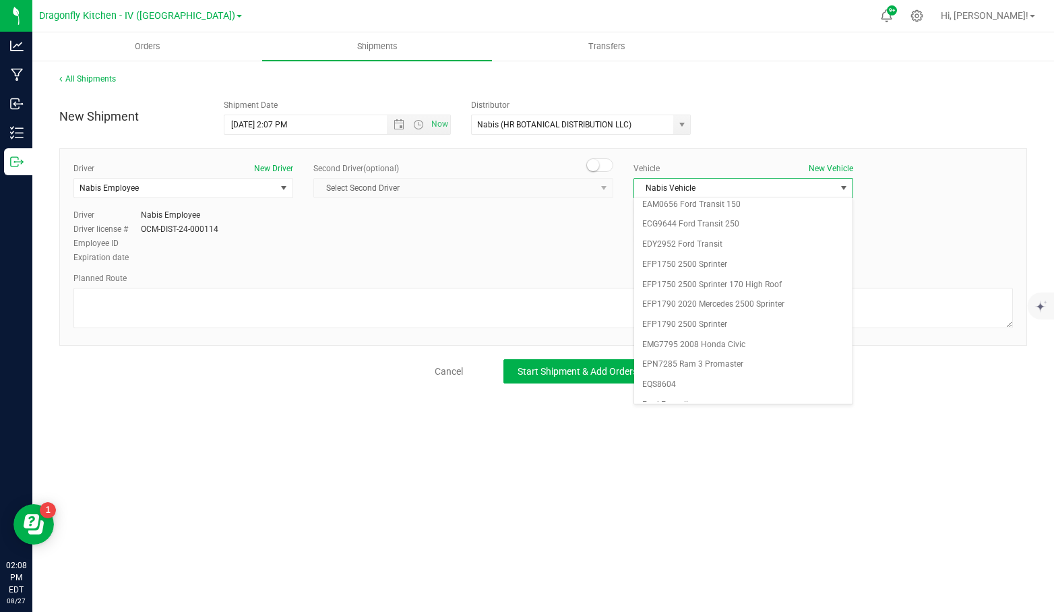
click at [698, 455] on li "Nabis Vehicle" at bounding box center [743, 465] width 218 height 20
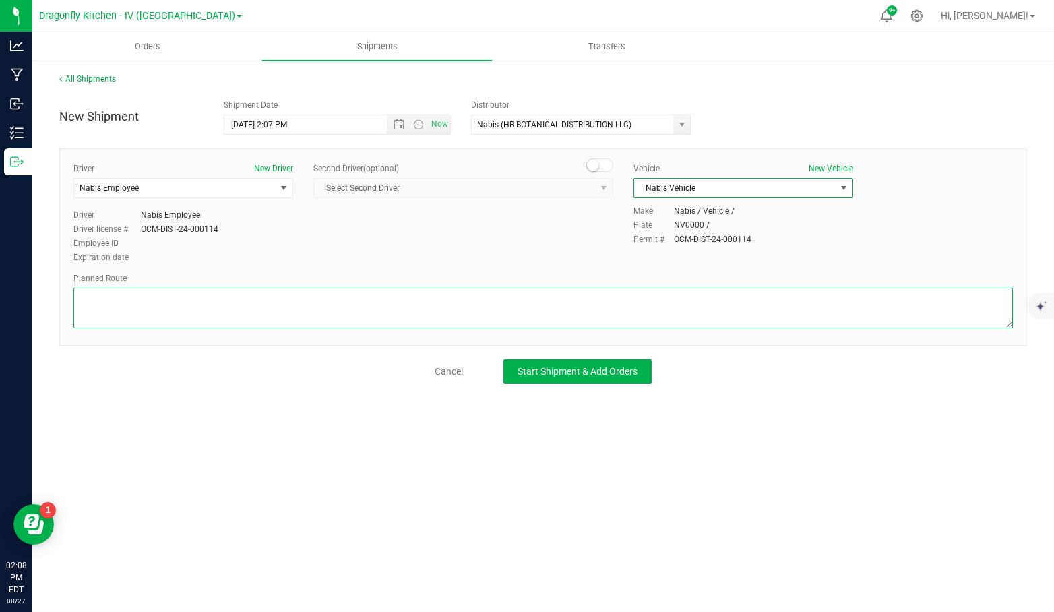
click at [442, 299] on textarea at bounding box center [542, 308] width 939 height 40
type textarea "TBD"
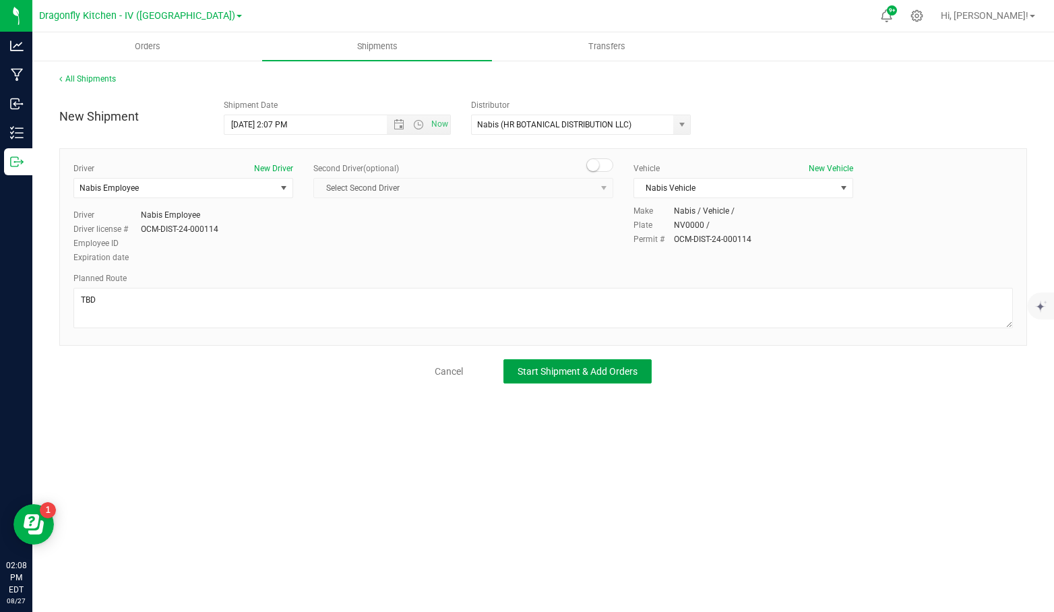
click at [526, 366] on span "Start Shipment & Add Orders" at bounding box center [578, 371] width 120 height 11
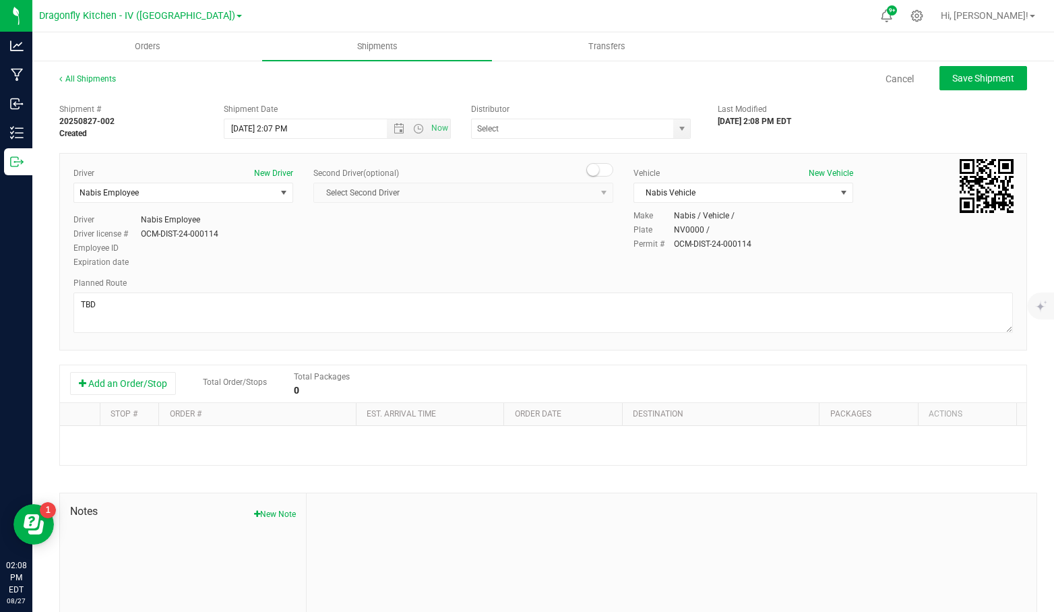
type input "Nabis (HR BOTANICAL DISTRIBUTION LLC)"
click at [117, 373] on button "Add an Order/Stop" at bounding box center [123, 383] width 106 height 23
click at [193, 434] on span "Select order" at bounding box center [250, 442] width 165 height 19
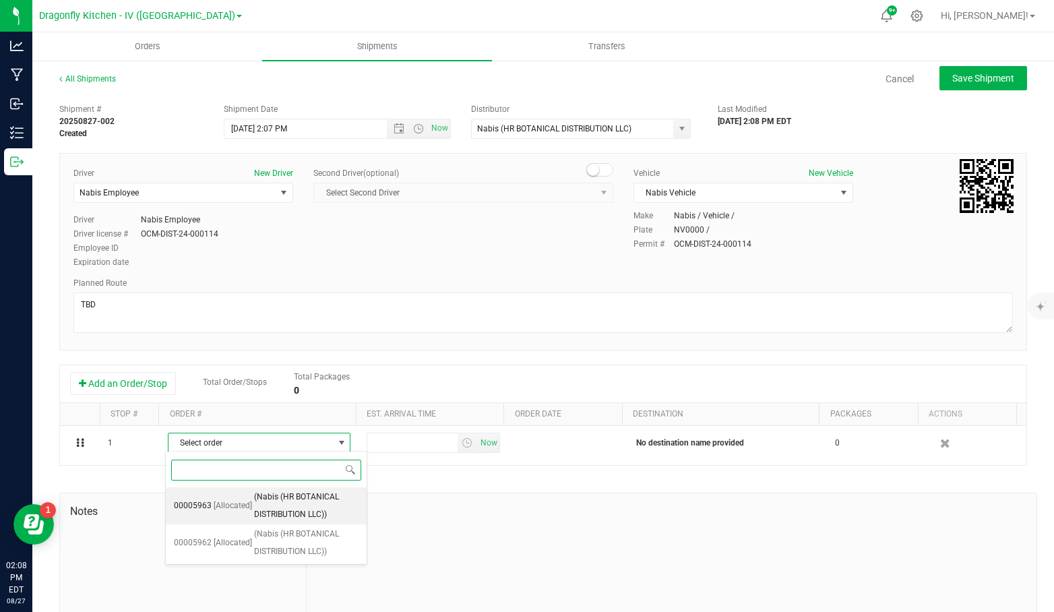
click at [290, 510] on span "(Nabis (HR BOTANICAL DISTRIBUTION LLC))" at bounding box center [306, 506] width 104 height 34
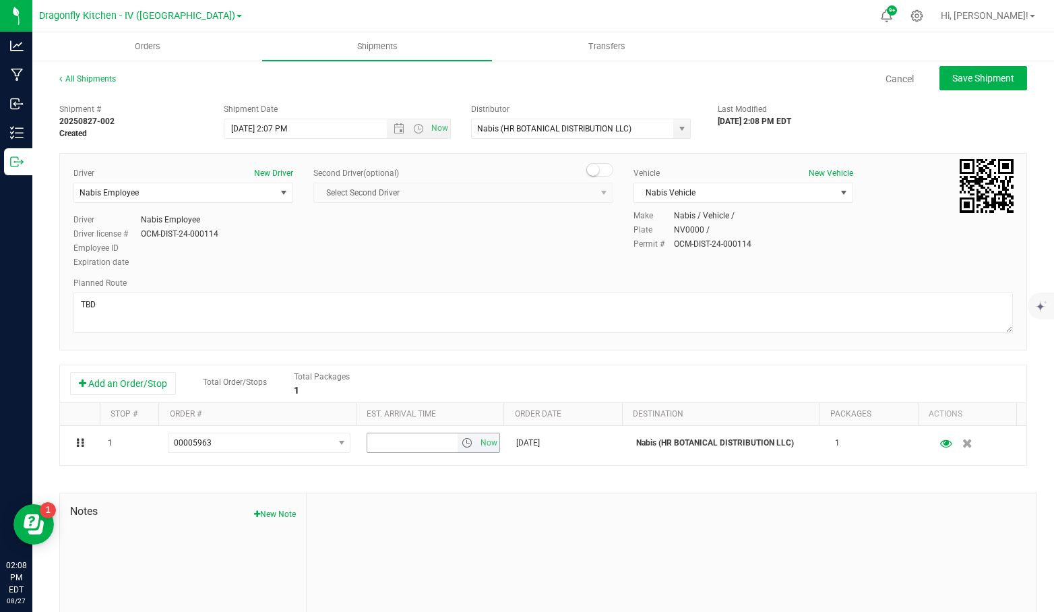
click at [478, 438] on span "Now" at bounding box center [489, 443] width 23 height 20
click at [970, 90] on button "Save Shipment" at bounding box center [983, 78] width 88 height 24
type input "5/1/2025 6:07 PM"
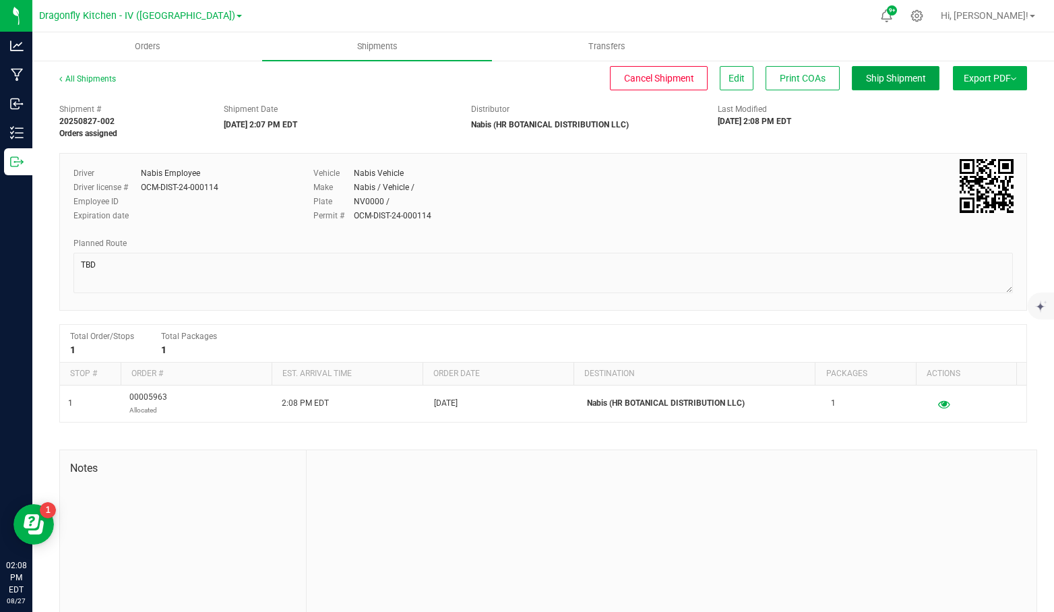
click at [893, 76] on span "Ship Shipment" at bounding box center [896, 78] width 60 height 11
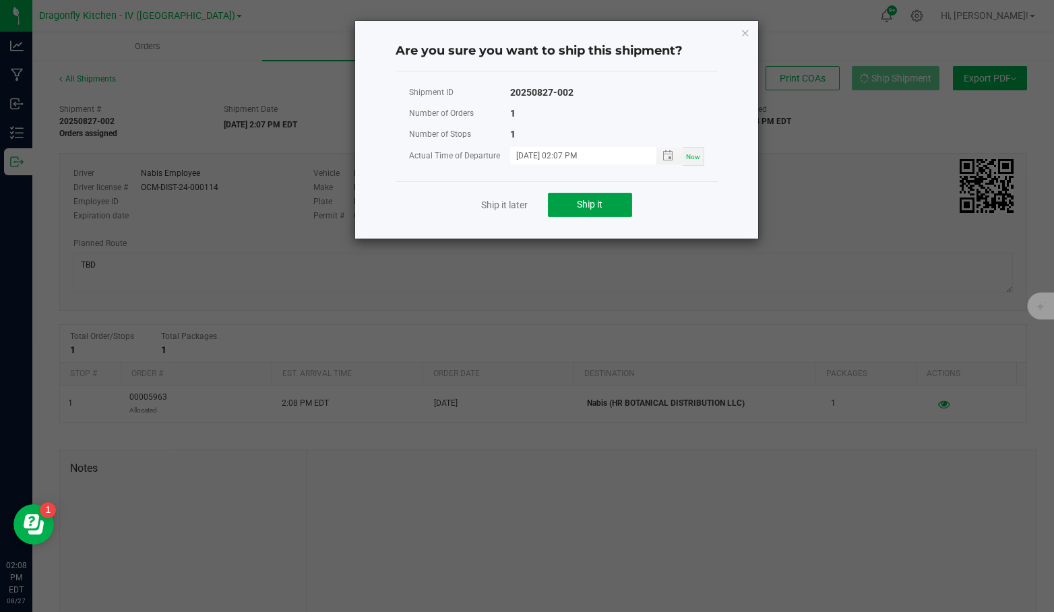
click at [578, 199] on span "Ship it" at bounding box center [590, 204] width 26 height 11
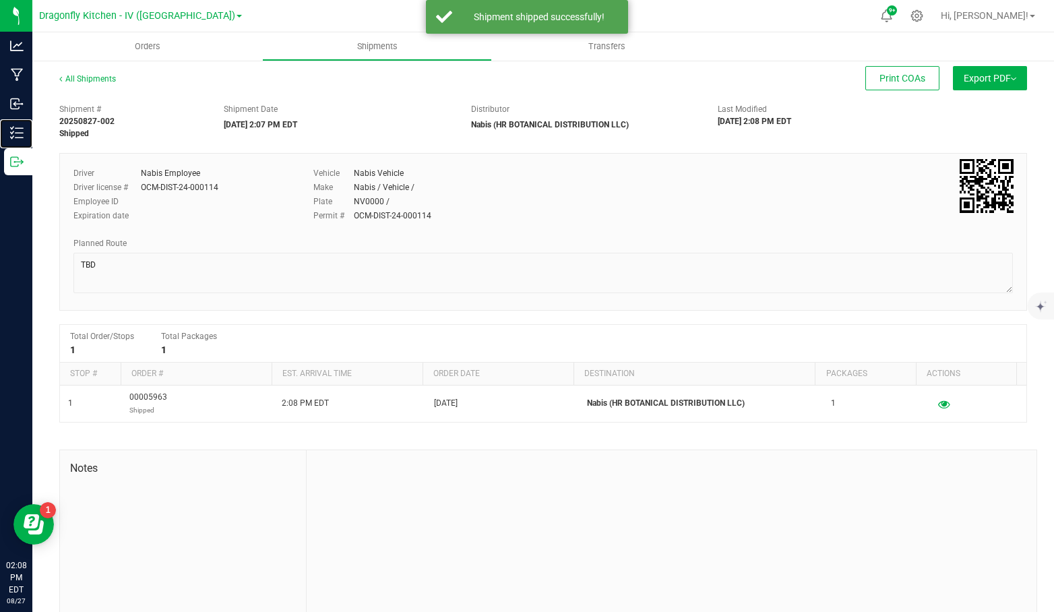
click at [18, 131] on icon at bounding box center [16, 132] width 13 height 13
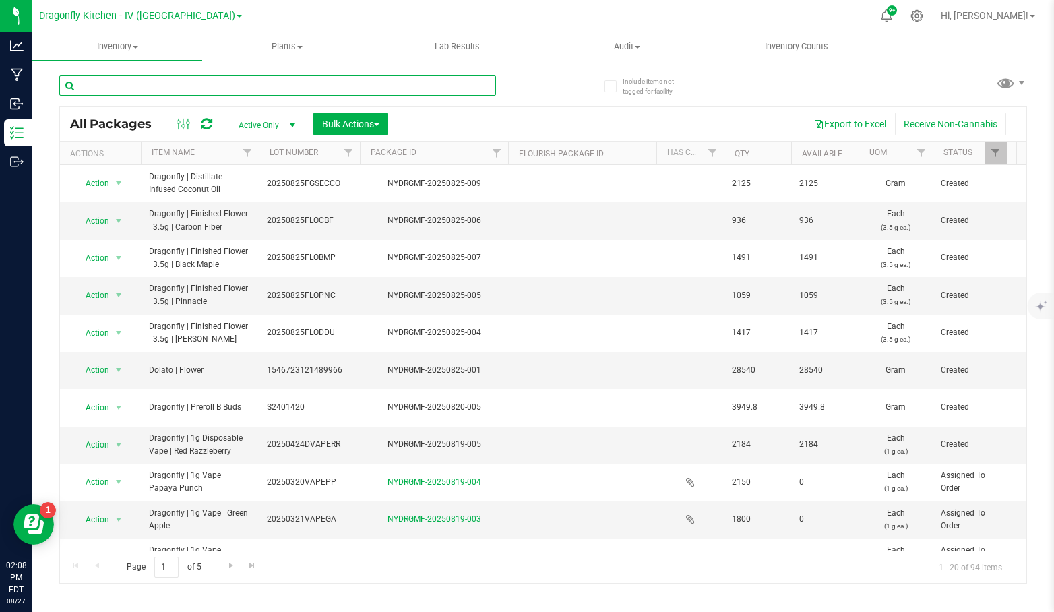
click at [281, 86] on input "text" at bounding box center [277, 85] width 437 height 20
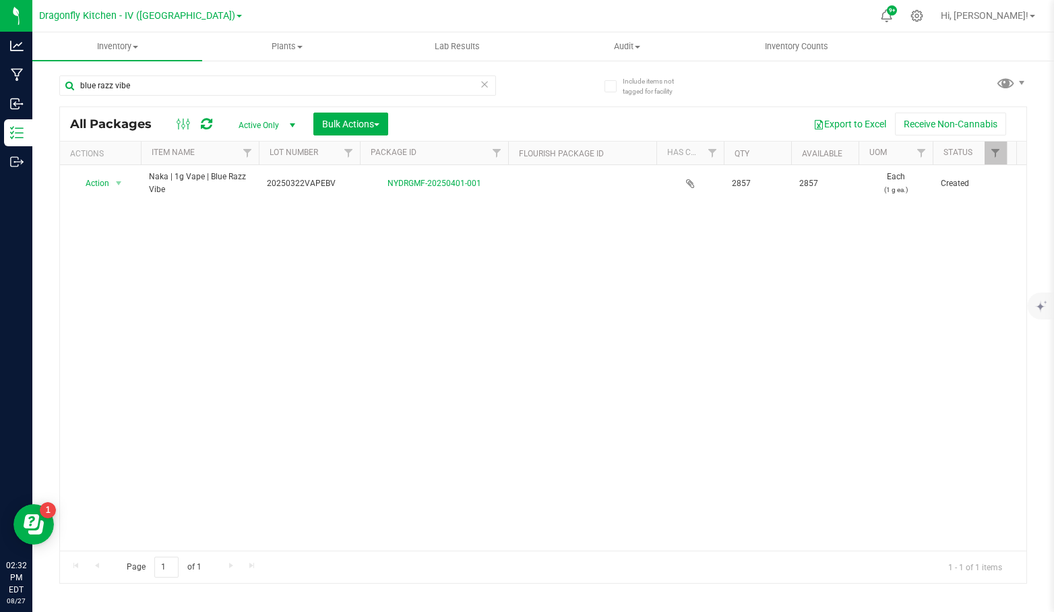
click at [492, 334] on div "Action Action Adjust qty Create package Edit attributes Global inventory Locate…" at bounding box center [543, 357] width 966 height 385
click at [203, 77] on input "blue razz vibe" at bounding box center [277, 85] width 437 height 20
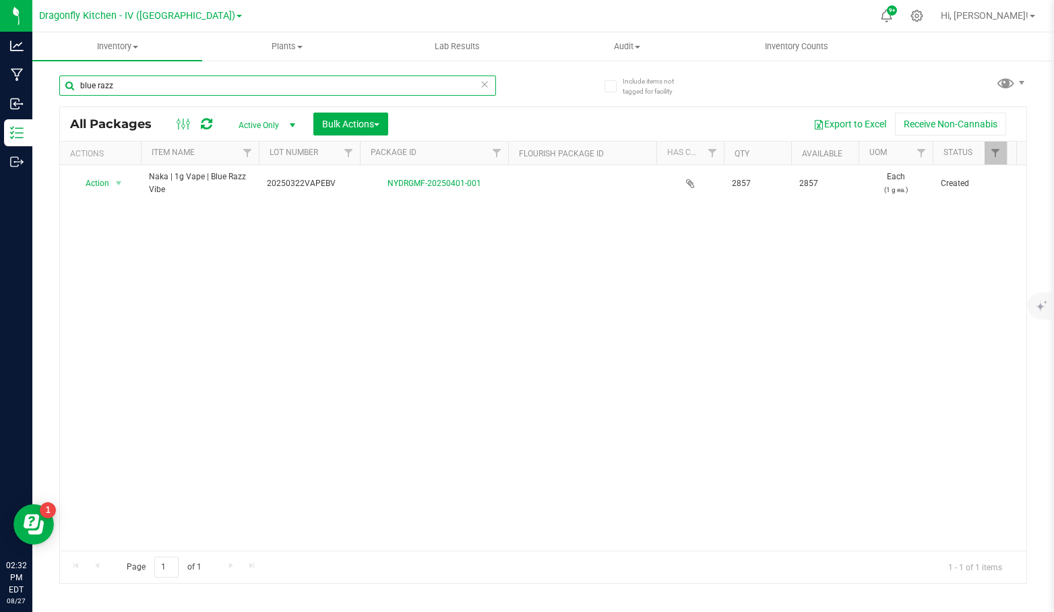
type input "blue razz"
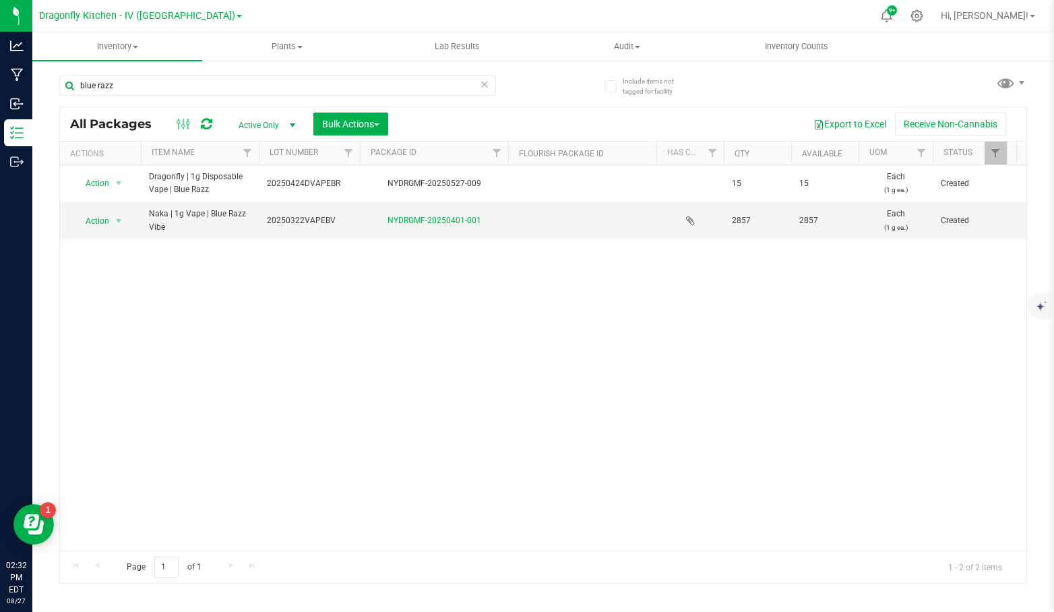
click at [288, 126] on span "select" at bounding box center [292, 125] width 11 height 11
click at [276, 204] on li "All" at bounding box center [263, 207] width 73 height 20
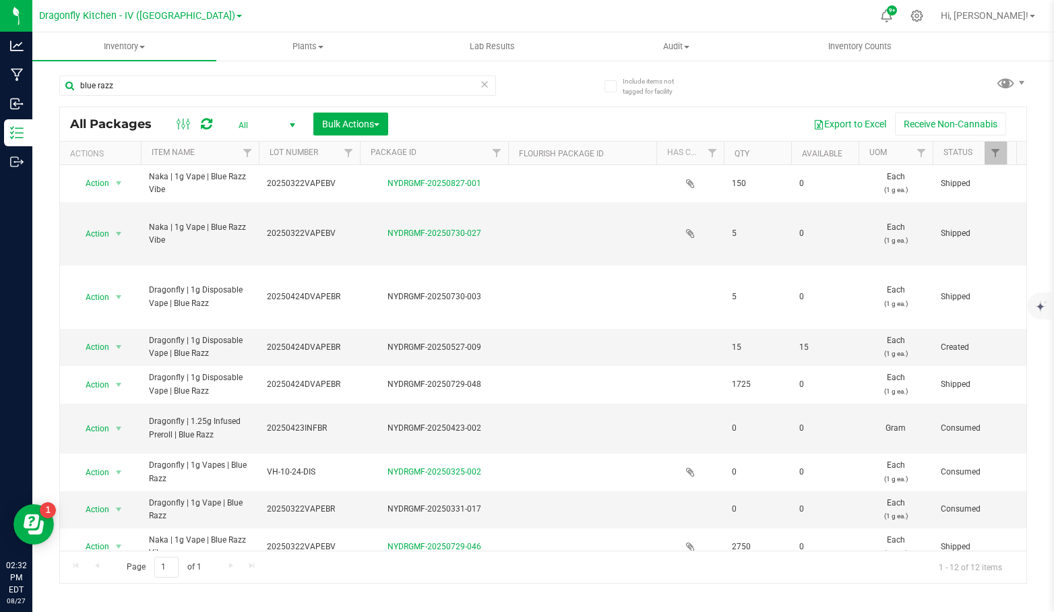
scroll to position [94, 0]
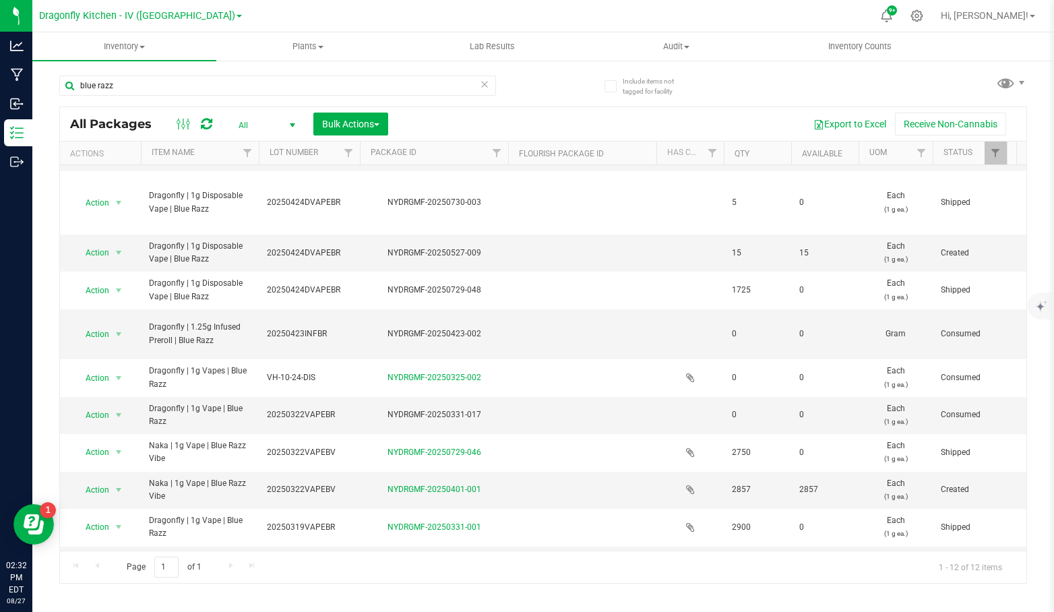
click at [115, 559] on span "select" at bounding box center [118, 564] width 11 height 11
click at [121, 505] on li "See history" at bounding box center [116, 503] width 84 height 20
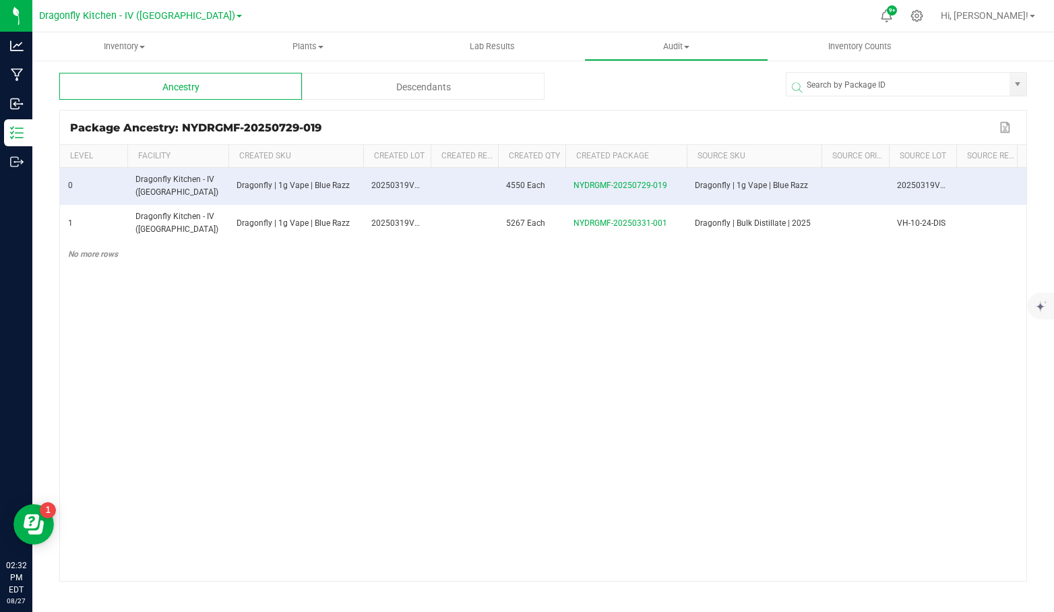
click at [472, 441] on div "0 Dragonfly Kitchen - IV (NY) Dragonfly | 1g Vape | Blue Razz 20250319VAPEBR 45…" at bounding box center [543, 374] width 966 height 413
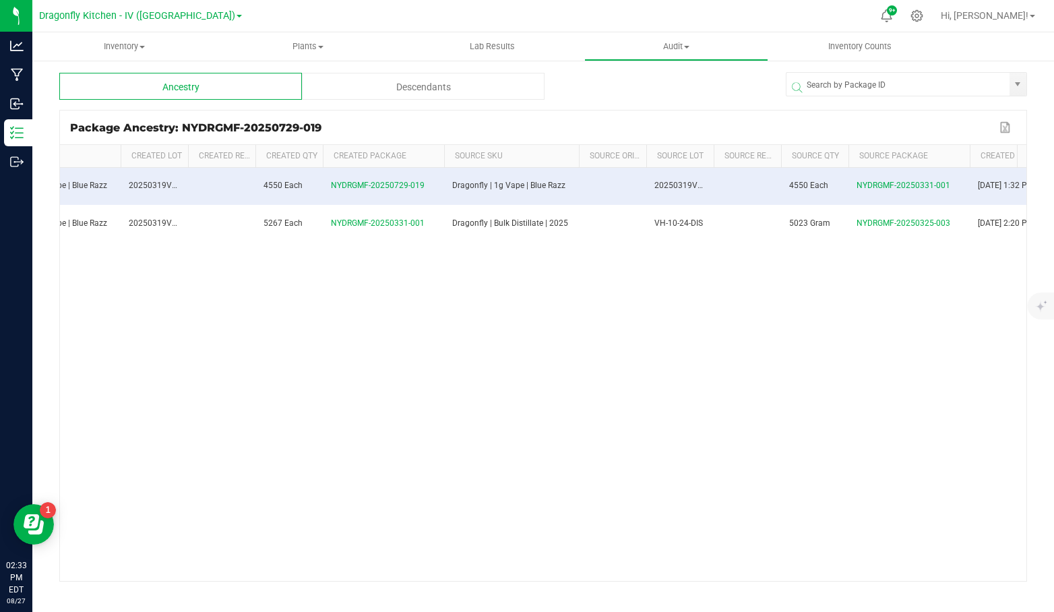
scroll to position [0, 295]
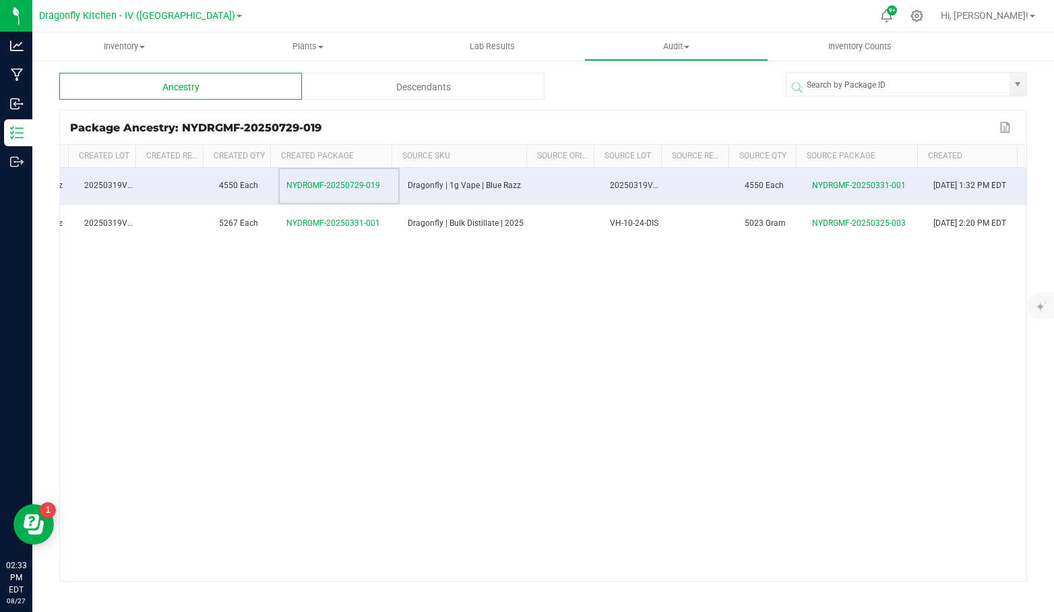
click at [309, 189] on span "NYDRGMF-20250729-019" at bounding box center [333, 185] width 94 height 9
click at [332, 185] on span "NYDRGMF-20250729-019" at bounding box center [333, 185] width 94 height 9
click at [335, 185] on span "NYDRGMF-20250729-019" at bounding box center [333, 185] width 94 height 9
click at [462, 352] on div "0 Dragonfly Kitchen - IV (NY) Dragonfly | 1g Vape | Blue Razz 20250319VAPEBR 45…" at bounding box center [543, 374] width 966 height 413
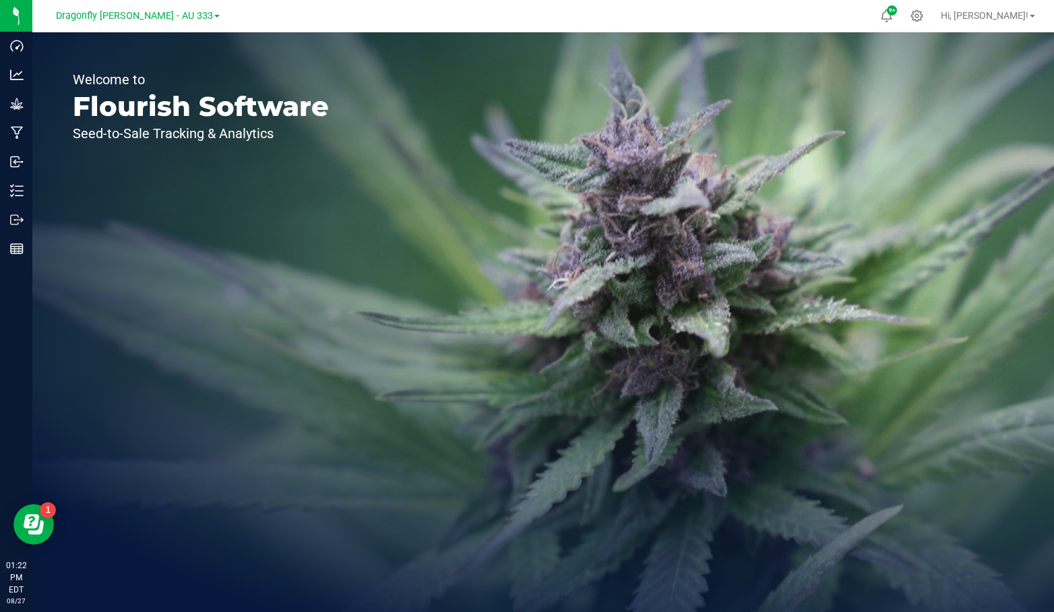
click at [193, 23] on div "Dragonfly [PERSON_NAME] - AU 333" at bounding box center [138, 15] width 164 height 16
click at [185, 18] on span "Dragonfly Vega - AU 333" at bounding box center [134, 15] width 157 height 11
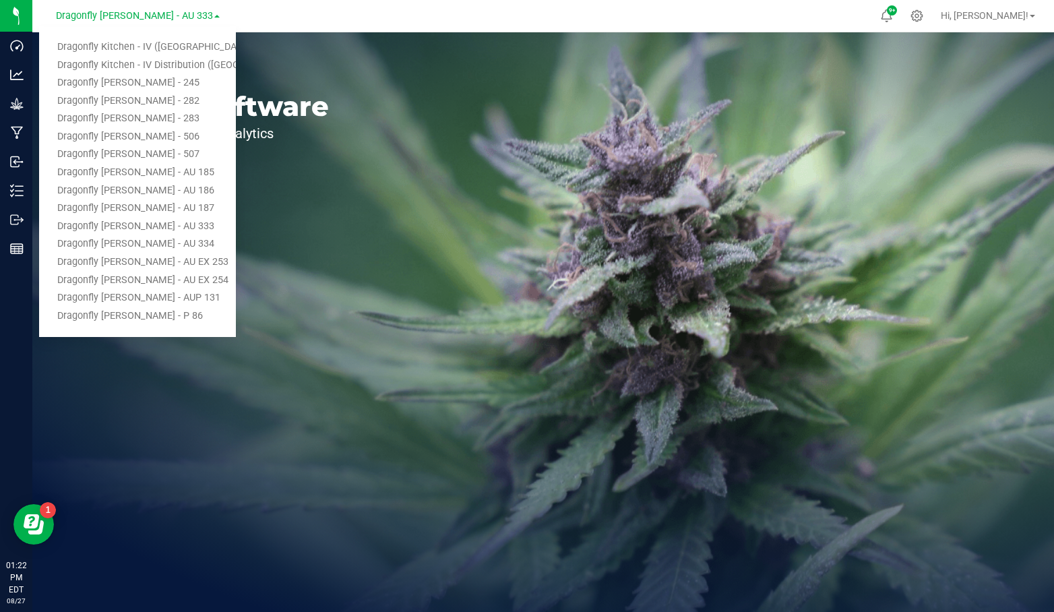
click at [161, 47] on link "Dragonfly Kitchen - IV ([GEOGRAPHIC_DATA])" at bounding box center [137, 47] width 197 height 18
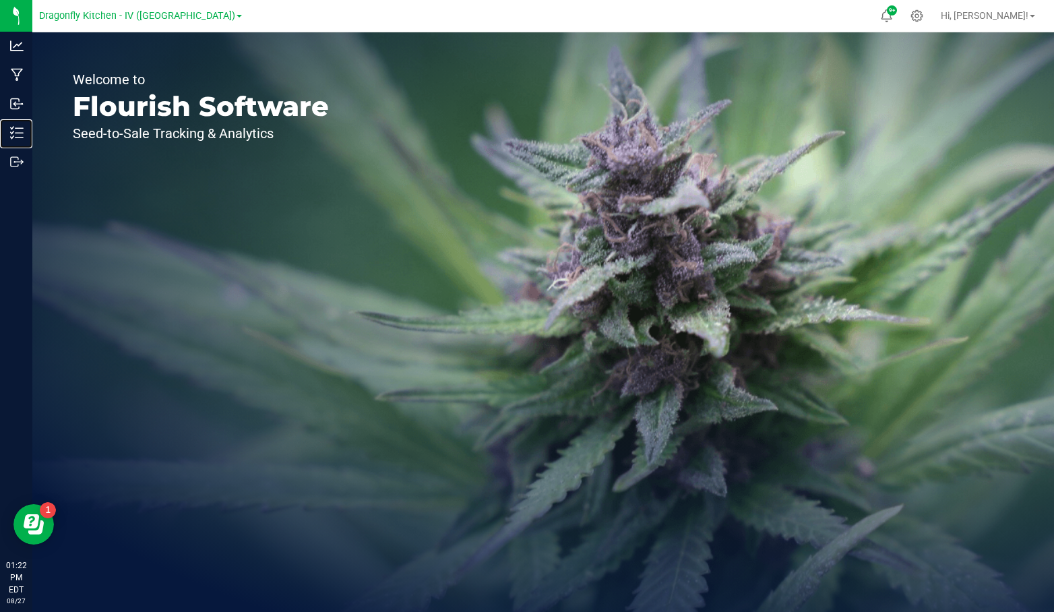
click at [0, 0] on p "Inventory" at bounding box center [0, 0] width 0 height 0
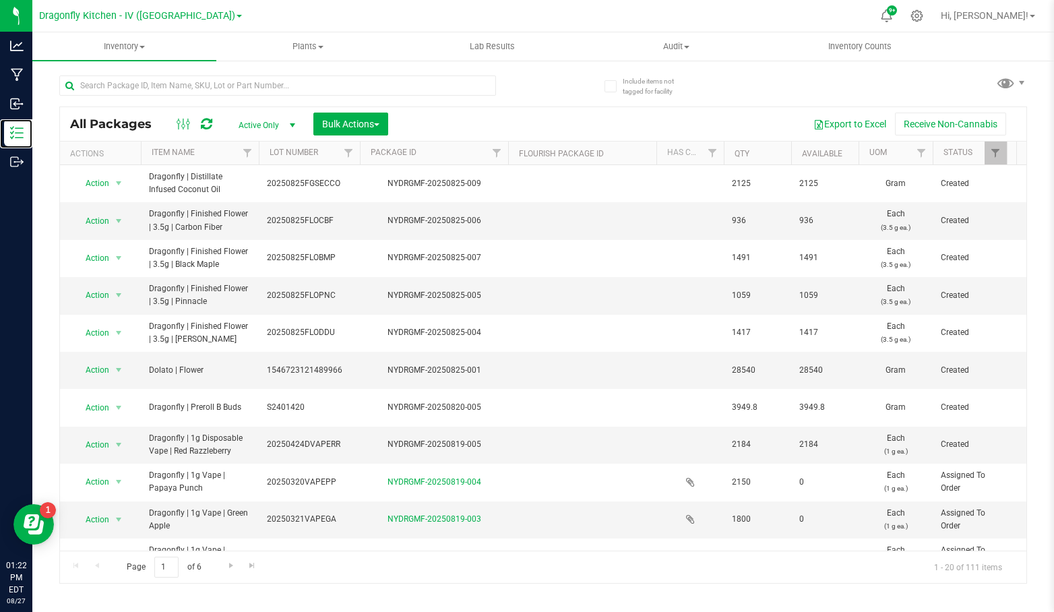
click at [18, 129] on icon at bounding box center [16, 132] width 13 height 13
click at [0, 0] on p "Outbound" at bounding box center [0, 0] width 0 height 0
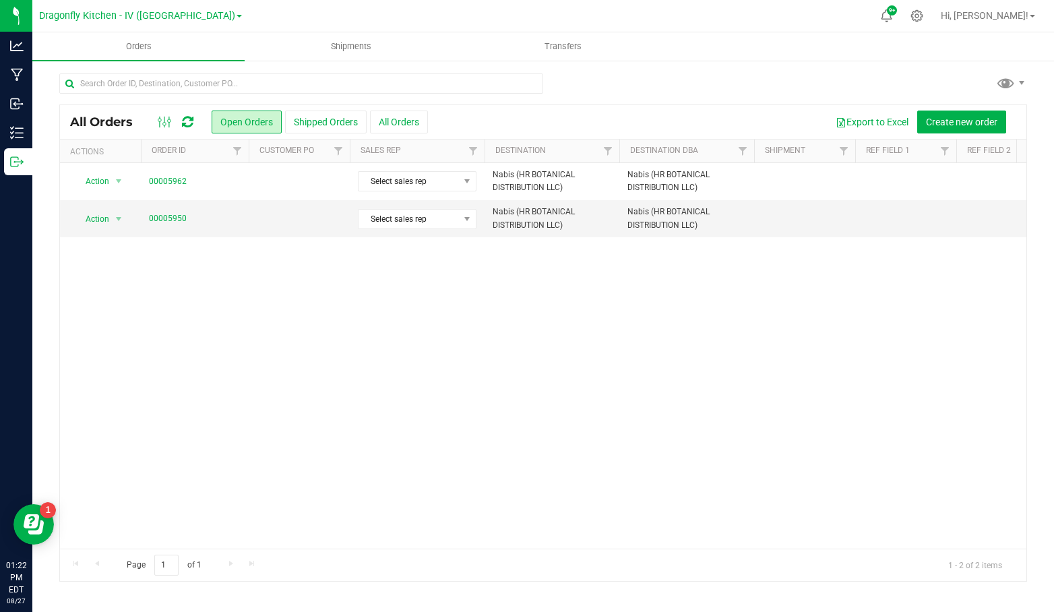
click at [498, 311] on div "Action Action Cancel order Clone order Edit order Mark as fully paid Order audi…" at bounding box center [543, 355] width 966 height 385
click at [744, 313] on div "Action Action Cancel order Clone order Edit order Mark as fully paid Order audi…" at bounding box center [543, 355] width 966 height 385
click at [162, 182] on link "00005962" at bounding box center [168, 181] width 38 height 13
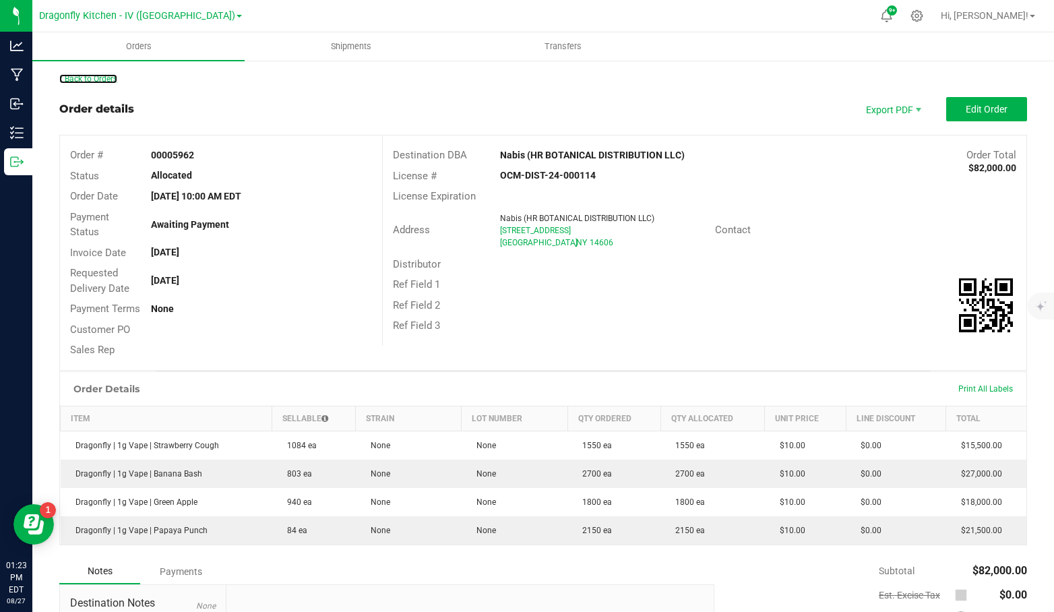
click at [100, 79] on link "Back to Orders" at bounding box center [88, 78] width 58 height 9
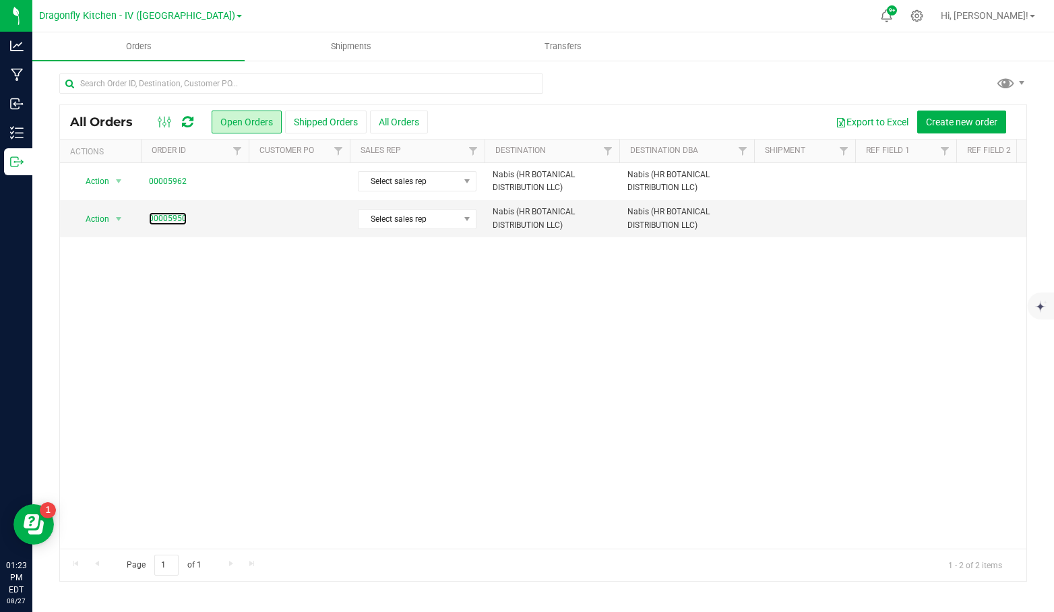
click at [174, 214] on link "00005950" at bounding box center [168, 218] width 38 height 13
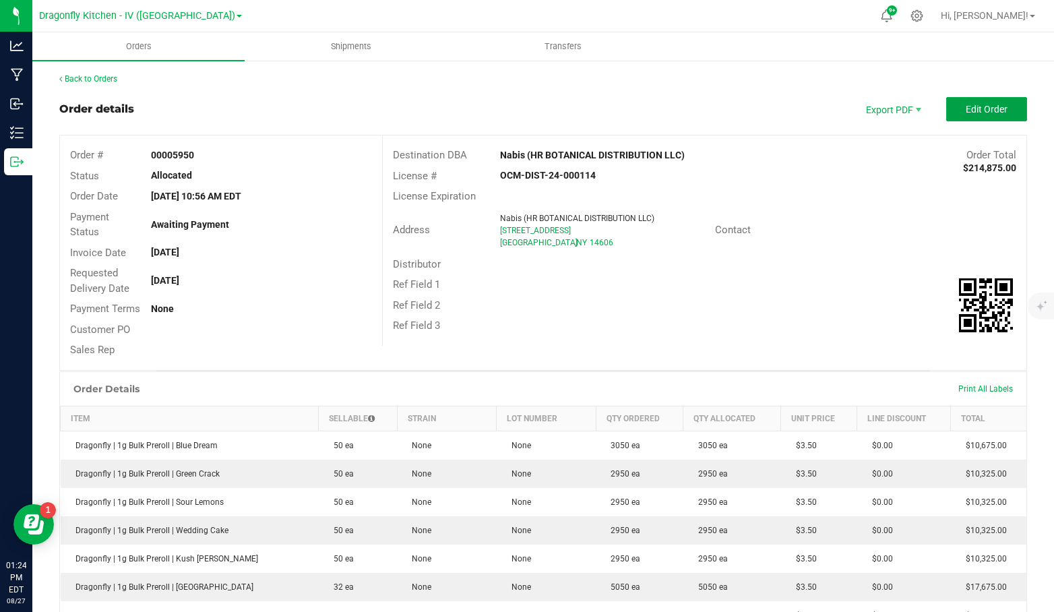
click at [971, 98] on button "Edit Order" at bounding box center [986, 109] width 81 height 24
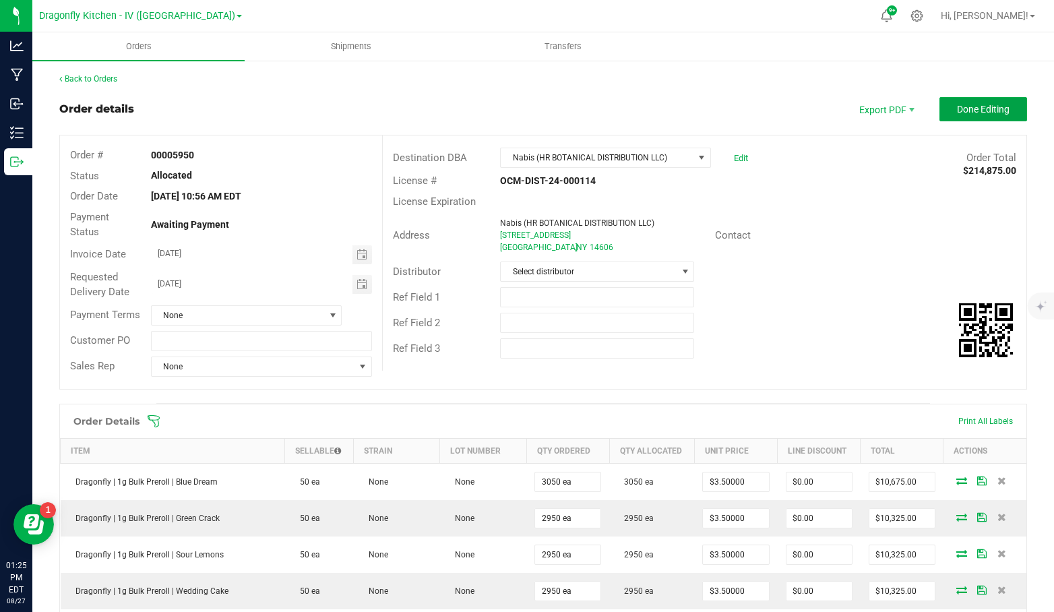
click at [973, 108] on span "Done Editing" at bounding box center [983, 109] width 53 height 11
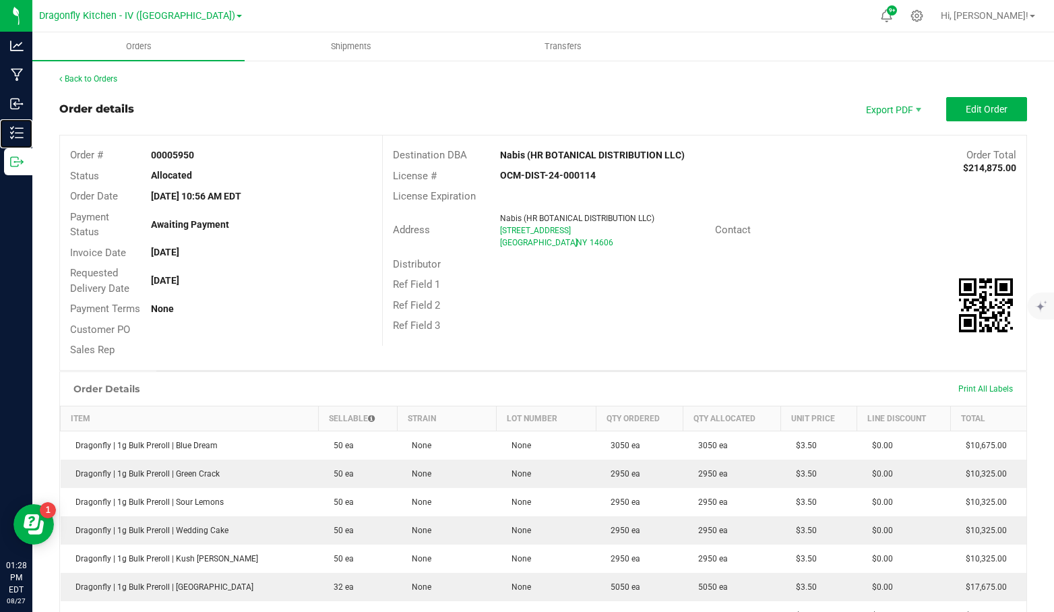
click at [19, 125] on div "Inventory" at bounding box center [18, 132] width 28 height 27
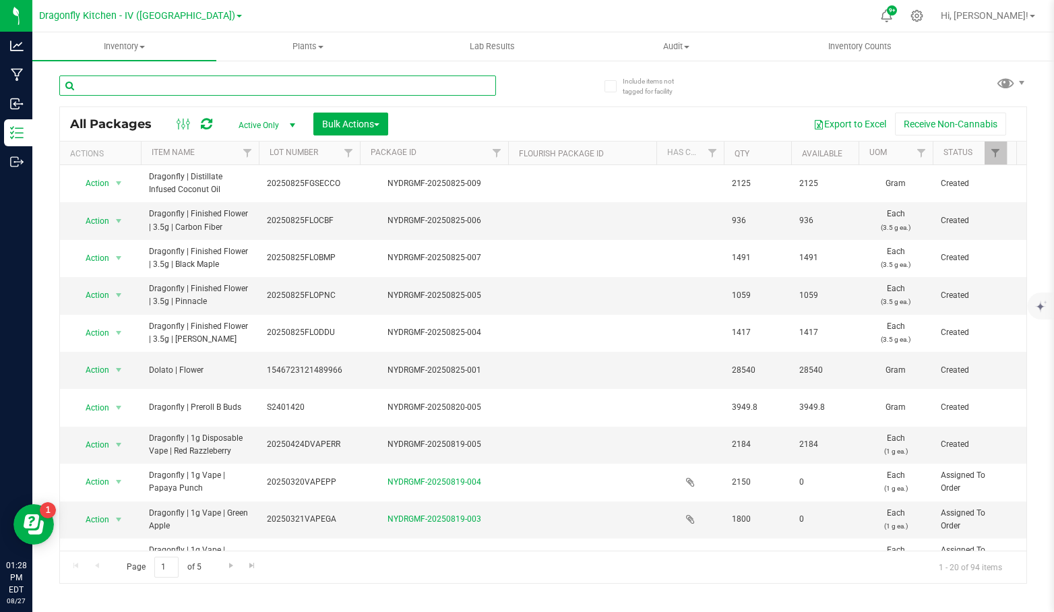
click at [211, 90] on input "text" at bounding box center [277, 85] width 437 height 20
type input "1g vape"
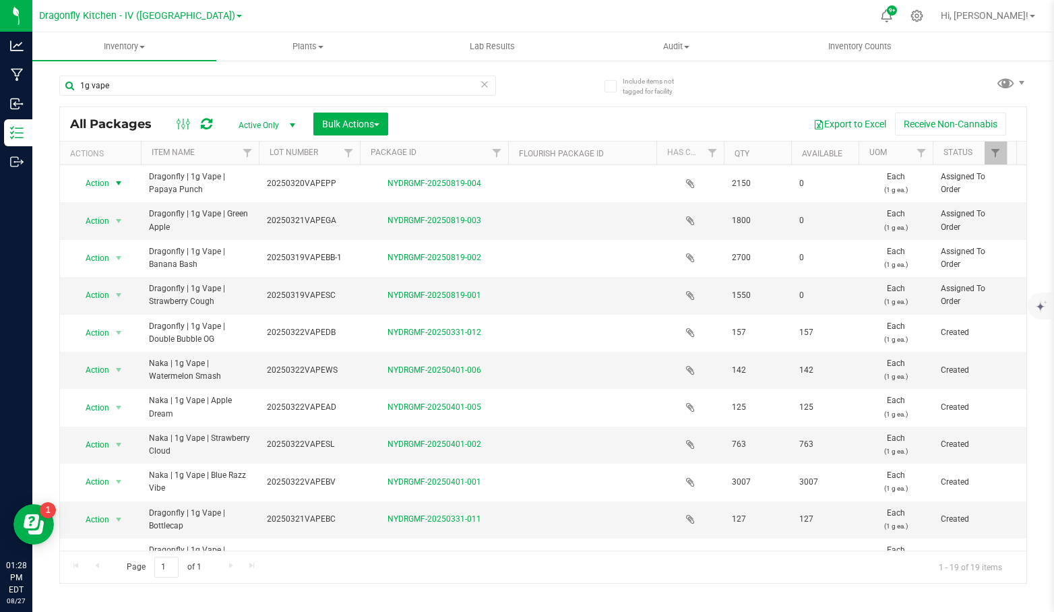
click at [120, 183] on span "select" at bounding box center [118, 183] width 11 height 11
click at [140, 312] on li "See history" at bounding box center [117, 322] width 86 height 20
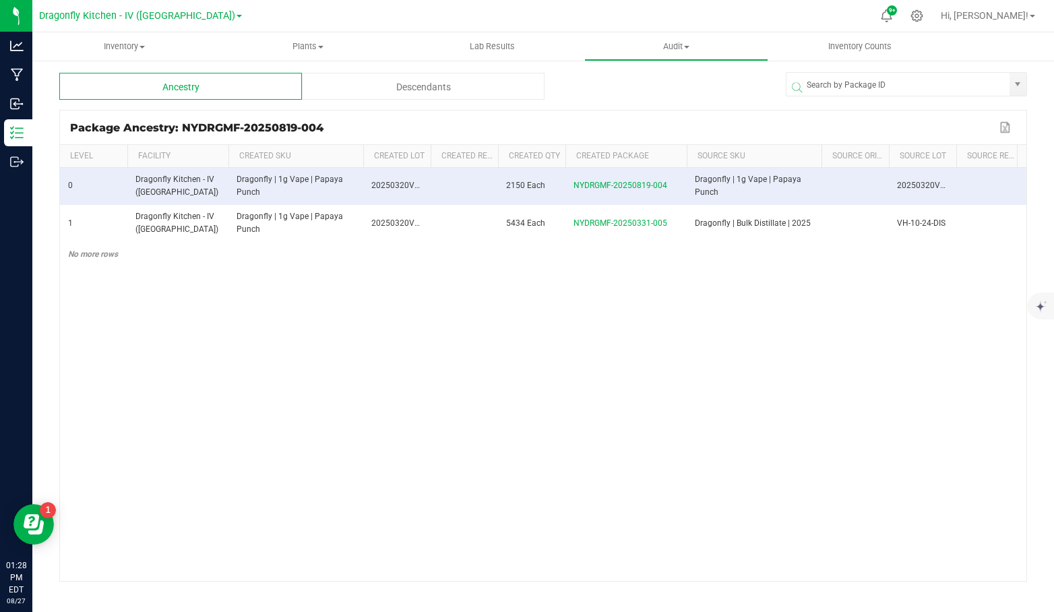
click at [388, 320] on div "0 Dragonfly Kitchen - IV (NY) Dragonfly | 1g Vape | Papaya Punch 20250320VAPEPP…" at bounding box center [543, 374] width 966 height 413
click at [859, 83] on span at bounding box center [909, 88] width 241 height 16
click at [858, 92] on span at bounding box center [909, 88] width 241 height 16
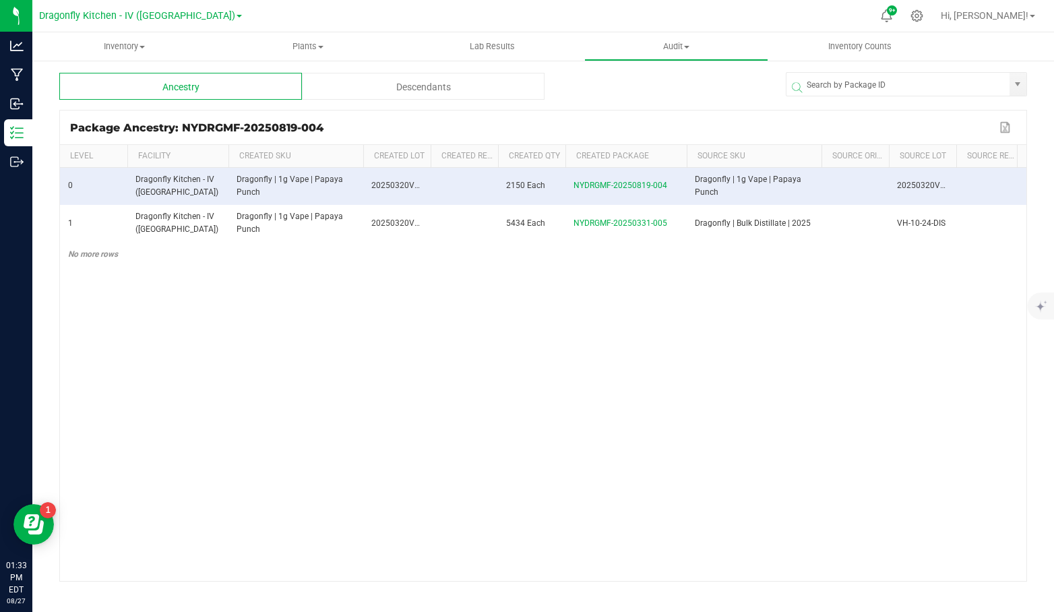
click at [797, 88] on icon at bounding box center [797, 87] width 11 height 11
click at [1020, 84] on span at bounding box center [909, 88] width 241 height 16
click at [1011, 88] on span at bounding box center [909, 88] width 241 height 16
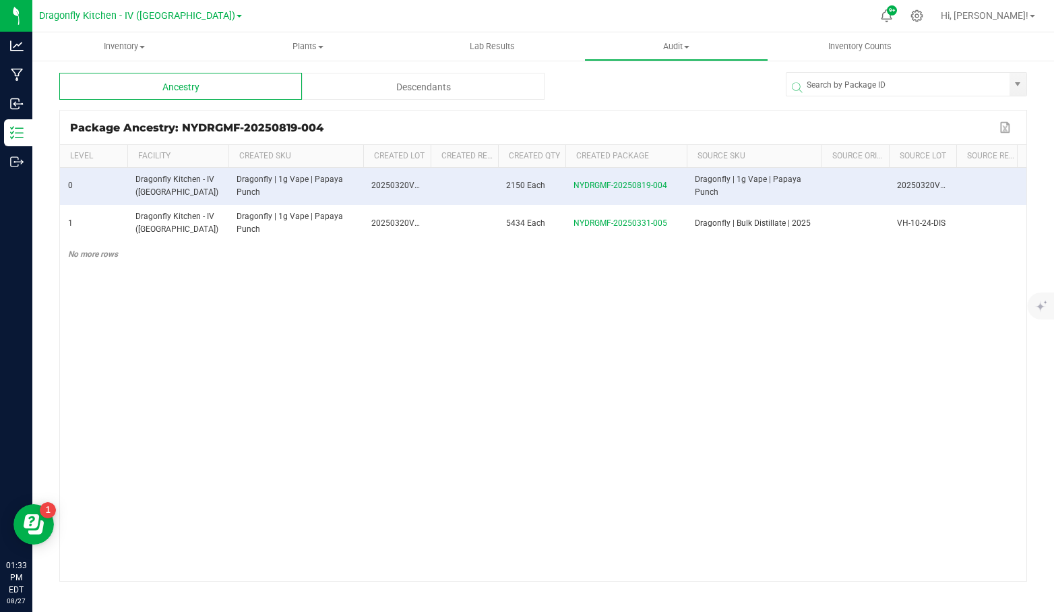
click at [996, 84] on span at bounding box center [909, 88] width 241 height 16
click at [984, 80] on span at bounding box center [909, 88] width 241 height 16
click at [985, 63] on div "Ancestry Descendants Package Ancestry: NYDRGMF-20250819-004 Export to Excel Lev…" at bounding box center [543, 269] width 1022 height 421
click at [985, 74] on input at bounding box center [897, 85] width 223 height 24
paste input "NYDRGMF-20250331-012"
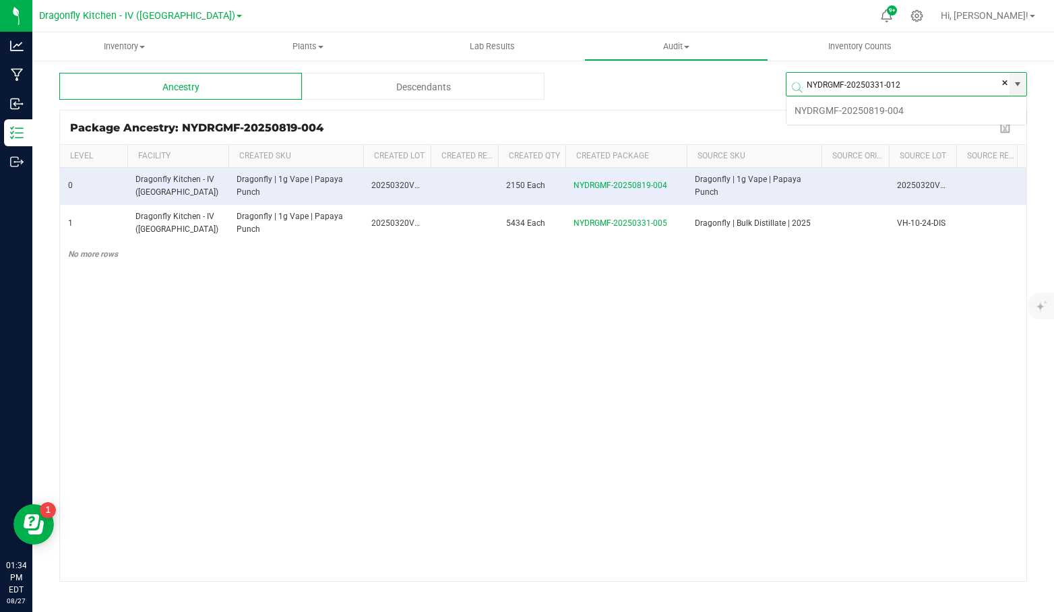
scroll to position [24, 241]
click at [922, 106] on li "NYDRGMF-20250331-012" at bounding box center [906, 110] width 240 height 23
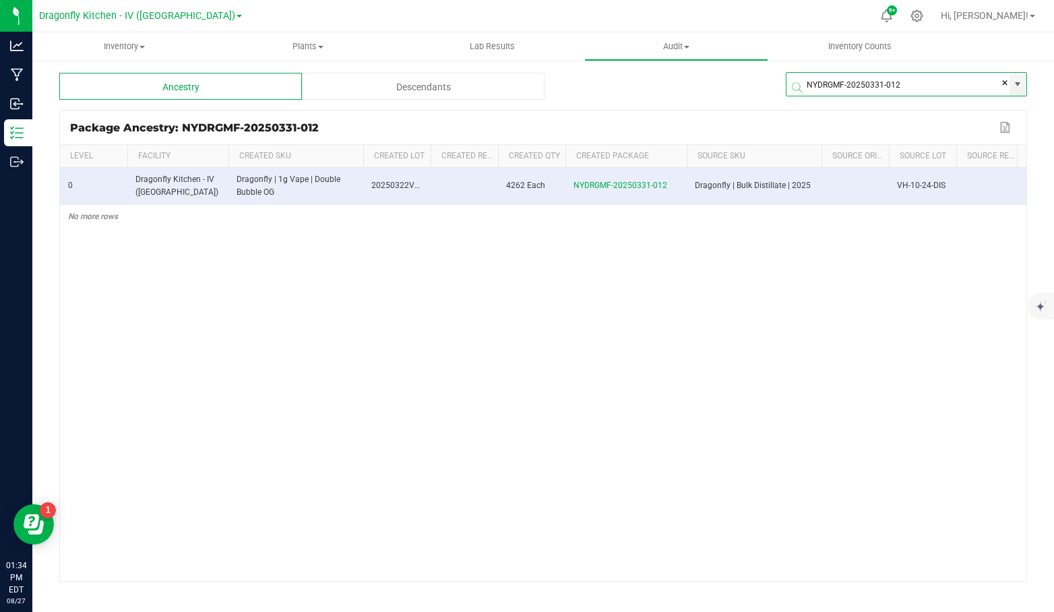
click at [540, 267] on div "0 Dragonfly Kitchen - IV (NY) Dragonfly | 1g Vape | Double Bubble OG 20250322VA…" at bounding box center [543, 374] width 966 height 413
click at [861, 87] on span at bounding box center [909, 88] width 241 height 16
click at [941, 74] on input "NYDRGMF-20250331-012" at bounding box center [897, 85] width 223 height 24
drag, startPoint x: 941, startPoint y: 74, endPoint x: 714, endPoint y: 66, distance: 227.2
click at [714, 66] on div "Ancestry Descendants NYDRGMF-20250331-012 Package Ancestry: NYDRGMF-20250331-01…" at bounding box center [543, 269] width 1022 height 421
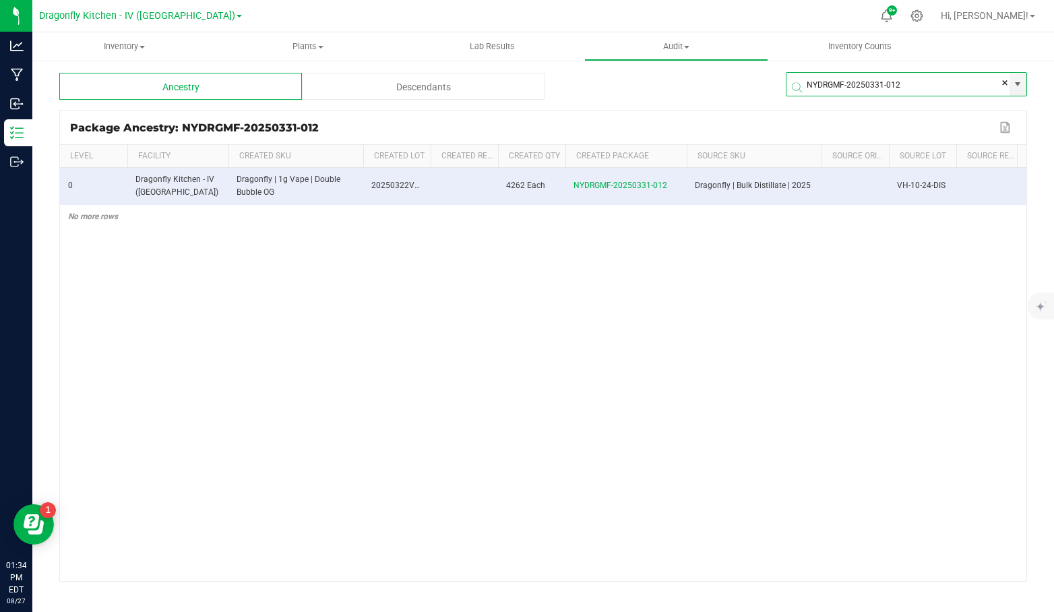
paste input "401-006"
click at [904, 112] on li "NYDRGMF-20250401-006" at bounding box center [906, 110] width 240 height 23
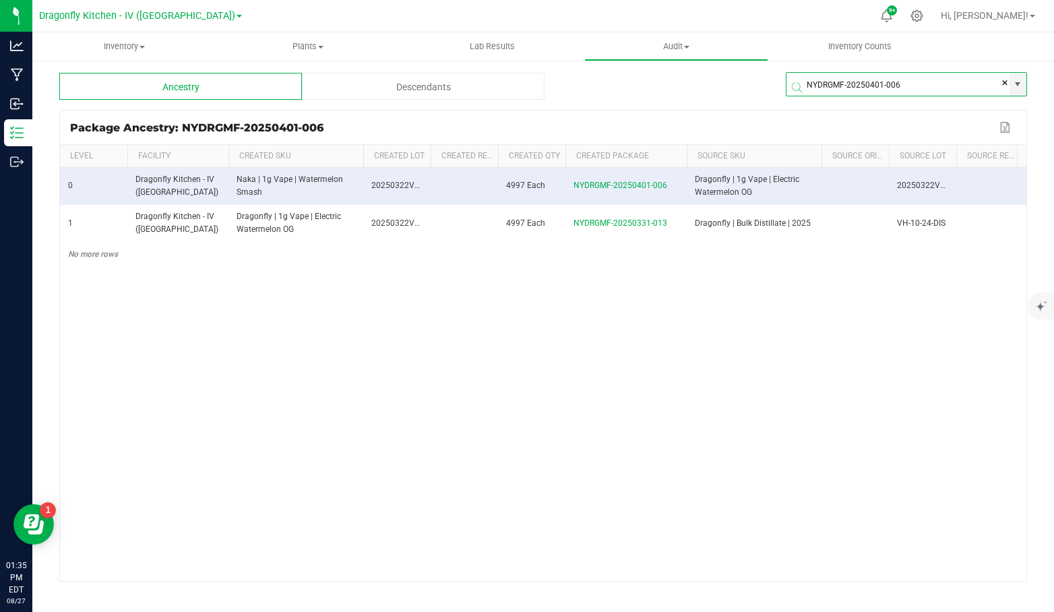
click at [602, 325] on div "0 Dragonfly Kitchen - IV (NY) Naka | 1g Vape | Watermelon Smash 20250322VAPEWS …" at bounding box center [543, 374] width 966 height 413
click at [602, 307] on div "0 Dragonfly Kitchen - IV (NY) Naka | 1g Vape | Watermelon Smash 20250322VAPEWS …" at bounding box center [543, 374] width 966 height 413
click at [412, 464] on div "0 Dragonfly Kitchen - IV (NY) Naka | 1g Vape | Watermelon Smash 20250322VAPEWS …" at bounding box center [543, 374] width 966 height 413
click at [922, 80] on span at bounding box center [909, 88] width 241 height 16
click at [921, 74] on input "NYDRGMF-20250401-006" at bounding box center [897, 85] width 223 height 24
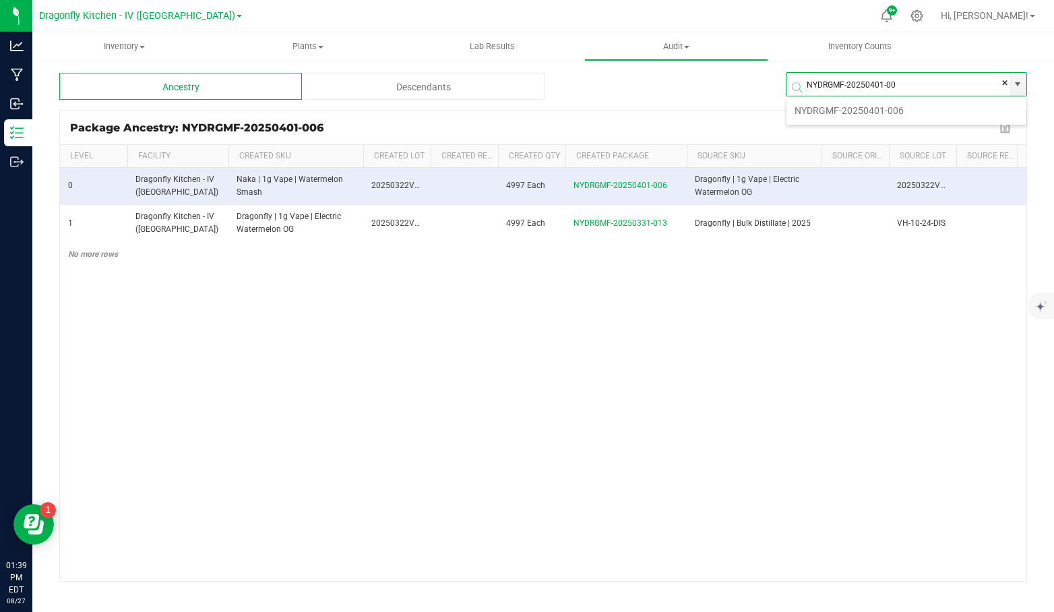
scroll to position [24, 241]
click at [911, 107] on li "NYDRGMF-20250401-005" at bounding box center [906, 110] width 240 height 23
click at [898, 104] on li "NYDRGMF-20250401-002" at bounding box center [906, 110] width 240 height 23
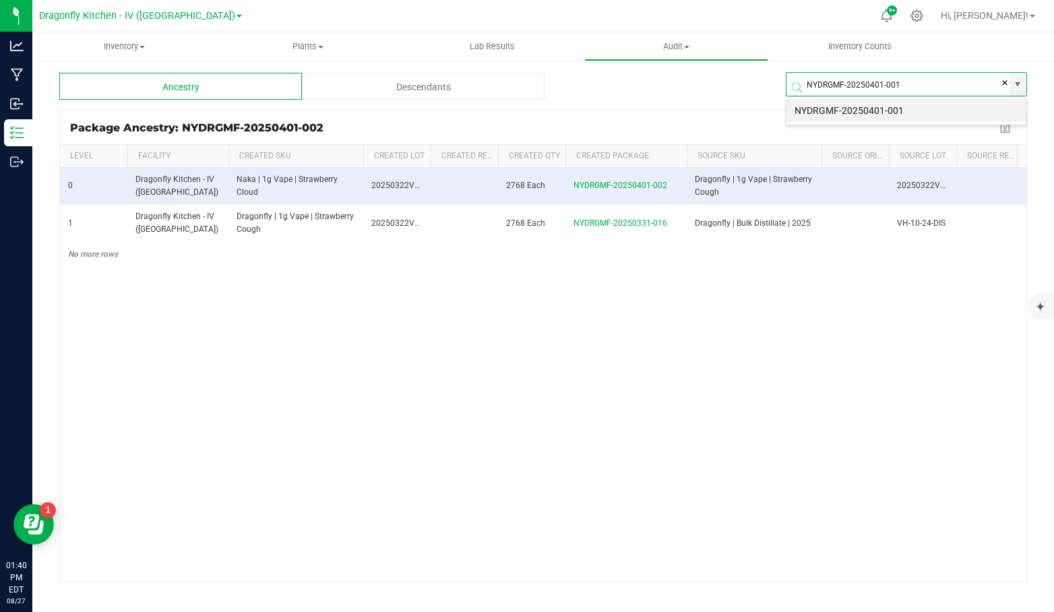
click at [941, 107] on li "NYDRGMF-20250401-001" at bounding box center [906, 110] width 240 height 23
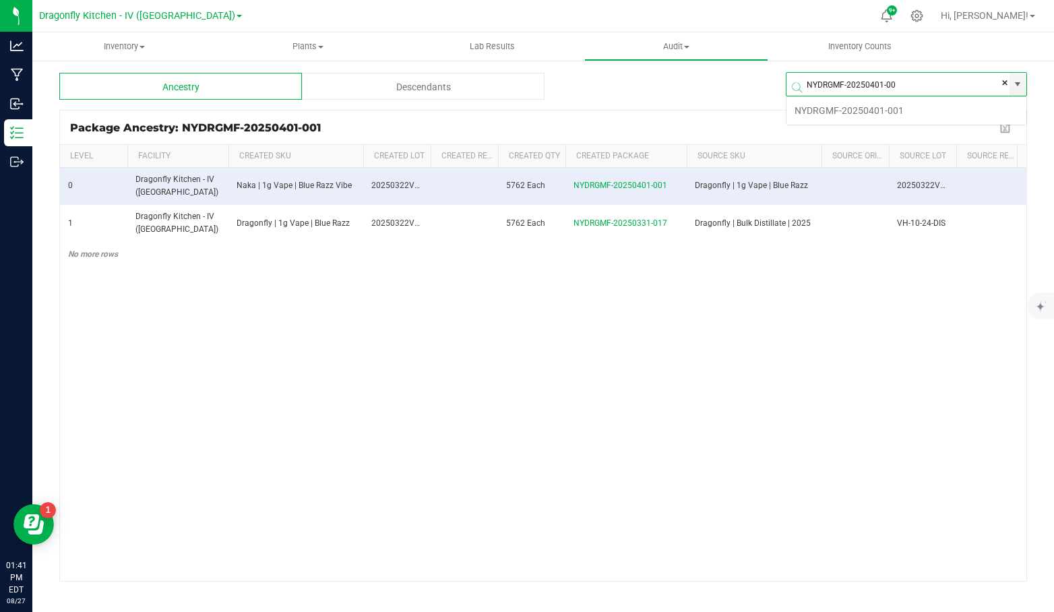
scroll to position [24, 241]
click at [864, 111] on li "NYDRGMF-20250401-003" at bounding box center [906, 110] width 240 height 23
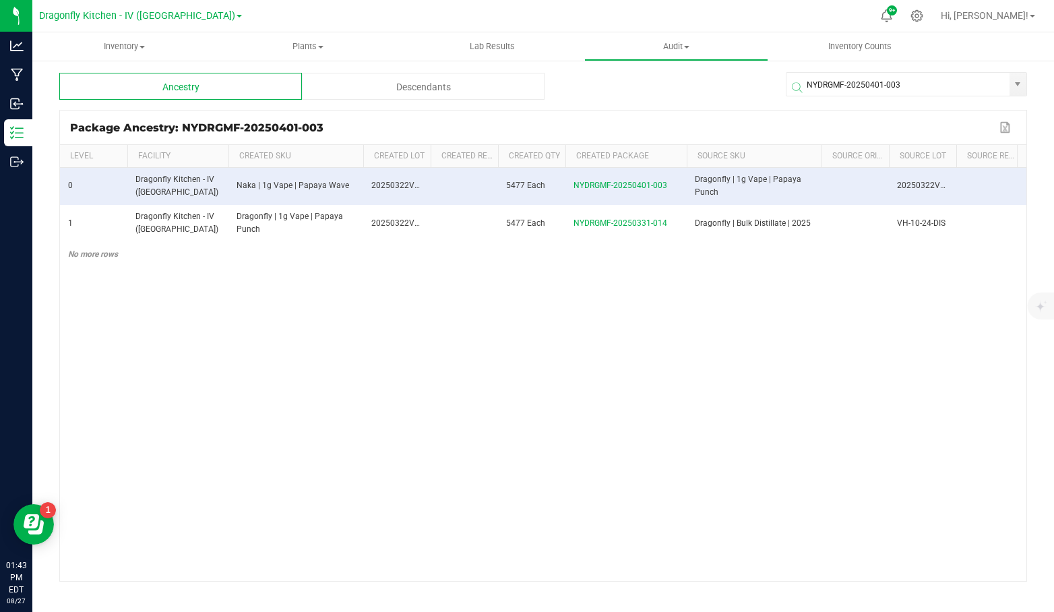
drag, startPoint x: 918, startPoint y: 84, endPoint x: 749, endPoint y: 83, distance: 168.5
click at [749, 83] on div "Ancestry Descendants NYDRGMF-20250401-003" at bounding box center [543, 86] width 968 height 27
click at [935, 77] on input "NYDRGMF-20250401-003" at bounding box center [897, 85] width 223 height 24
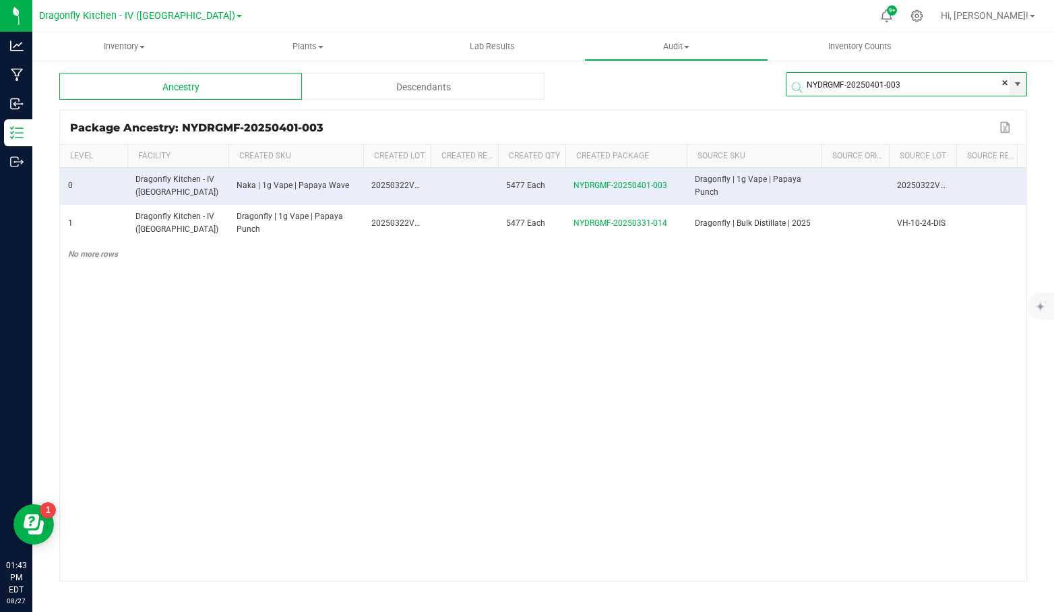
paste input "331-011"
type input "NYDRGMF-20250331-011"
click at [882, 87] on span at bounding box center [909, 88] width 241 height 16
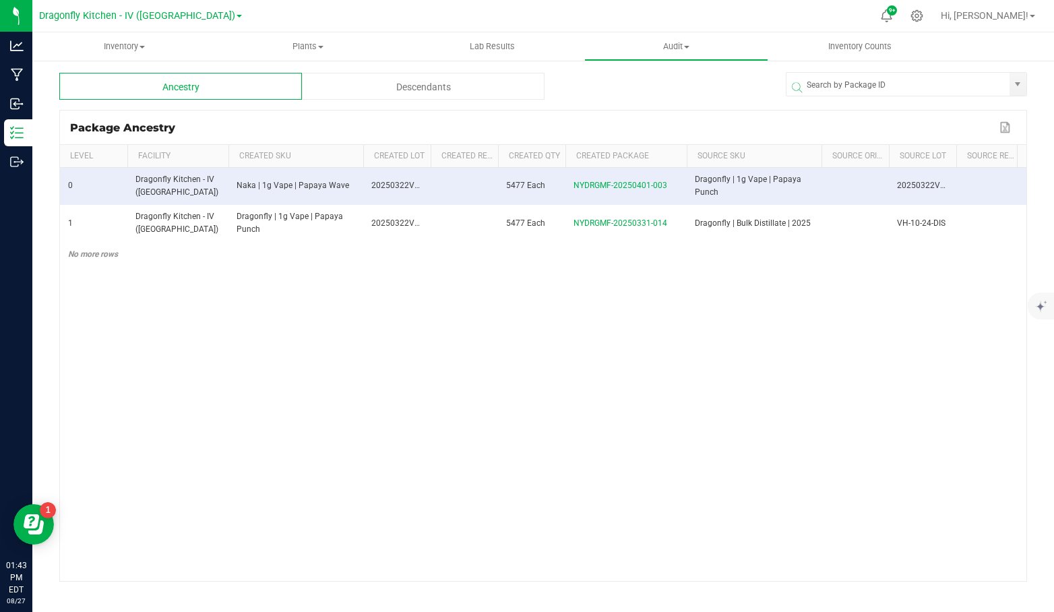
click at [883, 86] on span at bounding box center [909, 88] width 241 height 16
click at [921, 82] on span at bounding box center [909, 88] width 241 height 16
click at [945, 69] on div at bounding box center [906, 86] width 241 height 40
click at [946, 82] on span at bounding box center [909, 88] width 241 height 16
click at [944, 77] on input at bounding box center [897, 85] width 223 height 24
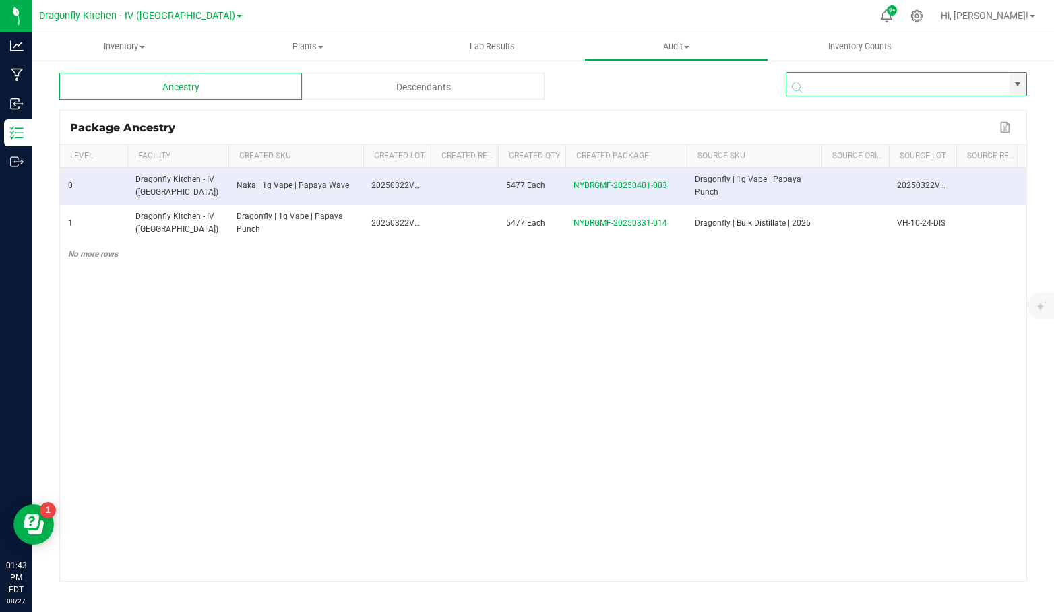
paste input "NYDRGMF-20250331-011"
click at [894, 106] on li "NYDRGMF-20250331-011" at bounding box center [906, 110] width 240 height 23
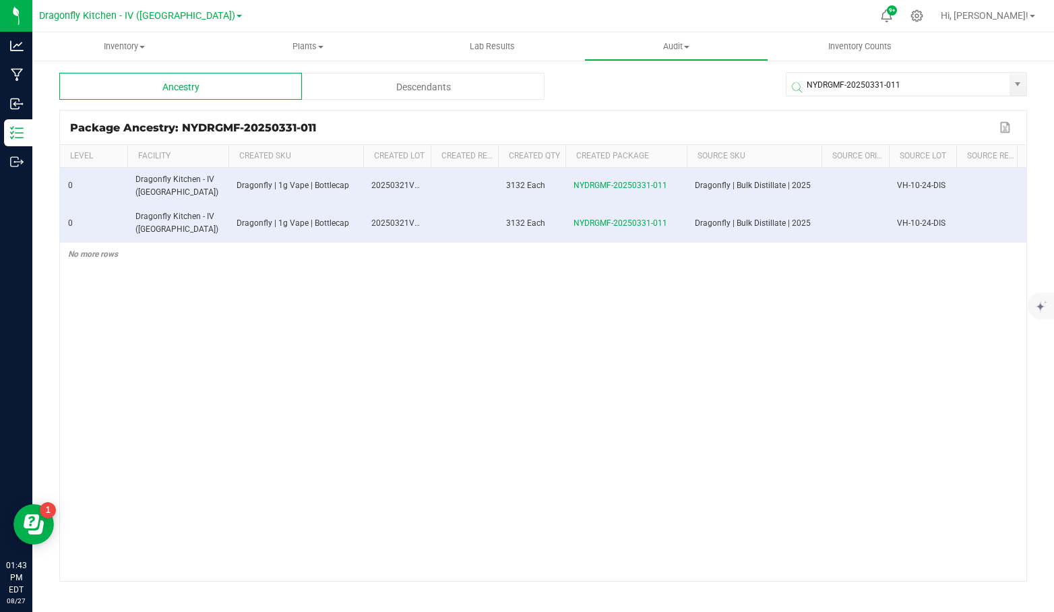
click at [722, 323] on div "0 Dragonfly Kitchen - IV (NY) Dragonfly | 1g Vape | Bottlecap 20250321VAPEBC 31…" at bounding box center [543, 374] width 966 height 413
drag, startPoint x: 931, startPoint y: 88, endPoint x: 691, endPoint y: 86, distance: 239.9
click at [691, 86] on div "Ancestry Descendants NYDRGMF-20250331-011" at bounding box center [543, 86] width 968 height 27
click at [916, 80] on div "NYDRGMF-20250331-011" at bounding box center [906, 86] width 241 height 40
click at [916, 80] on span at bounding box center [909, 88] width 241 height 16
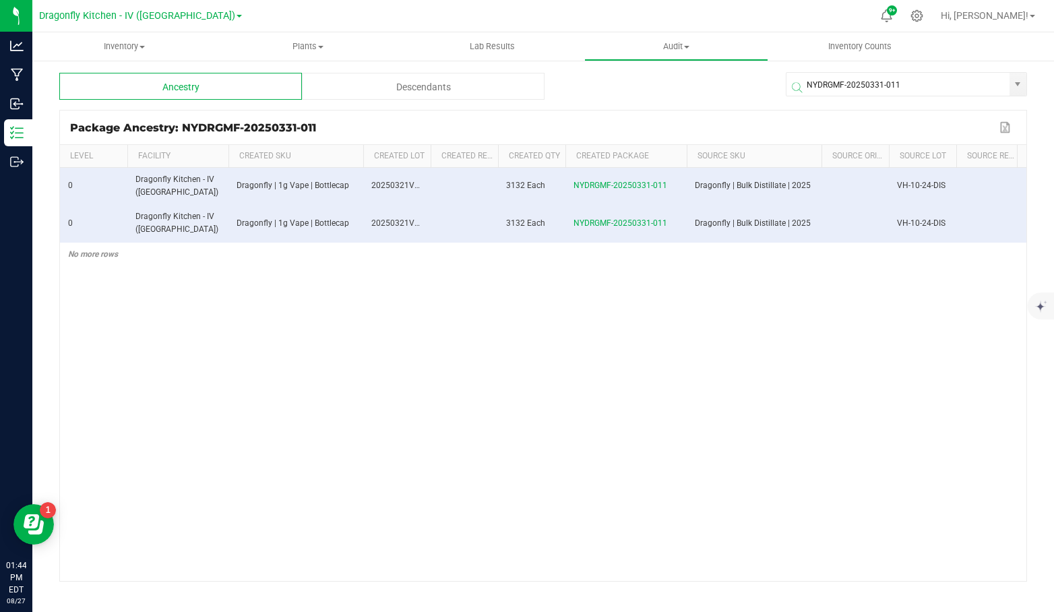
click at [916, 80] on span at bounding box center [909, 88] width 241 height 16
click at [926, 76] on input "NYDRGMF-20250331-011" at bounding box center [897, 85] width 223 height 24
paste input "0"
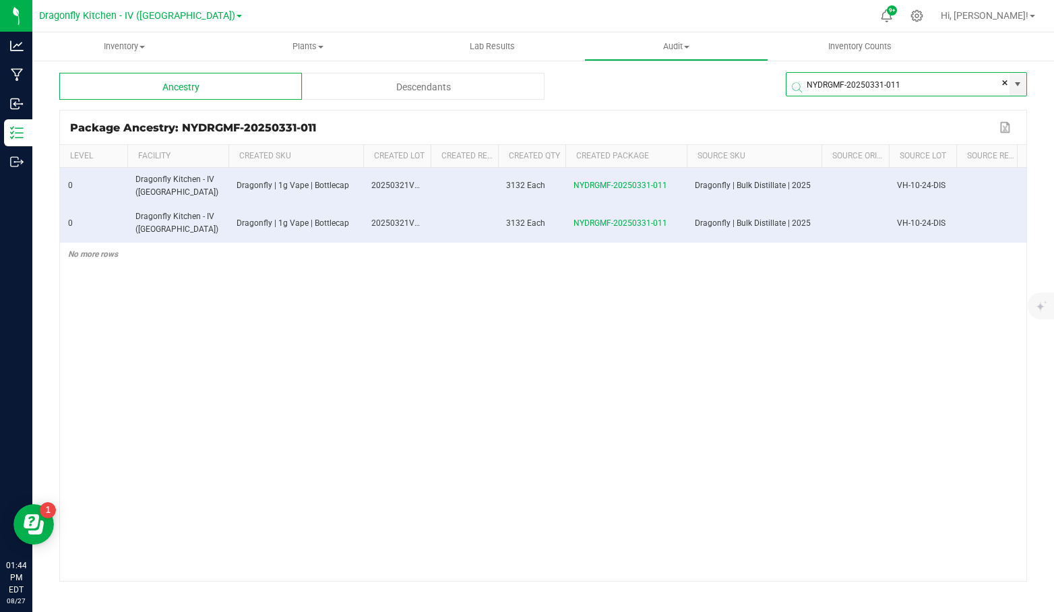
type input "NYDRGMF-20250331-010"
click at [925, 77] on input at bounding box center [897, 85] width 223 height 24
click at [892, 105] on li "NYDRGMF-20250331-010" at bounding box center [906, 110] width 240 height 23
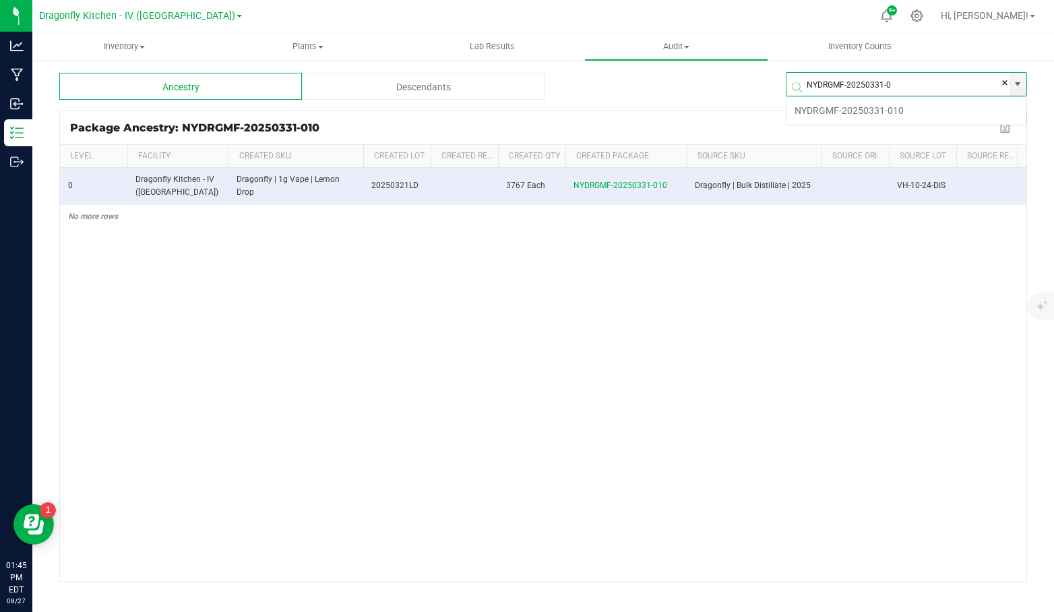
scroll to position [24, 241]
click at [910, 109] on li "NYDRGMF-20250331-009" at bounding box center [906, 110] width 240 height 23
type input "NYDRGMF-20250331-008"
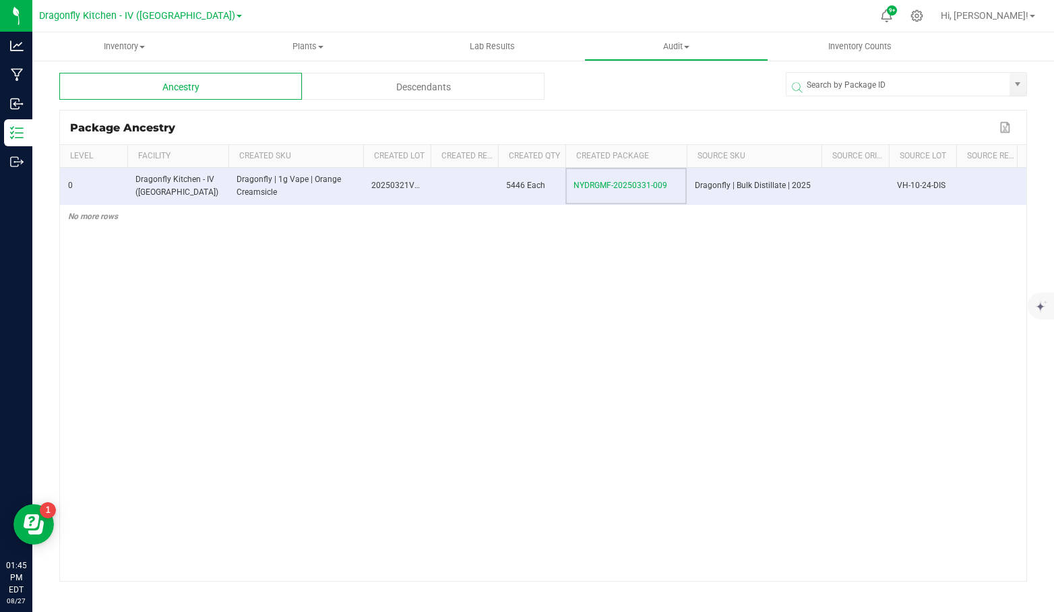
drag, startPoint x: 673, startPoint y: 189, endPoint x: 571, endPoint y: 185, distance: 101.9
click at [571, 185] on td "NYDRGMF-20250331-009" at bounding box center [625, 186] width 121 height 37
copy span "NYDRGMF-20250331-009"
click at [877, 84] on span at bounding box center [909, 88] width 241 height 16
click at [910, 79] on input at bounding box center [897, 85] width 223 height 24
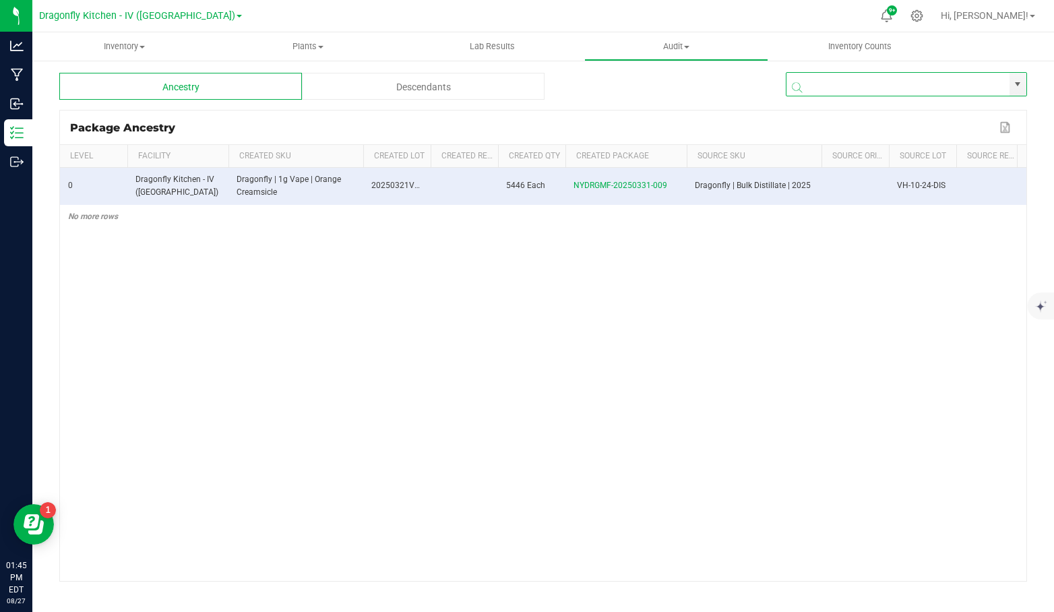
paste input "NYDRGMF-20250331-009"
click at [890, 106] on li "NYDRGMF-20250331-008" at bounding box center [906, 110] width 240 height 23
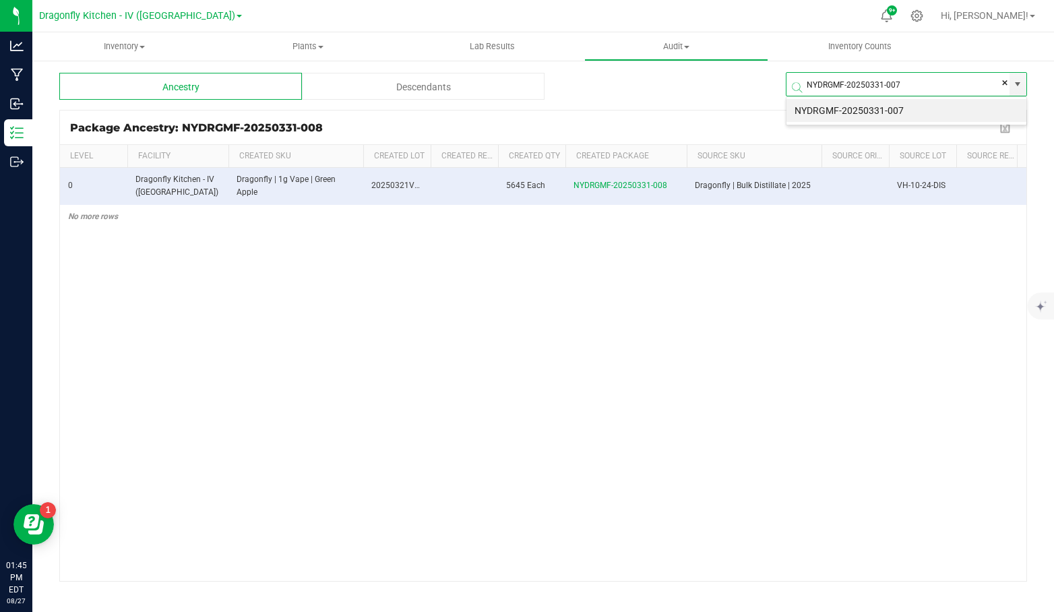
click at [869, 105] on li "NYDRGMF-20250331-007" at bounding box center [906, 110] width 240 height 23
click at [623, 319] on div "0 Dragonfly Kitchen - IV (NY) Dragonfly | 1g Vape | Banana Bash 20250319VAPEBB-…" at bounding box center [543, 374] width 966 height 413
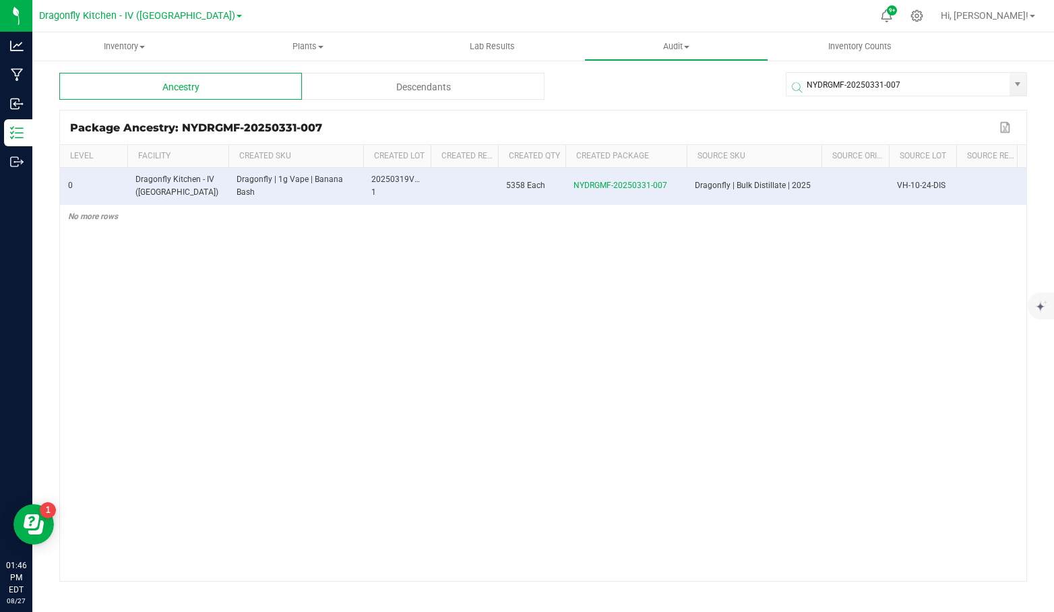
click at [928, 88] on span at bounding box center [909, 88] width 241 height 16
click at [918, 82] on span at bounding box center [909, 88] width 241 height 16
click at [943, 76] on input "NYDRGMF-20250331-007" at bounding box center [897, 85] width 223 height 24
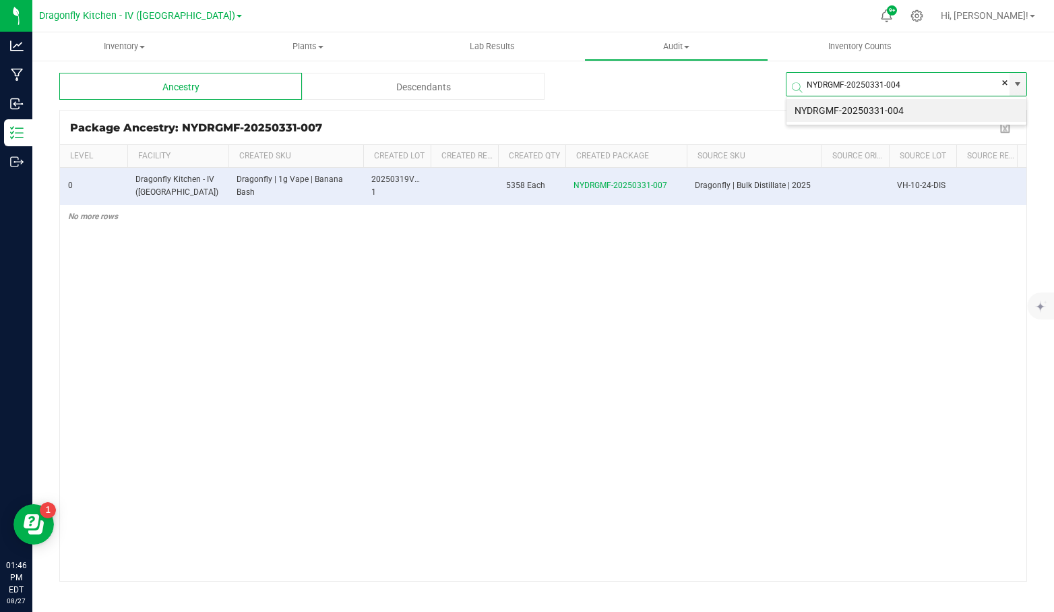
click at [904, 105] on li "NYDRGMF-20250331-004" at bounding box center [906, 110] width 240 height 23
click at [834, 104] on li "NYDRGMF-20250331-001" at bounding box center [906, 110] width 240 height 23
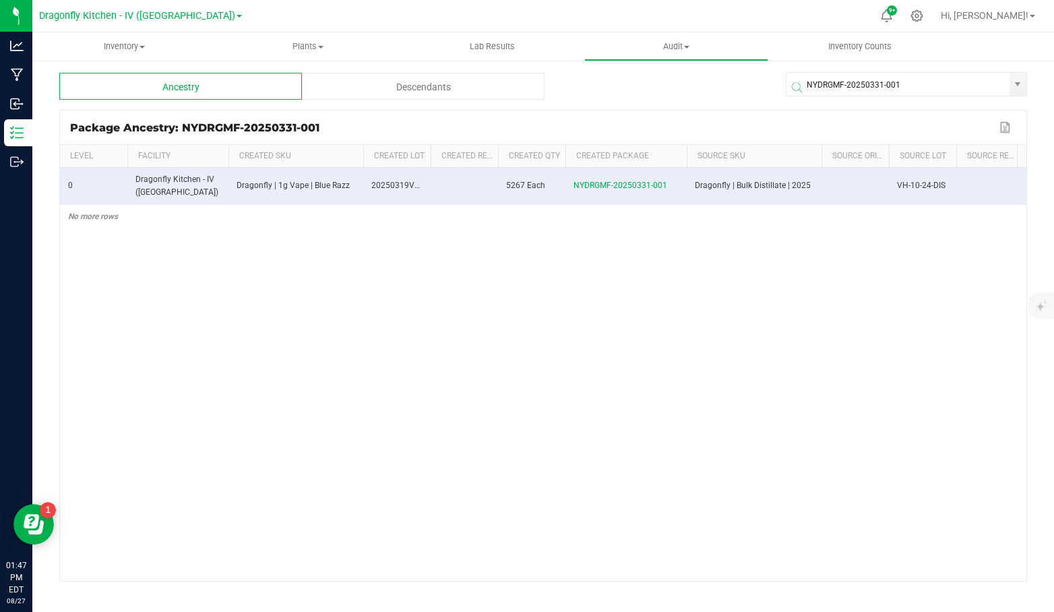
drag, startPoint x: 933, startPoint y: 85, endPoint x: 658, endPoint y: 72, distance: 275.2
click at [635, 71] on div "Ancestry Descendants NYDRGMF-20250331-001 Package Ancestry: NYDRGMF-20250331-00…" at bounding box center [543, 269] width 1022 height 421
click at [916, 82] on span at bounding box center [909, 88] width 241 height 16
click at [935, 74] on input "NYDRGMF-20250331-001" at bounding box center [897, 85] width 223 height 24
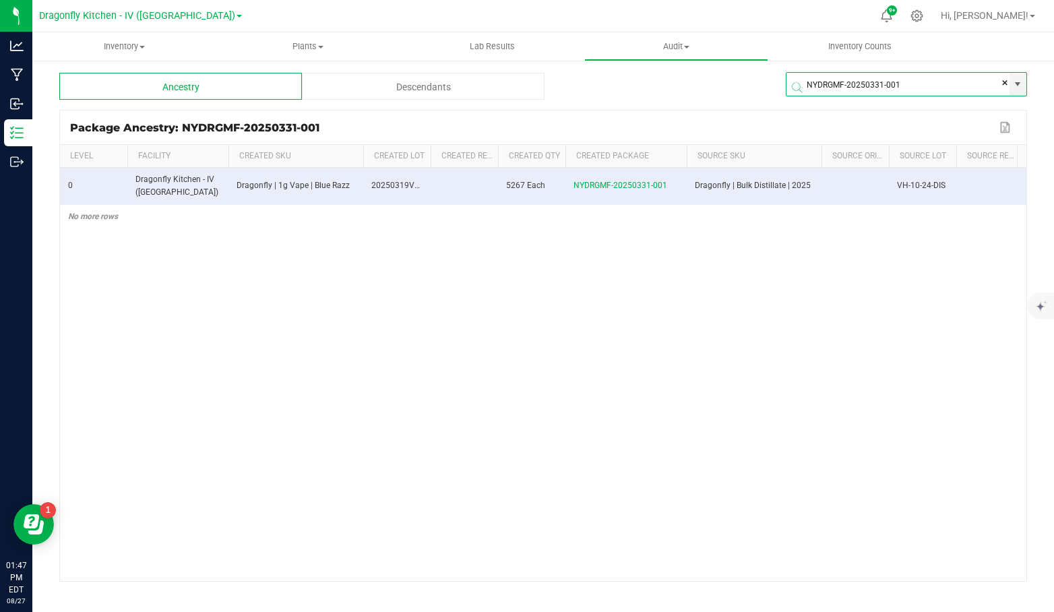
click at [935, 74] on input "NYDRGMF-20250331-001" at bounding box center [897, 85] width 223 height 24
paste input "3"
type input "NYDRGMF-20250331-003"
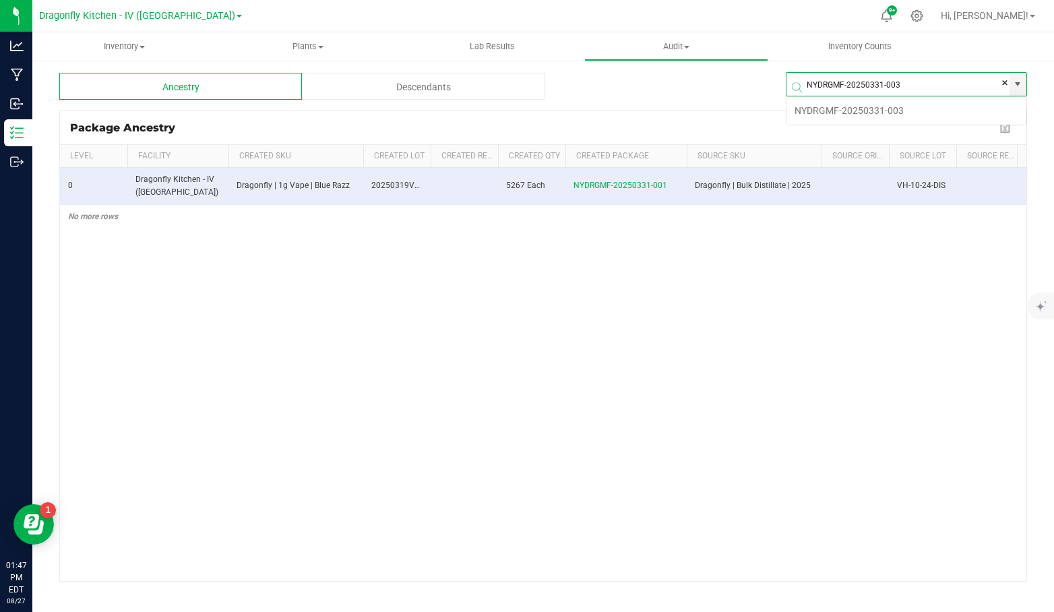
scroll to position [24, 241]
click at [843, 106] on li "NYDRGMF-20250331-003" at bounding box center [906, 110] width 240 height 23
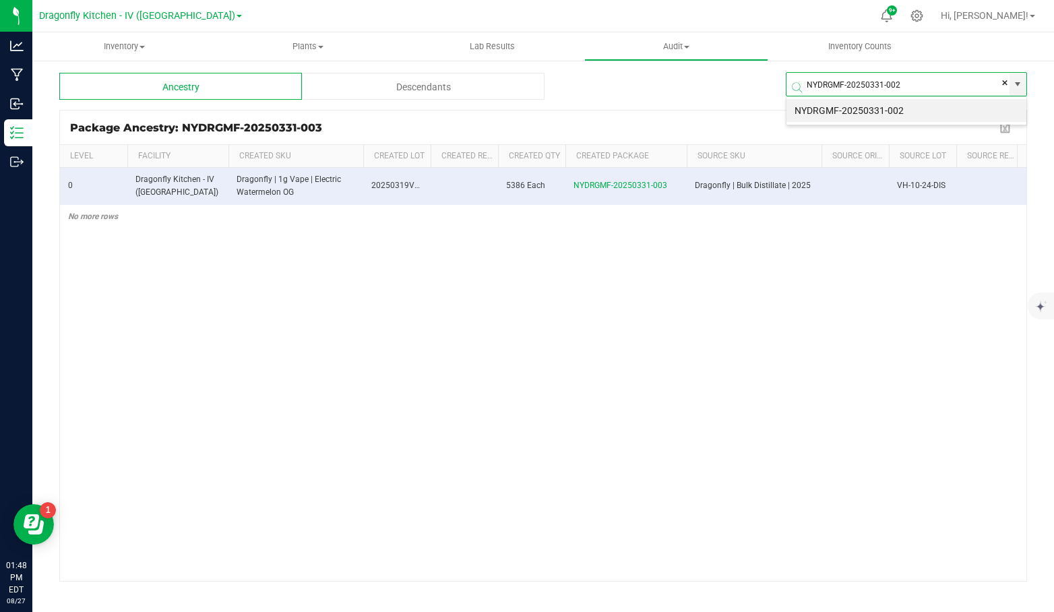
click at [844, 111] on li "NYDRGMF-20250331-002" at bounding box center [906, 110] width 240 height 23
type input "NYDRGMF-20250331-002"
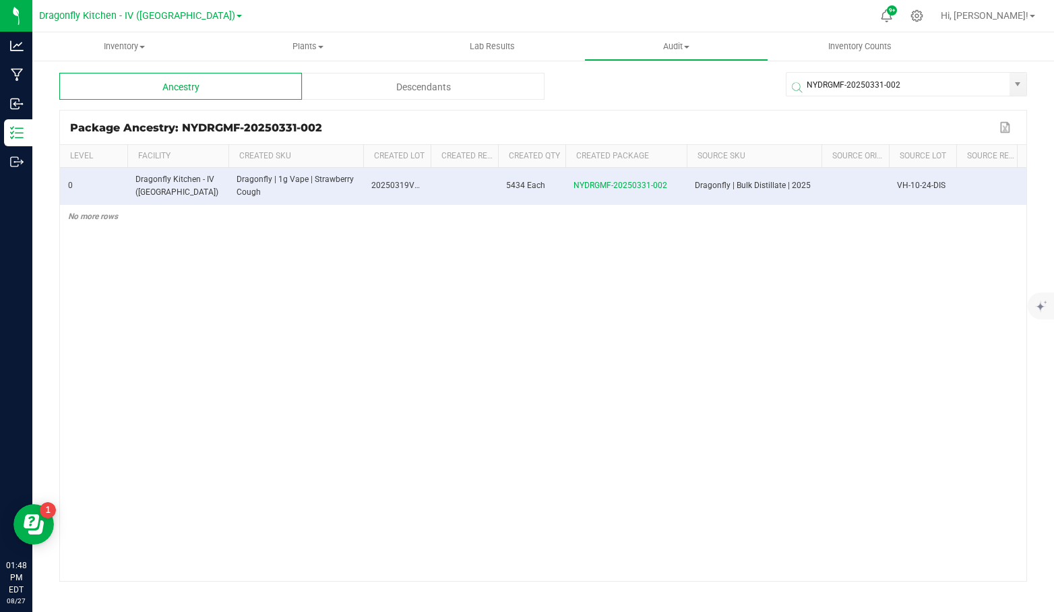
click at [668, 294] on div "0 Dragonfly Kitchen - IV (NY) Dragonfly | 1g Vape | Strawberry Cough 20250319VA…" at bounding box center [543, 374] width 966 height 413
click at [663, 379] on div "0 Dragonfly Kitchen - IV (NY) Dragonfly | 1g Vape | Strawberry Cough 20250319VA…" at bounding box center [543, 374] width 966 height 413
click at [0, 0] on p "Outbound" at bounding box center [0, 0] width 0 height 0
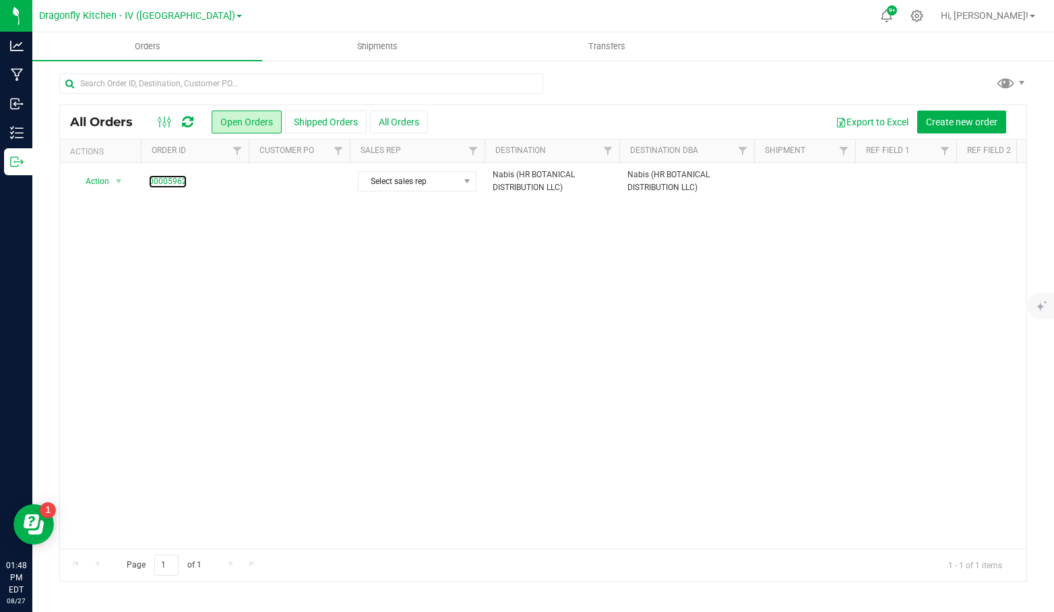
click at [168, 182] on link "00005962" at bounding box center [168, 181] width 38 height 13
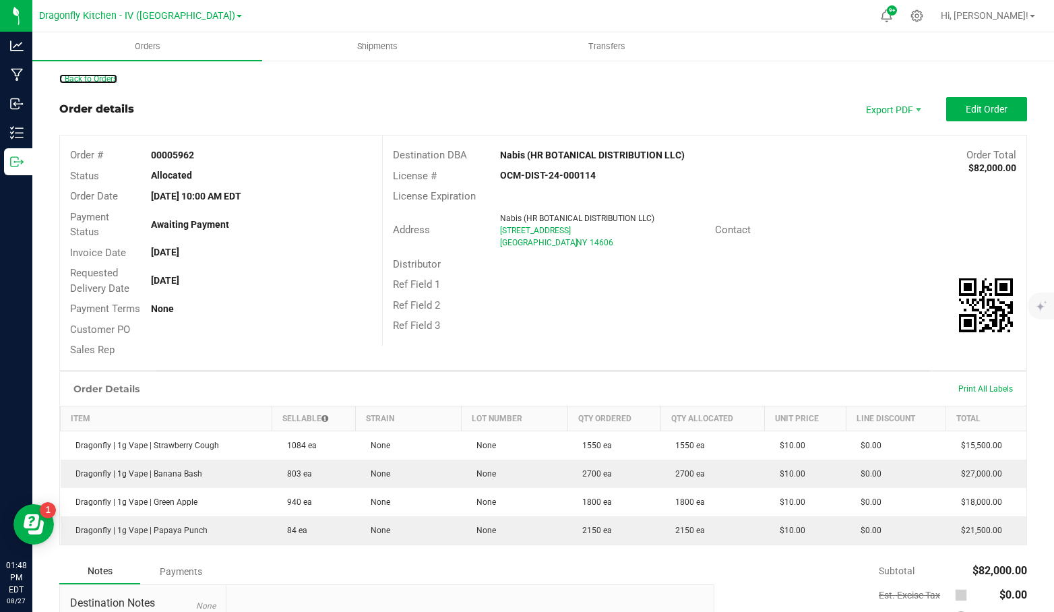
click at [105, 75] on link "Back to Orders" at bounding box center [88, 78] width 58 height 9
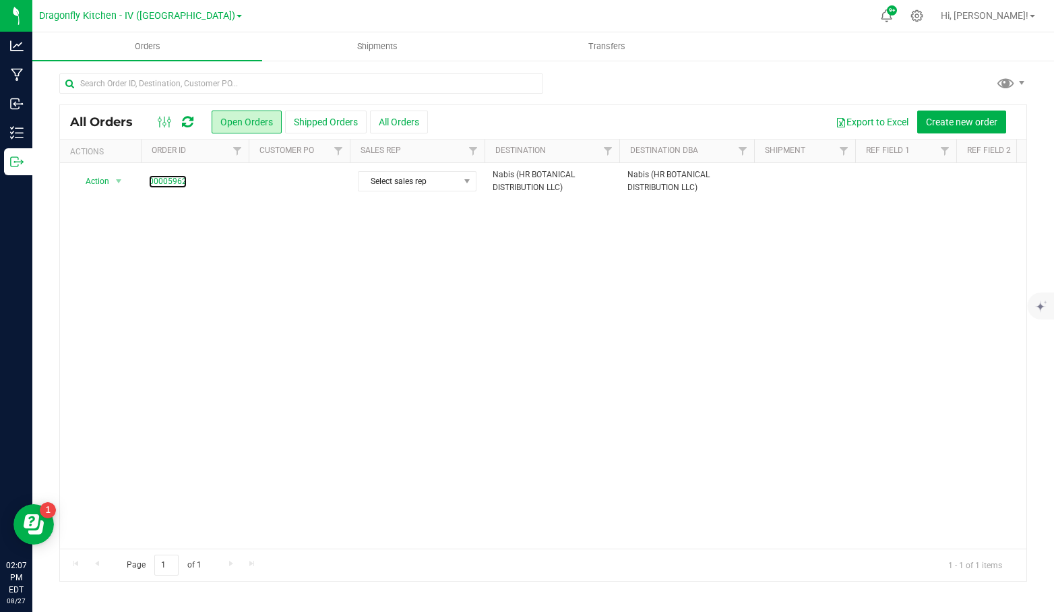
click at [159, 175] on link "00005962" at bounding box center [168, 181] width 38 height 13
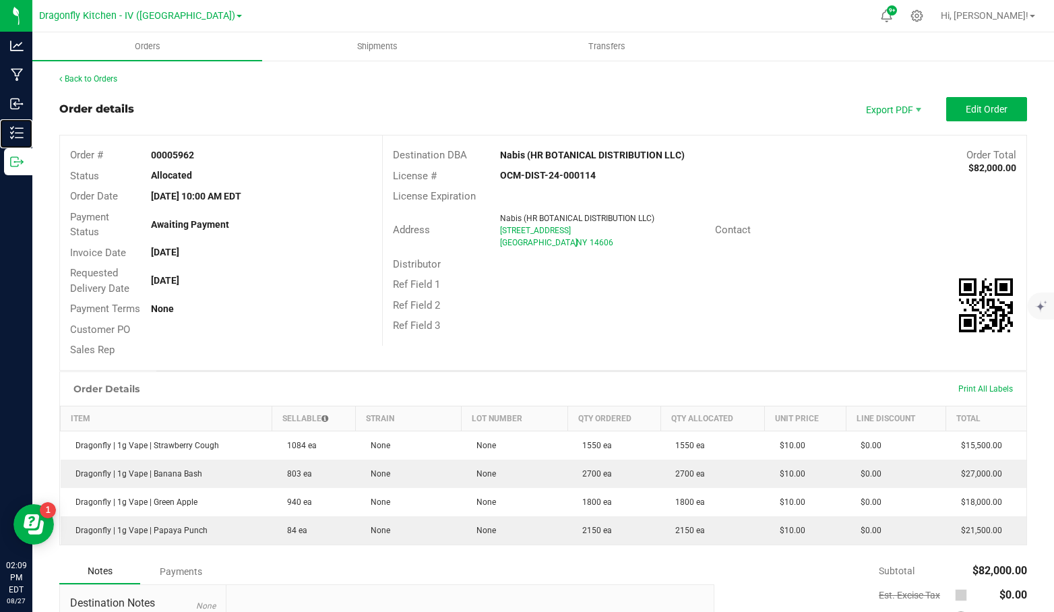
click at [14, 127] on icon at bounding box center [16, 132] width 13 height 13
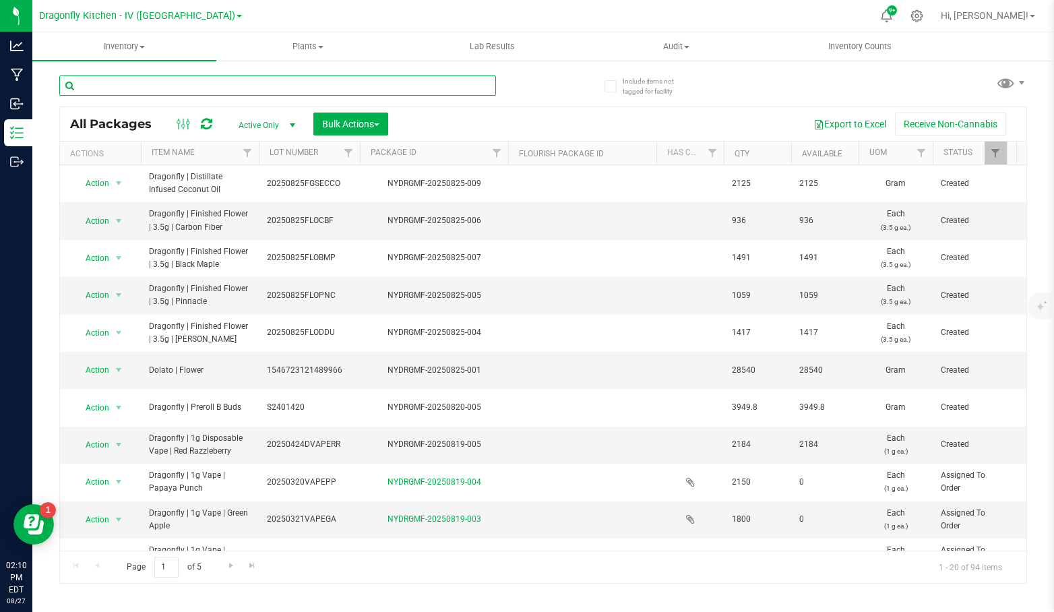
click at [301, 88] on input "text" at bounding box center [277, 85] width 437 height 20
type input "just peachy"
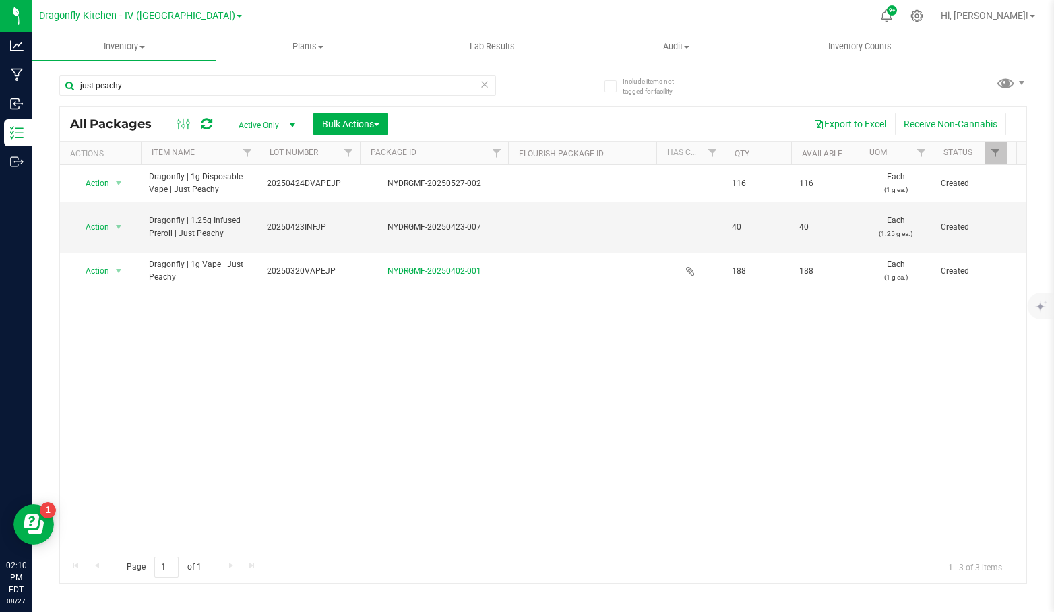
click at [596, 311] on div "Action Action Adjust qty Create package Edit attributes Global inventory Locate…" at bounding box center [543, 357] width 966 height 385
click at [468, 392] on div "Action Action Adjust qty Create package Edit attributes Global inventory Locate…" at bounding box center [543, 357] width 966 height 385
click at [472, 384] on div "Action Action Adjust qty Create package Edit attributes Global inventory Locate…" at bounding box center [543, 357] width 966 height 385
click at [472, 379] on div "Action Action Adjust qty Create package Edit attributes Global inventory Locate…" at bounding box center [543, 357] width 966 height 385
click at [119, 266] on span "select" at bounding box center [118, 271] width 11 height 11
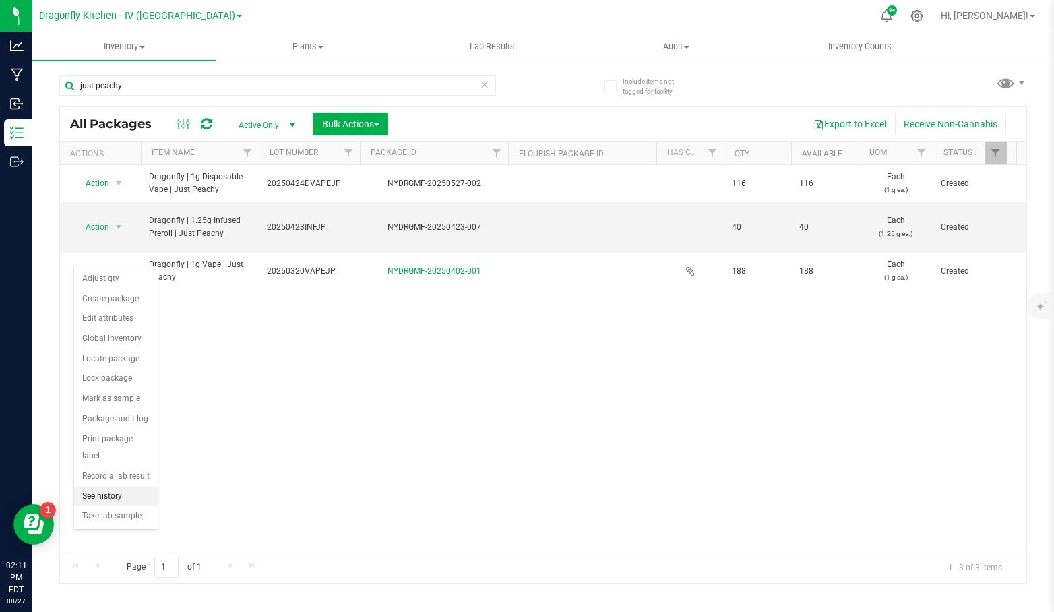
click at [129, 491] on li "See history" at bounding box center [116, 497] width 84 height 20
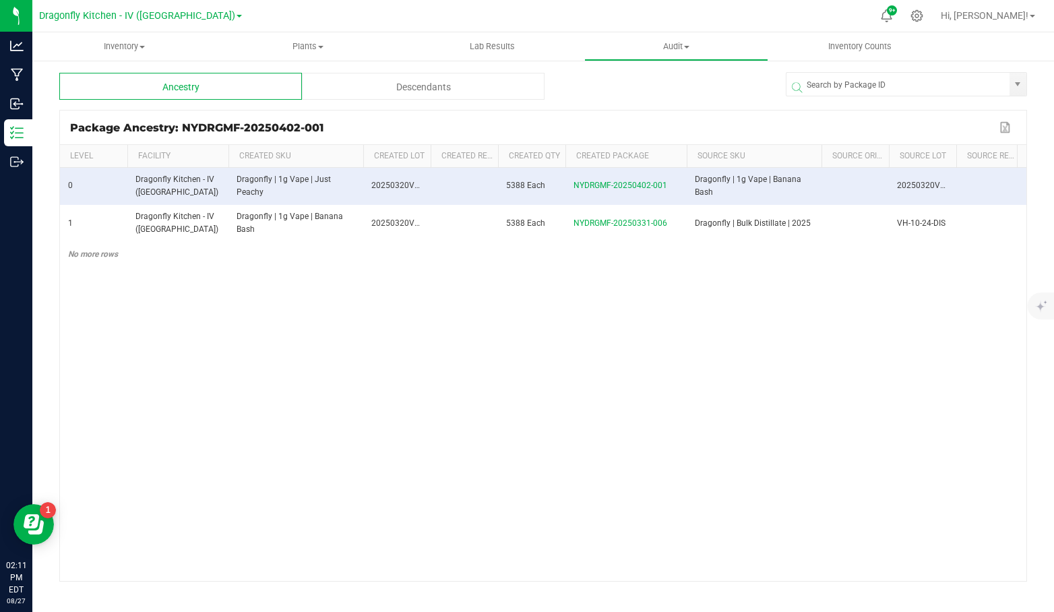
click at [456, 382] on div "0 Dragonfly Kitchen - IV (NY) Dragonfly | 1g Vape | Just Peachy 20250320VAPEJP …" at bounding box center [543, 374] width 966 height 413
click at [437, 82] on div "Descendants" at bounding box center [423, 86] width 243 height 27
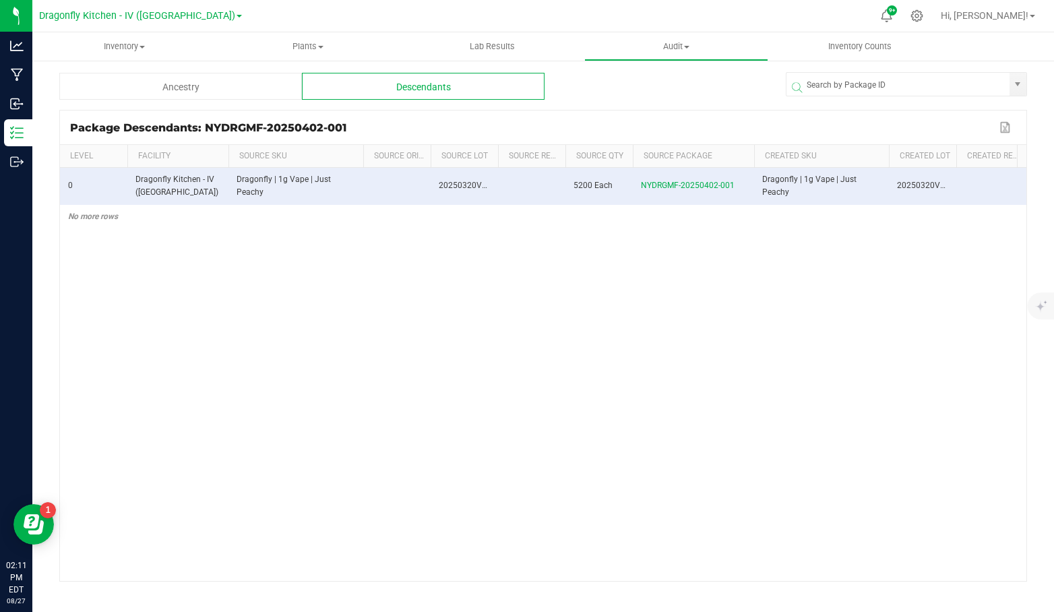
click at [216, 82] on div "Ancestry" at bounding box center [180, 86] width 243 height 27
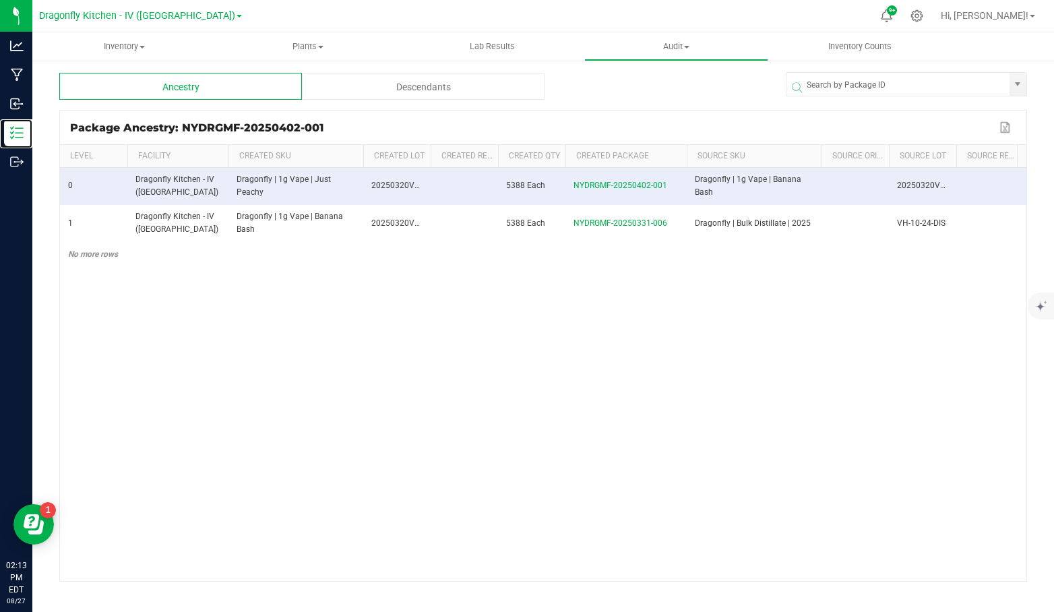
click at [0, 0] on p "Inventory" at bounding box center [0, 0] width 0 height 0
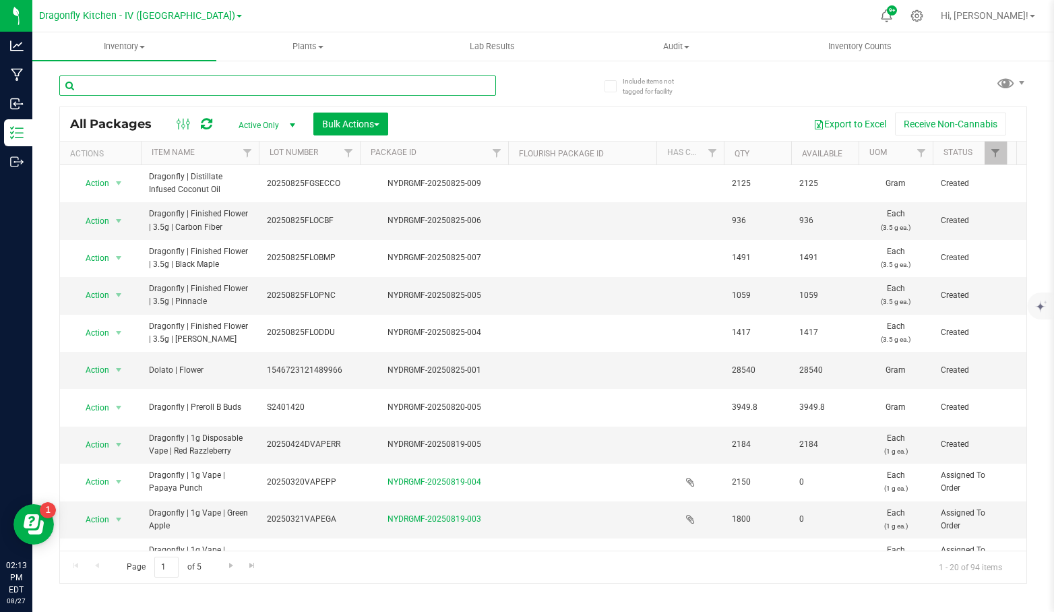
click at [267, 87] on input "text" at bounding box center [277, 85] width 437 height 20
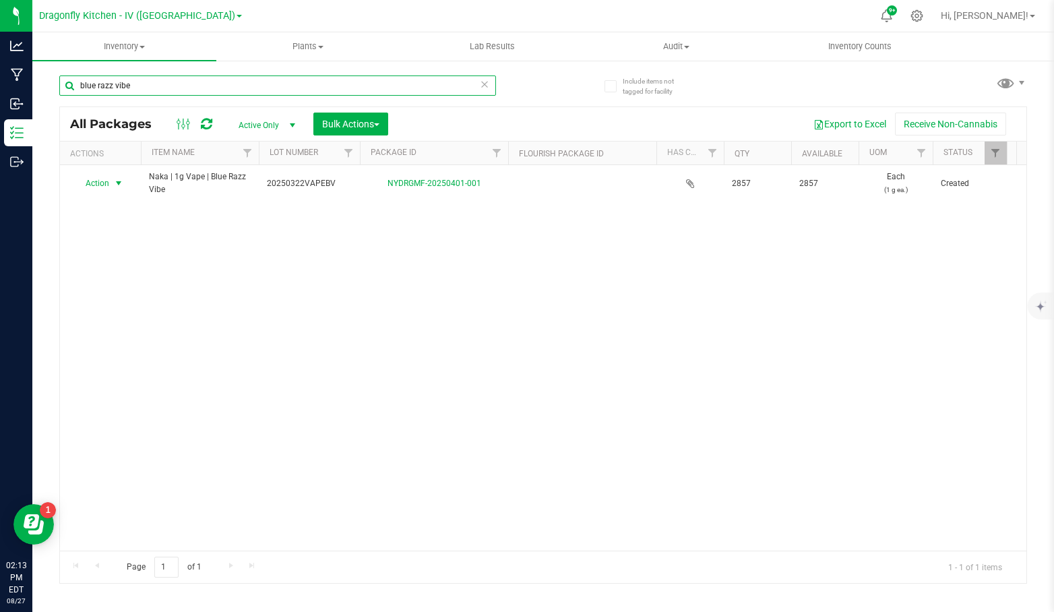
type input "blue razz vibe"
click at [106, 181] on span "Action" at bounding box center [91, 183] width 36 height 19
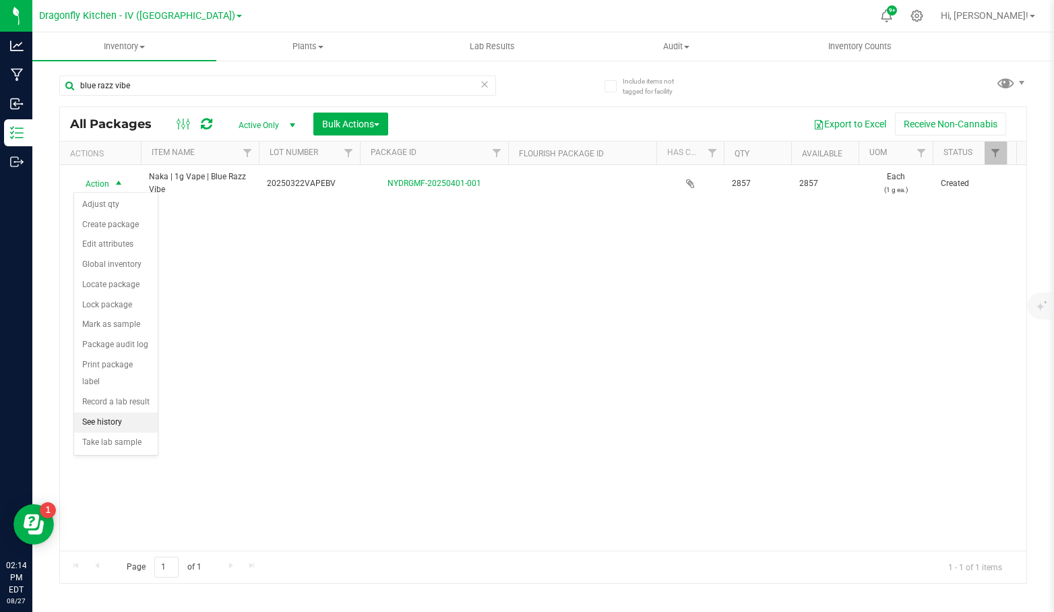
click at [125, 417] on li "See history" at bounding box center [116, 422] width 84 height 20
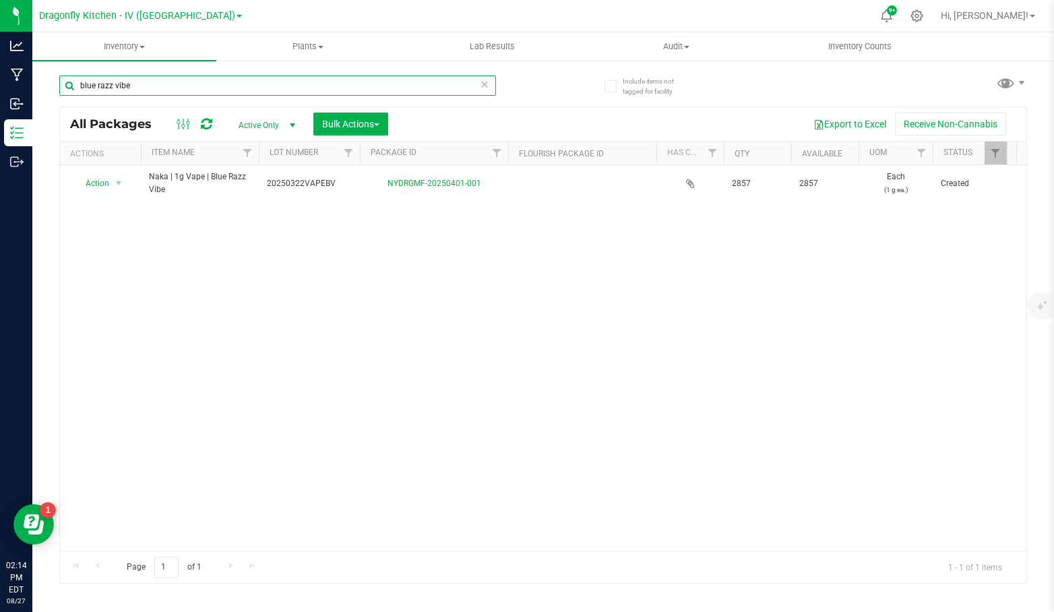
click at [146, 86] on input "blue razz vibe" at bounding box center [277, 85] width 437 height 20
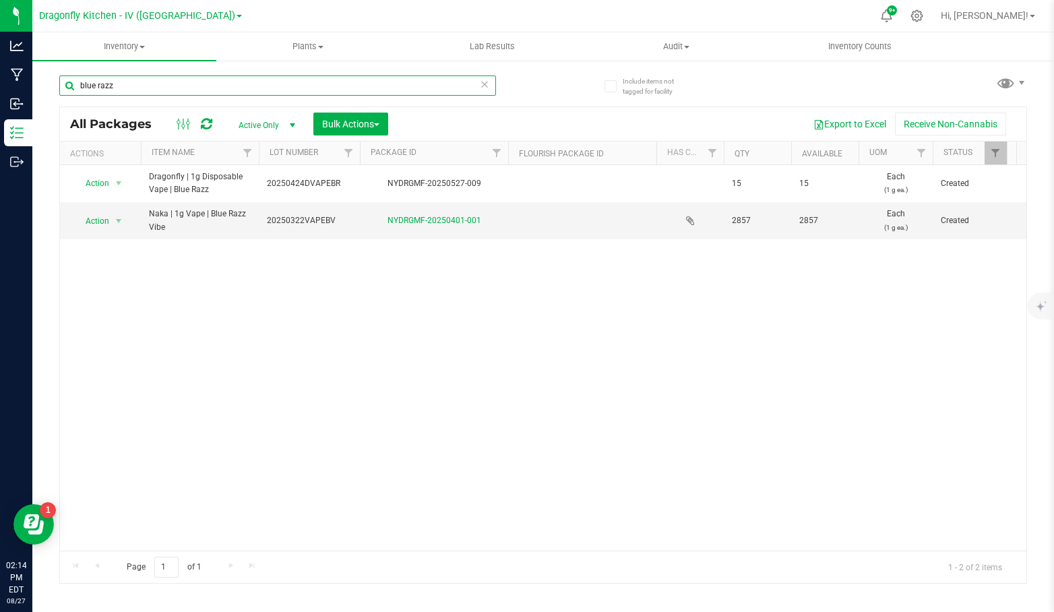
type input "blue razz"
click at [270, 120] on span "Active Only" at bounding box center [264, 125] width 74 height 19
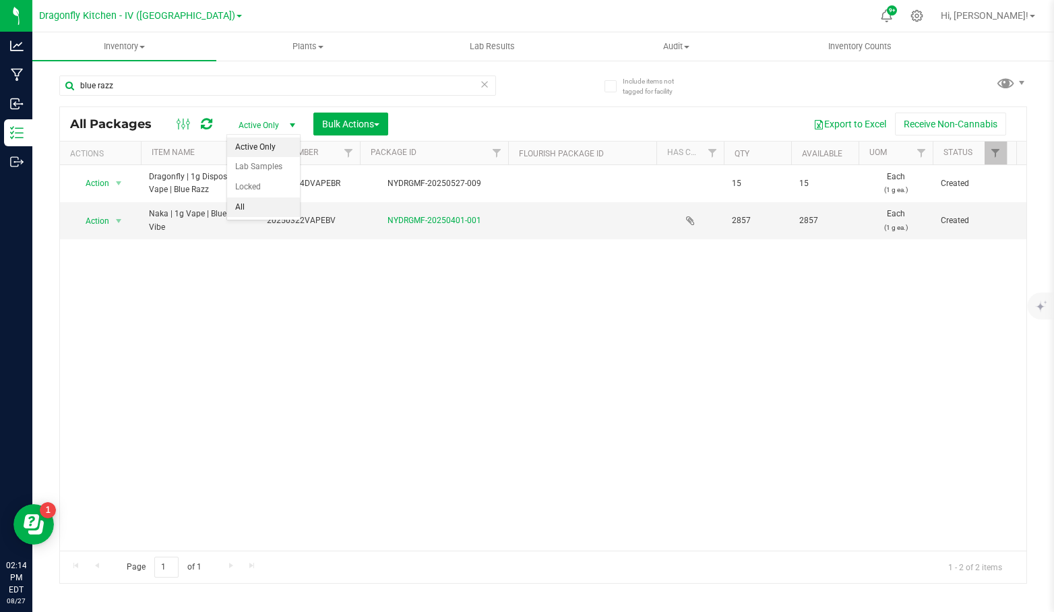
click at [278, 204] on li "All" at bounding box center [263, 207] width 73 height 20
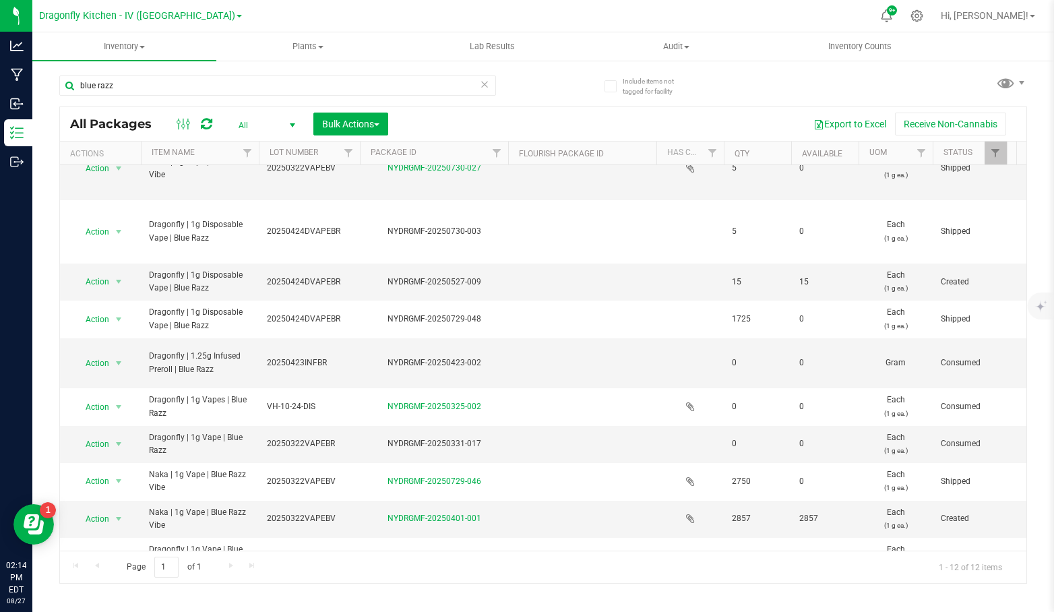
scroll to position [94, 0]
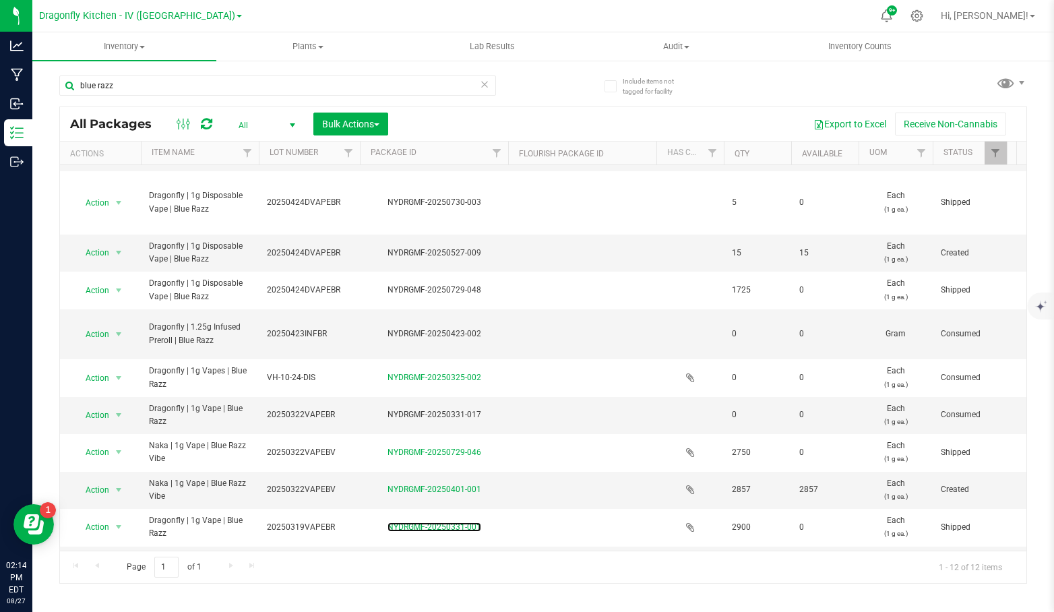
click at [448, 522] on link "NYDRGMF-20250331-001" at bounding box center [434, 526] width 94 height 9
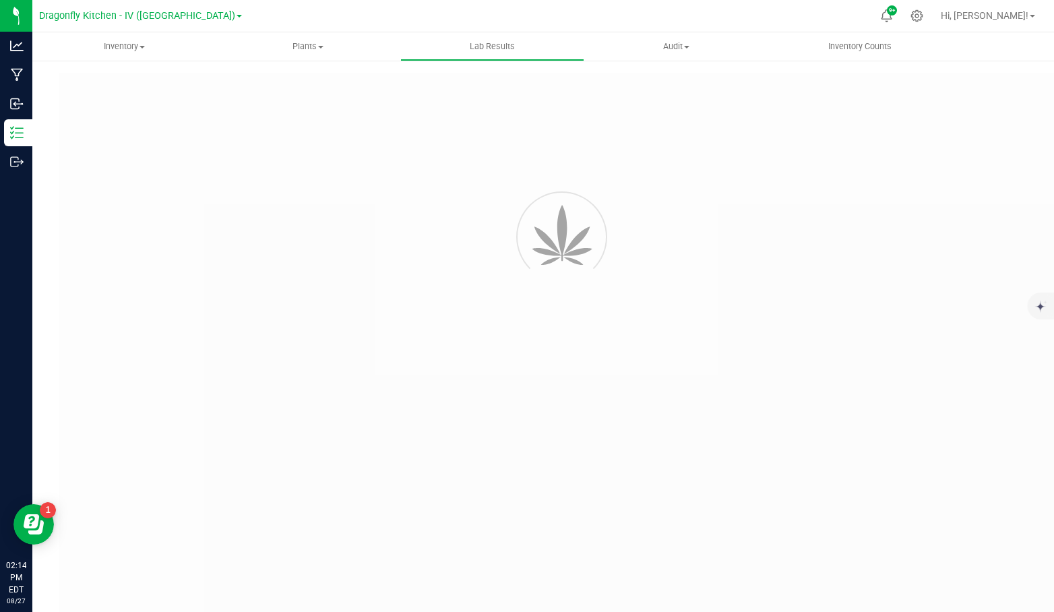
type input "NYDRGMF-20250331-001"
type input "2503RLI0219-0813"
type input "NYDRGMF-20250331-001"
type input "04/07/2025 8:20 AM"
type input "04/07/2026"
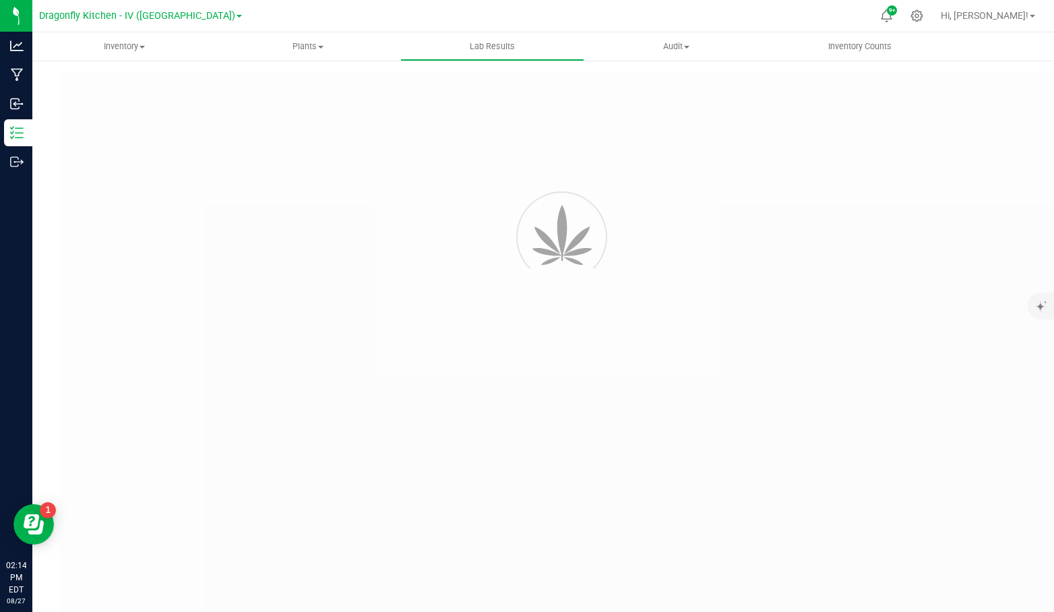
type input "https://orders.confidentcannabis.com/report/sample/2503RLI0219/2503RLI0219-0813"
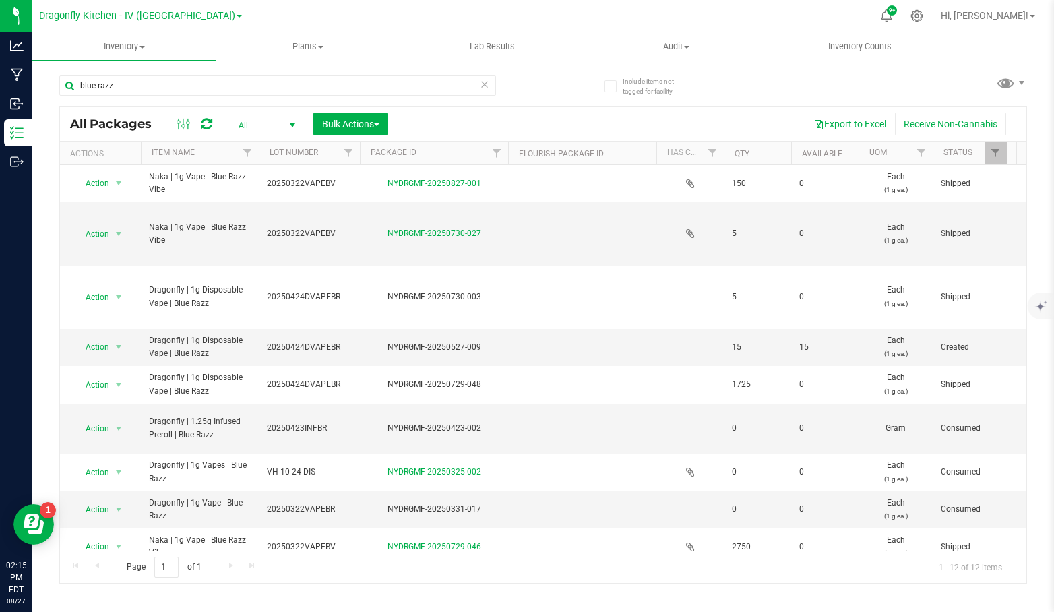
scroll to position [94, 0]
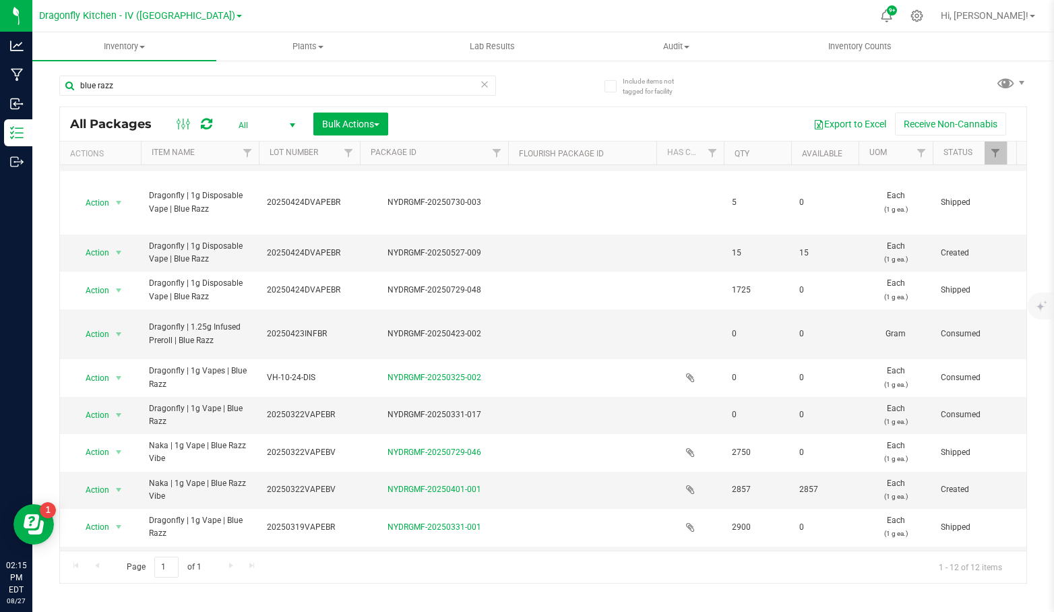
click at [111, 555] on span "select" at bounding box center [119, 564] width 17 height 19
click at [118, 493] on li "See history" at bounding box center [116, 503] width 84 height 20
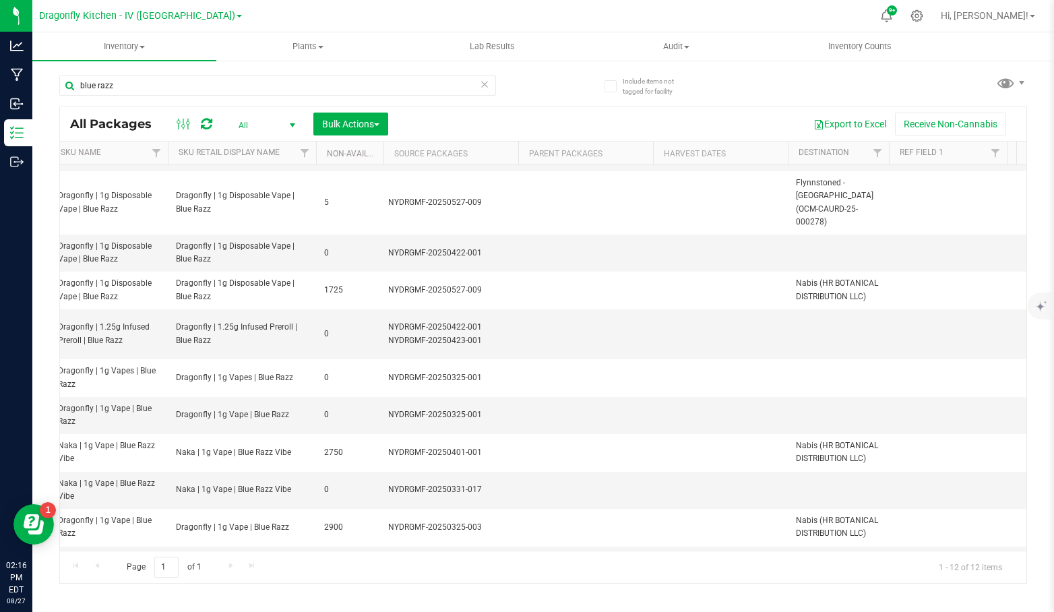
click at [471, 146] on th "Source Packages" at bounding box center [450, 154] width 135 height 24
click at [484, 158] on th "Source Packages" at bounding box center [450, 154] width 135 height 24
drag, startPoint x: 484, startPoint y: 158, endPoint x: 407, endPoint y: 159, distance: 76.8
click at [407, 159] on th "Source Packages" at bounding box center [450, 154] width 135 height 24
click at [442, 157] on th "Source Packages" at bounding box center [450, 154] width 135 height 24
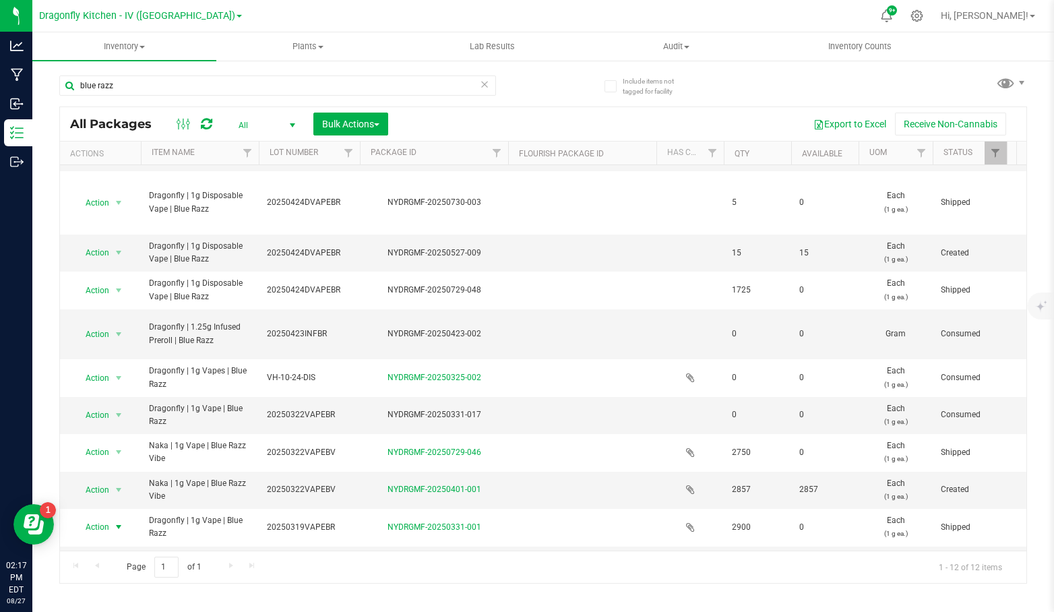
click at [112, 518] on span "select" at bounding box center [119, 527] width 17 height 19
click at [107, 462] on li "See history" at bounding box center [116, 466] width 84 height 20
drag, startPoint x: 175, startPoint y: 532, endPoint x: 113, endPoint y: 504, distance: 68.5
drag, startPoint x: 183, startPoint y: 527, endPoint x: 175, endPoint y: 527, distance: 8.1
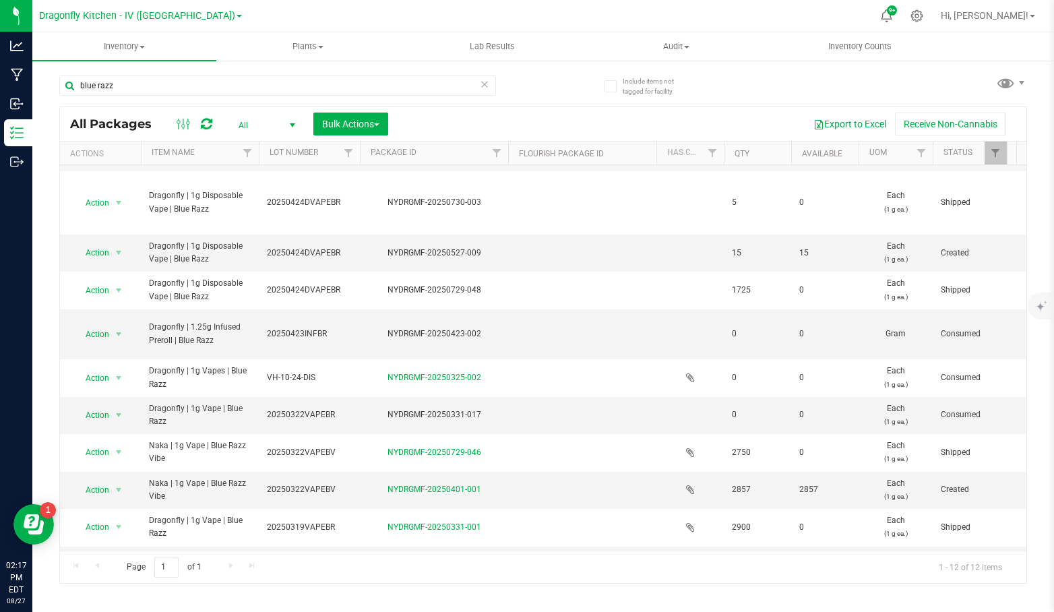
click at [182, 552] on span "Dragonfly | 1g Vape | Blue Razz" at bounding box center [200, 565] width 102 height 26
click at [160, 552] on span "Dragonfly | 1g Vape | Blue Razz" at bounding box center [200, 565] width 102 height 26
drag, startPoint x: 149, startPoint y: 516, endPoint x: 174, endPoint y: 526, distance: 27.2
click at [174, 552] on span "Dragonfly | 1g Vape | Blue Razz" at bounding box center [200, 565] width 102 height 26
copy span "Dragonfly | 1g Vape | Blue Razz"
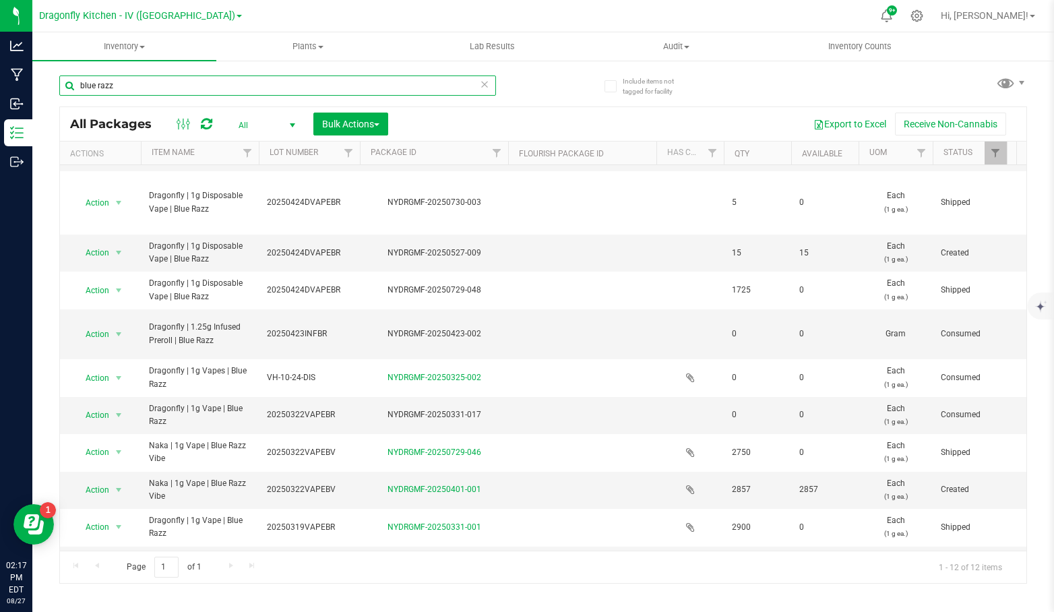
click at [193, 91] on input "blue razz" at bounding box center [277, 85] width 437 height 20
paste input "Dragonfly | 1g Vape | Blue R"
type input "Dragonfly | 1g Vape | Blue Razz"
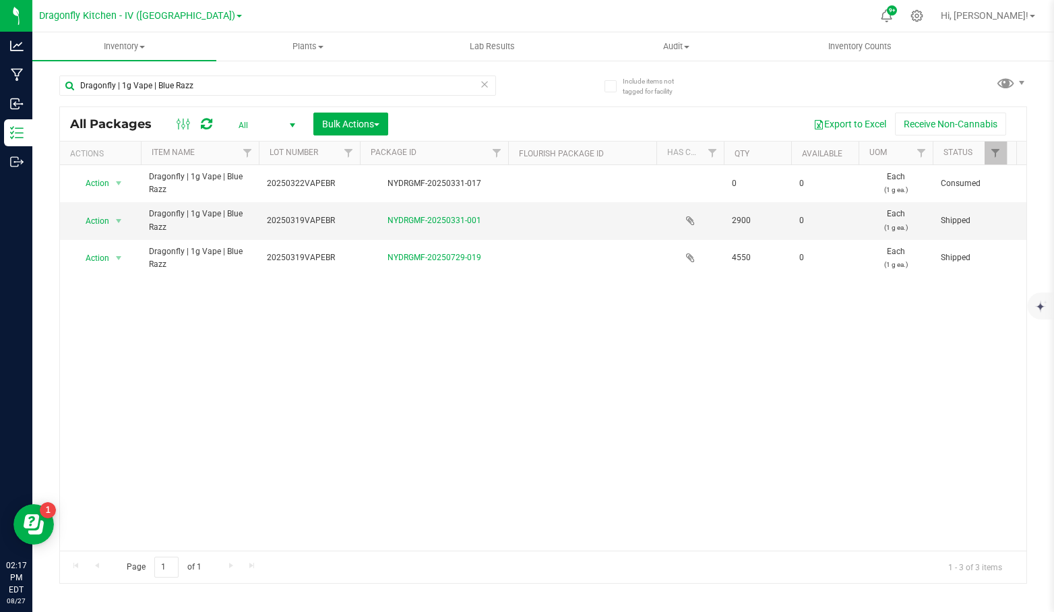
click at [468, 416] on div "Action Action Adjust qty Edit attributes Global inventory Locate package Packag…" at bounding box center [543, 357] width 966 height 385
click at [458, 407] on div "Action Action Adjust qty Edit attributes Global inventory Locate package Packag…" at bounding box center [543, 357] width 966 height 385
click at [119, 183] on span "select" at bounding box center [118, 183] width 11 height 11
click at [139, 334] on li "See history" at bounding box center [116, 342] width 84 height 20
click at [435, 311] on div "Action Action Adjust qty Edit attributes Global inventory Locate package Packag…" at bounding box center [543, 357] width 966 height 385
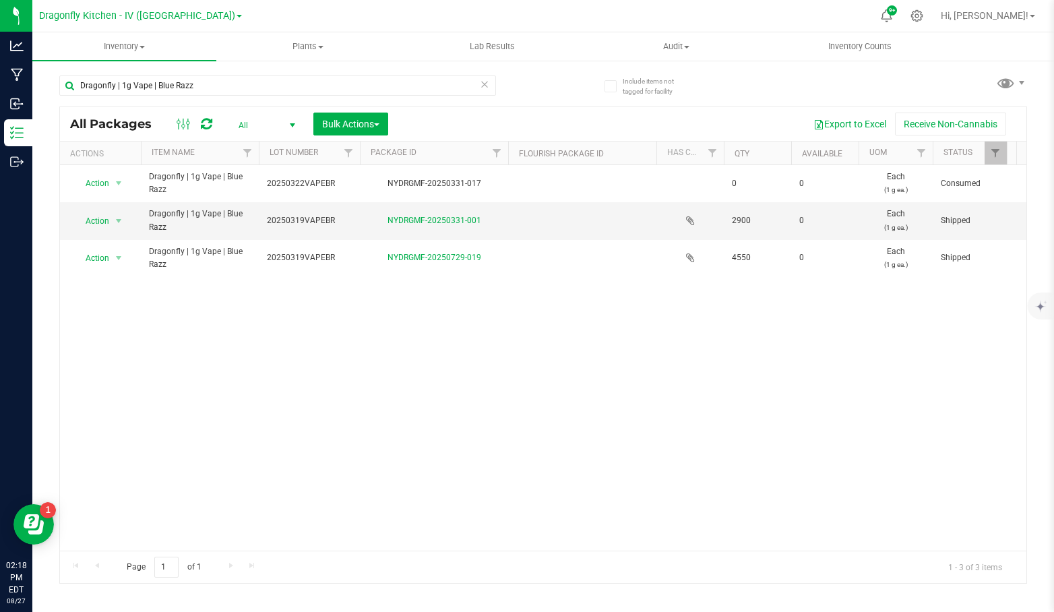
click at [464, 325] on div "Action Action Adjust qty Edit attributes Global inventory Locate package Packag…" at bounding box center [543, 357] width 966 height 385
click at [20, 133] on icon at bounding box center [16, 132] width 13 height 13
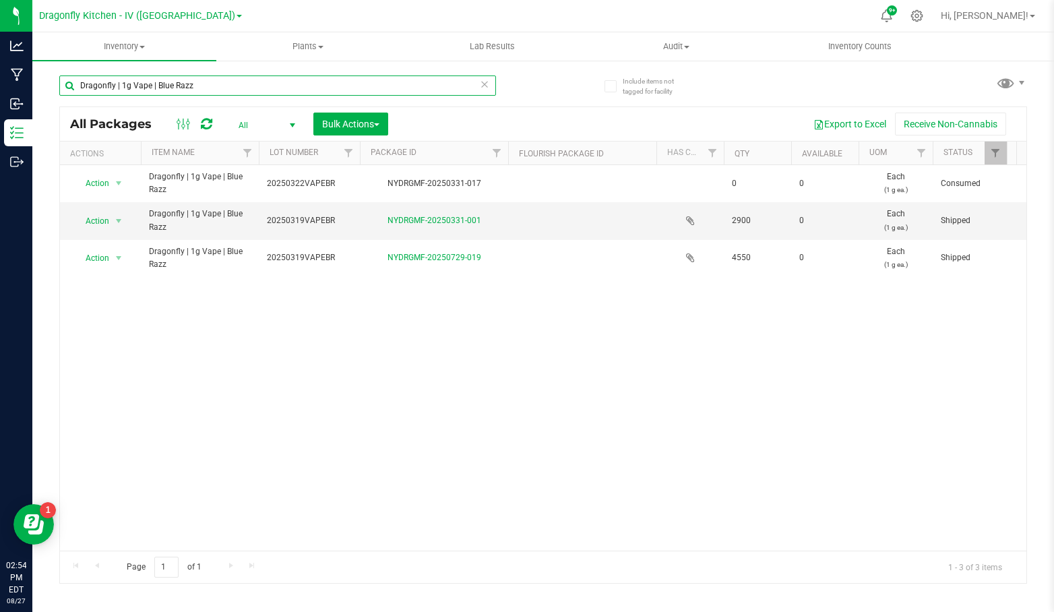
click at [263, 91] on input "Dragonfly | 1g Vape | Blue Razz" at bounding box center [277, 85] width 437 height 20
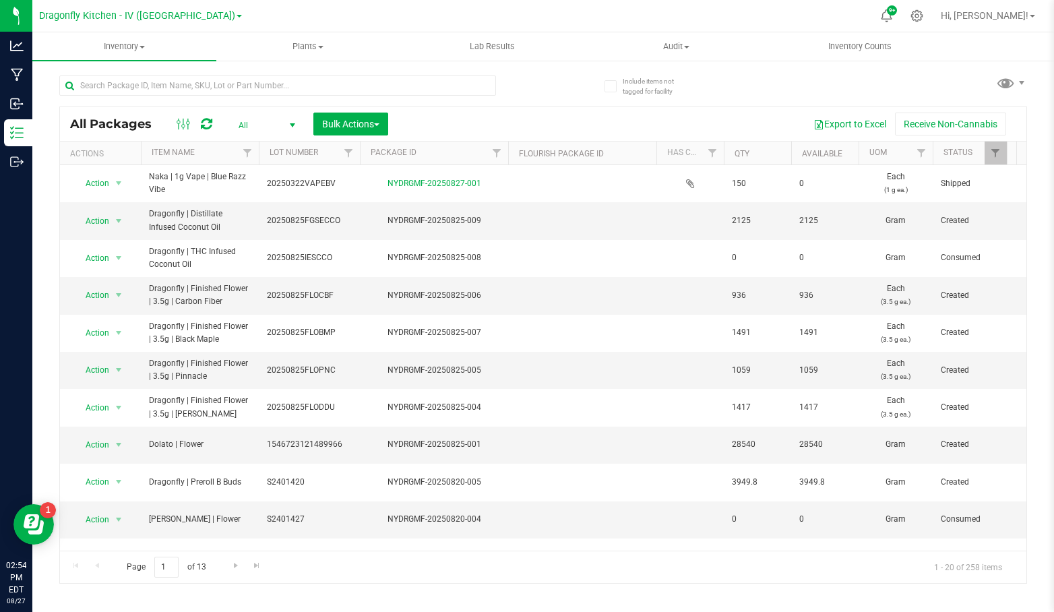
click at [294, 124] on span "select" at bounding box center [292, 125] width 11 height 11
click at [284, 150] on li "Active Only" at bounding box center [263, 147] width 73 height 20
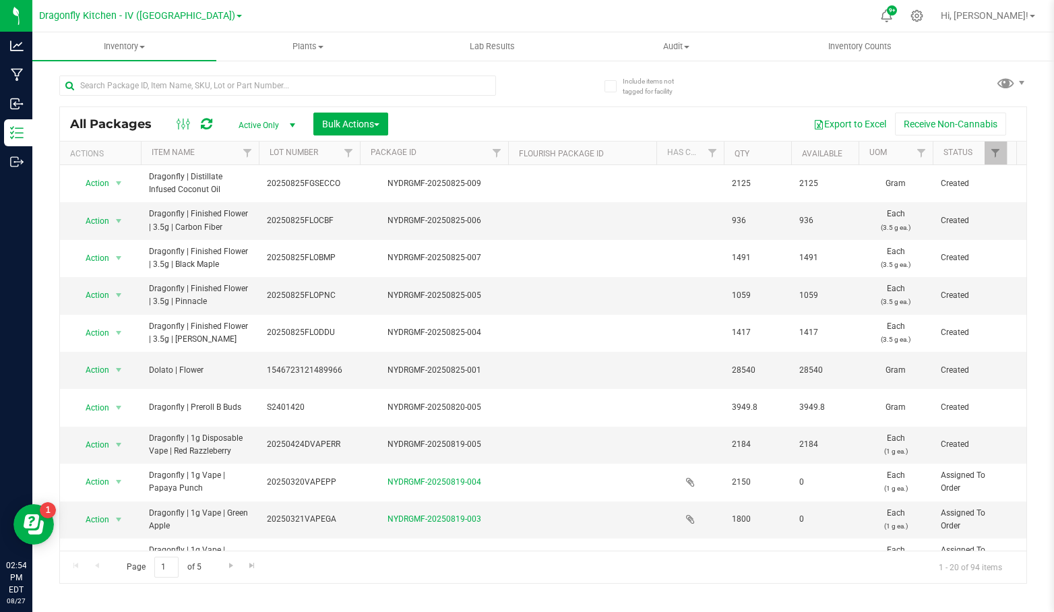
click at [497, 108] on div "All Packages Active Only Active Only Lab Samples Locked All Bulk Actions Add to…" at bounding box center [543, 124] width 966 height 34
click at [464, 130] on div "Export to Excel Receive Non-Cannabis" at bounding box center [707, 124] width 618 height 23
click at [290, 126] on span "select" at bounding box center [292, 125] width 11 height 11
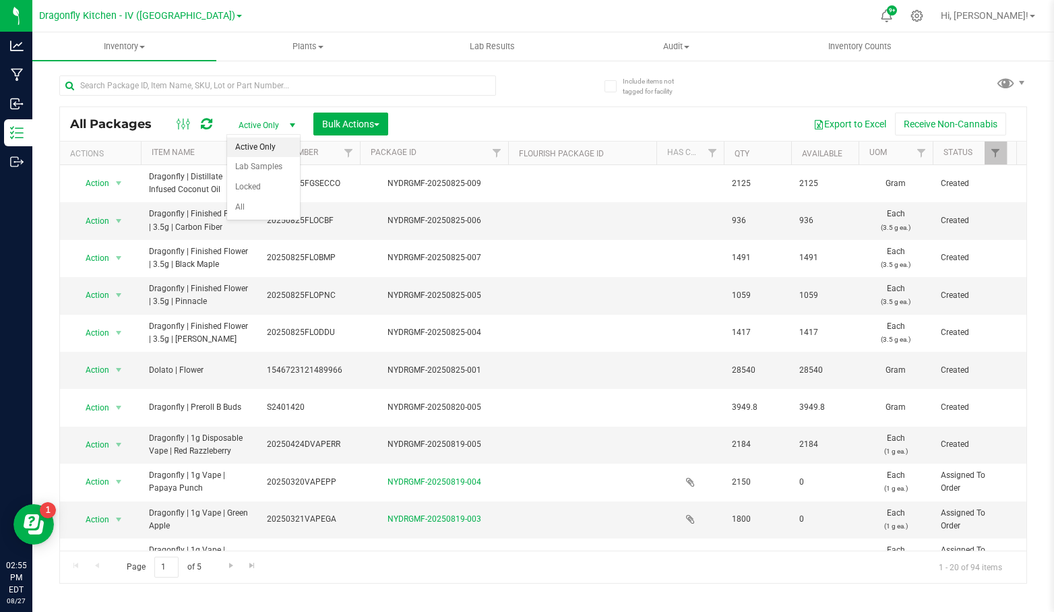
click at [290, 126] on span "select" at bounding box center [292, 125] width 11 height 11
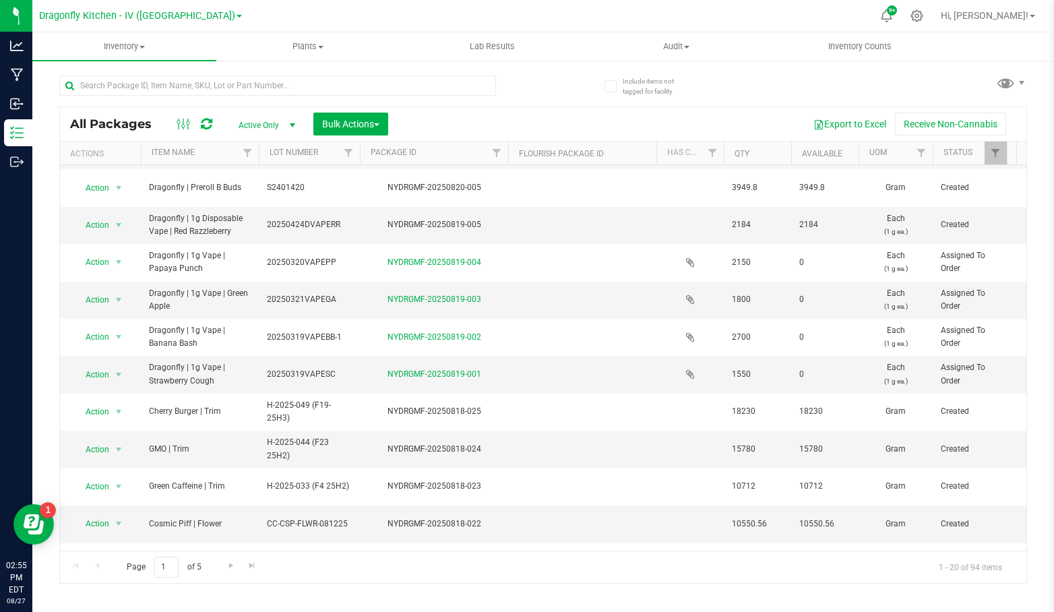
scroll to position [321, 0]
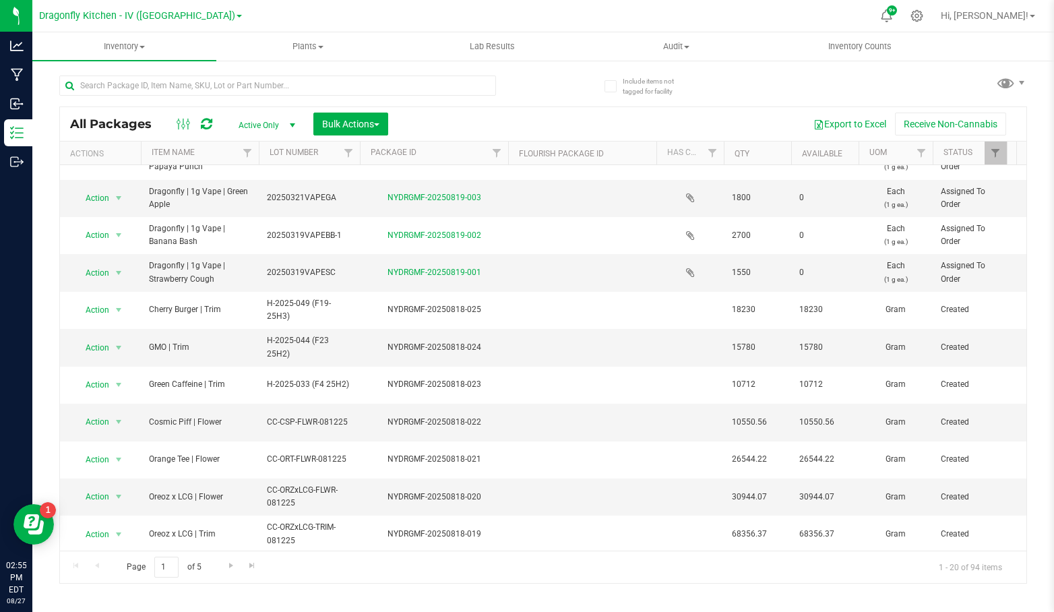
click at [496, 115] on div "Export to Excel Receive Non-Cannabis" at bounding box center [707, 124] width 618 height 23
click at [291, 126] on span "select" at bounding box center [292, 125] width 11 height 11
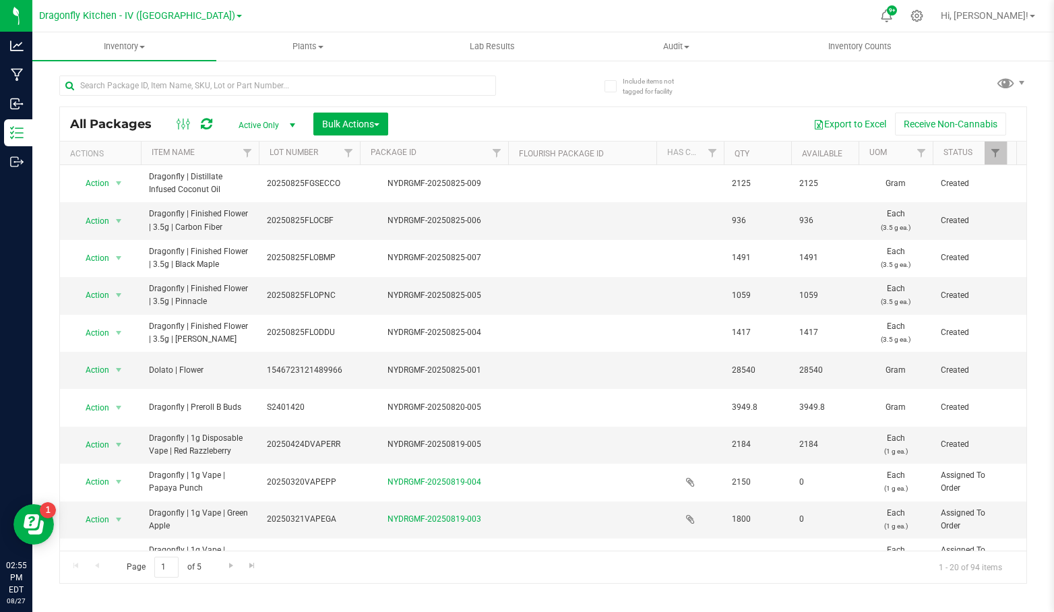
click at [489, 120] on div "Export to Excel Receive Non-Cannabis" at bounding box center [707, 124] width 618 height 23
click at [523, 115] on div "Export to Excel Receive Non-Cannabis" at bounding box center [707, 124] width 618 height 23
click at [521, 115] on div "Export to Excel Receive Non-Cannabis" at bounding box center [707, 124] width 618 height 23
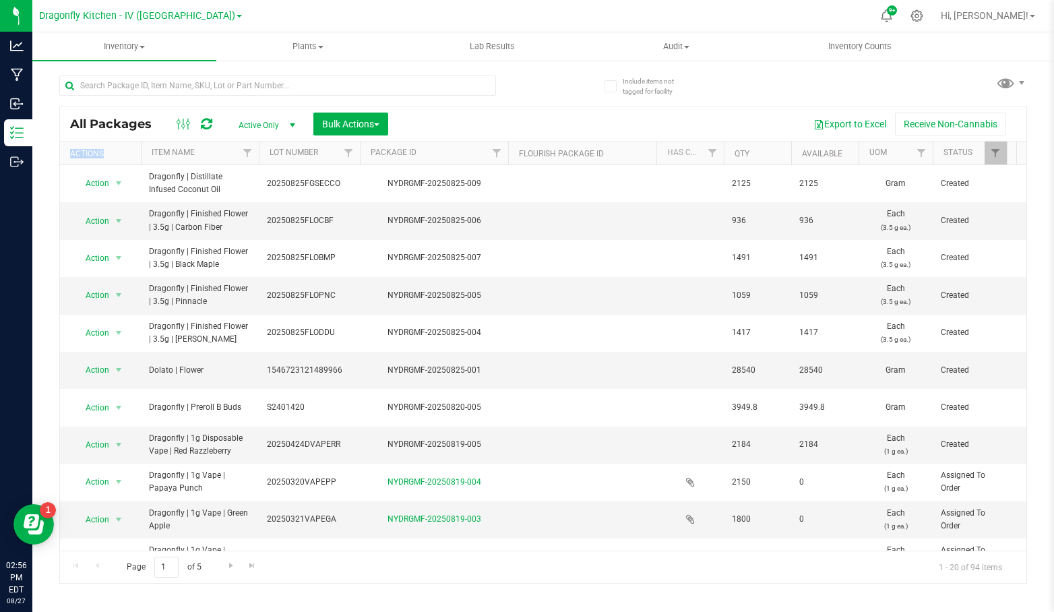
click at [521, 115] on div "Export to Excel Receive Non-Cannabis" at bounding box center [707, 124] width 618 height 23
click at [524, 114] on div "Export to Excel Receive Non-Cannabis" at bounding box center [707, 124] width 618 height 23
click at [844, 127] on button "Export to Excel" at bounding box center [850, 124] width 90 height 23
click at [363, 128] on span "Bulk Actions" at bounding box center [350, 124] width 57 height 11
click at [407, 120] on div "Export to Excel Receive Non-Cannabis" at bounding box center [707, 124] width 618 height 23
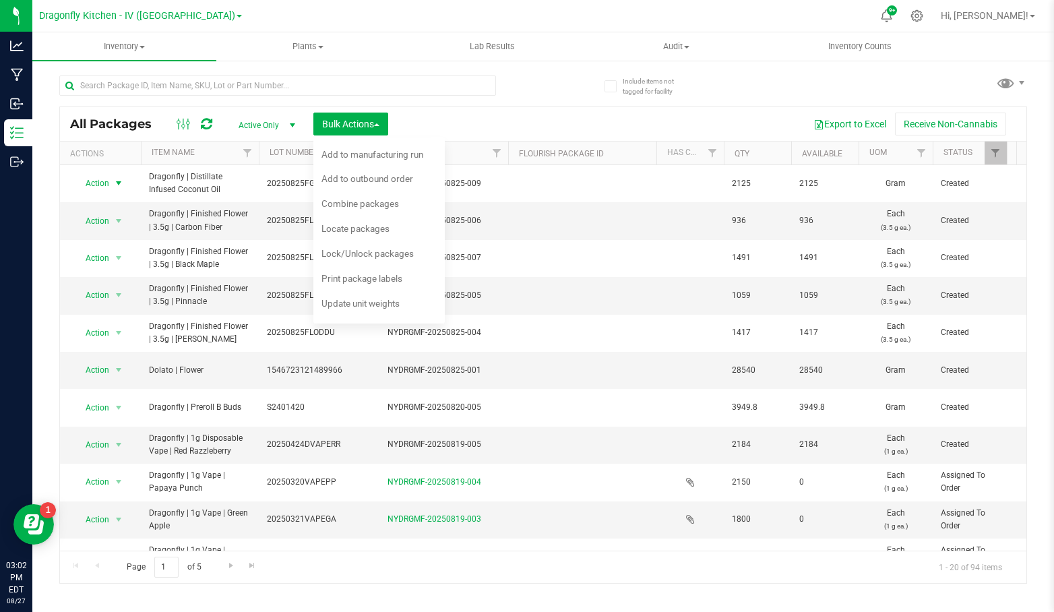
click at [117, 178] on span "select" at bounding box center [118, 183] width 11 height 11
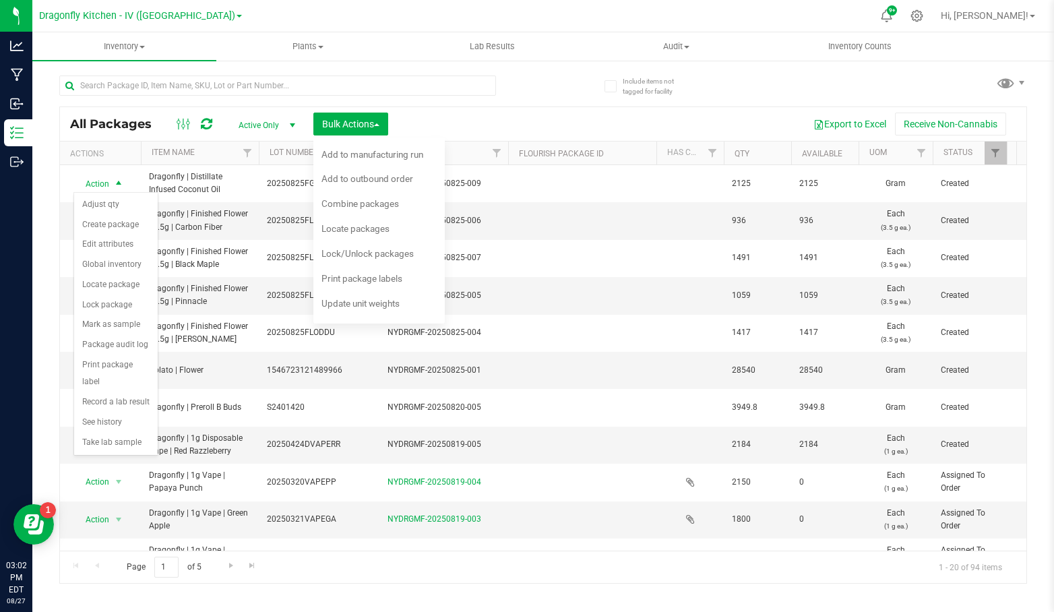
click at [117, 179] on span "select" at bounding box center [118, 184] width 11 height 11
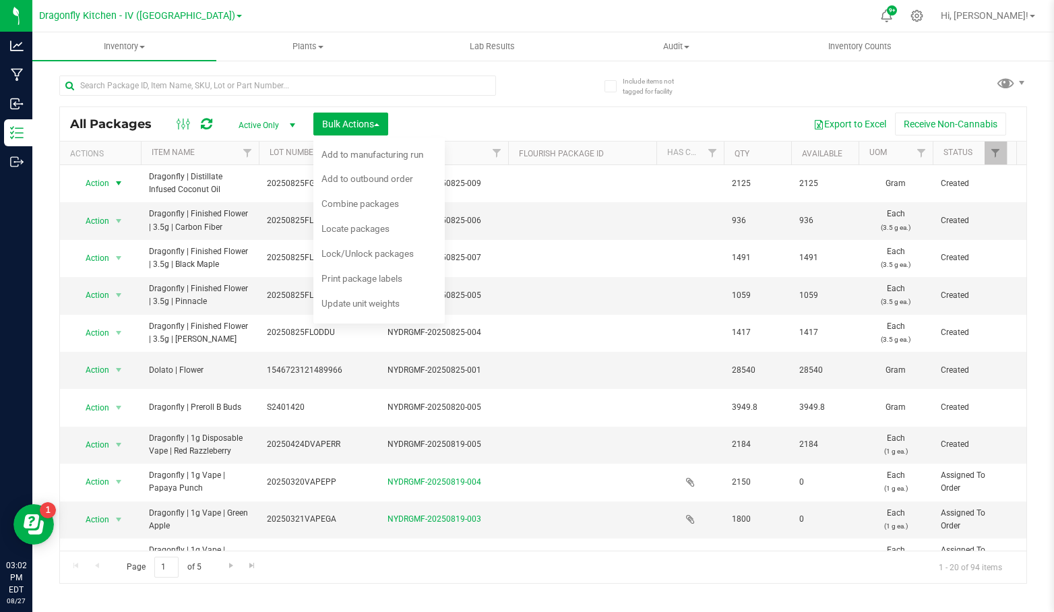
click at [380, 274] on span "Print package labels" at bounding box center [361, 278] width 81 height 11
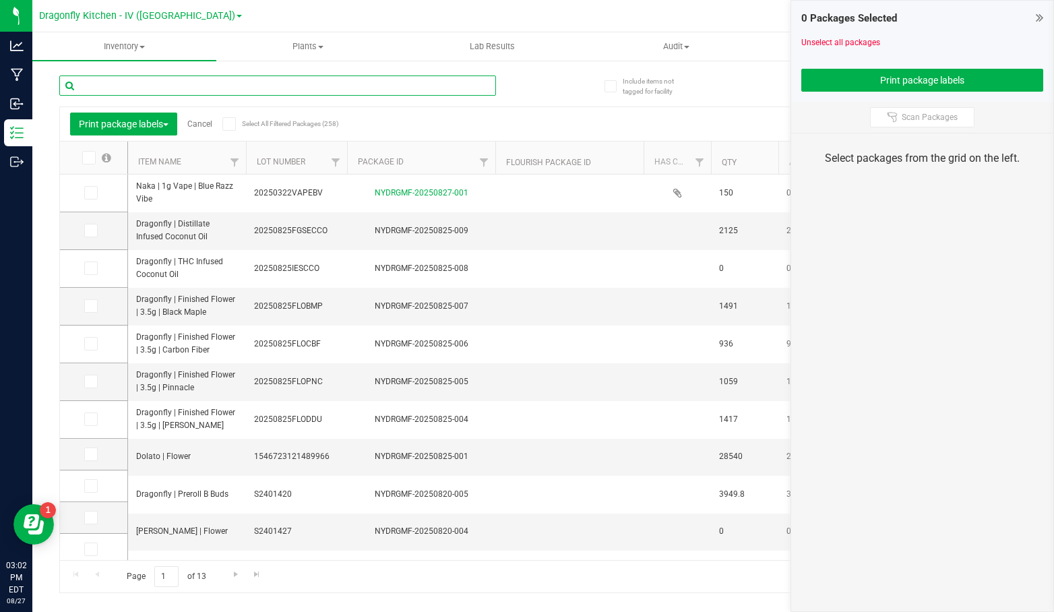
click at [330, 90] on input "text" at bounding box center [277, 85] width 437 height 20
click at [516, 130] on div "Export to Excel Receive Non-Cannabis" at bounding box center [662, 124] width 707 height 23
click at [522, 128] on div "Export to Excel Receive Non-Cannabis" at bounding box center [662, 124] width 707 height 23
click at [546, 126] on div "Export to Excel Receive Non-Cannabis" at bounding box center [662, 124] width 707 height 23
click at [504, 126] on div "Export to Excel Receive Non-Cannabis" at bounding box center [662, 124] width 707 height 23
